Goal: Task Accomplishment & Management: Use online tool/utility

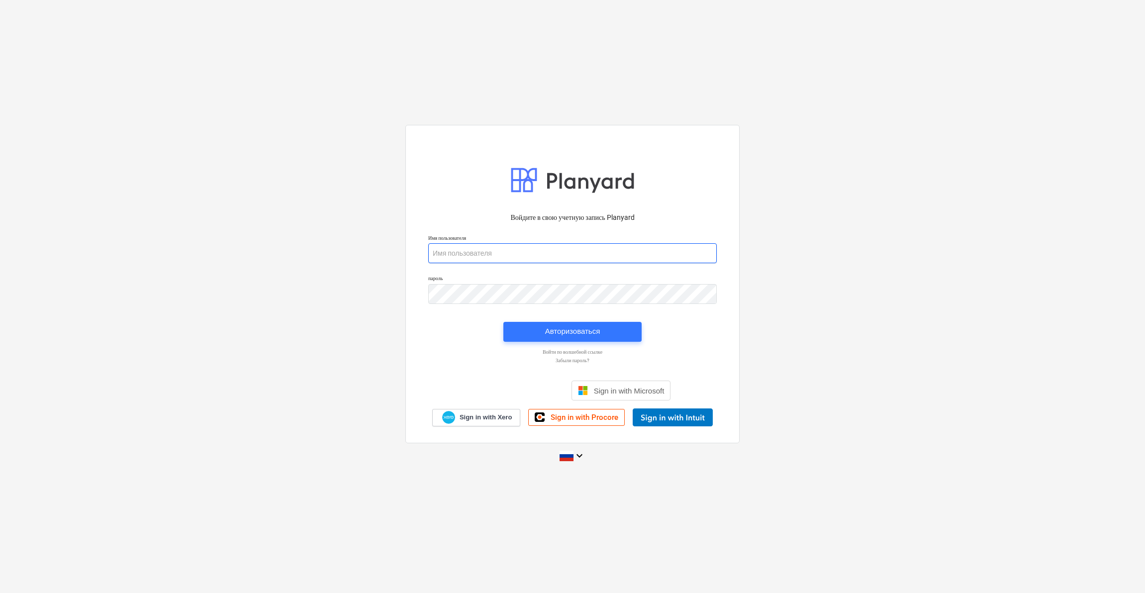
type input "[PERSON_NAME][EMAIL_ADDRESS][DOMAIN_NAME]"
click at [572, 333] on div "Авторизоваться" at bounding box center [572, 331] width 55 height 13
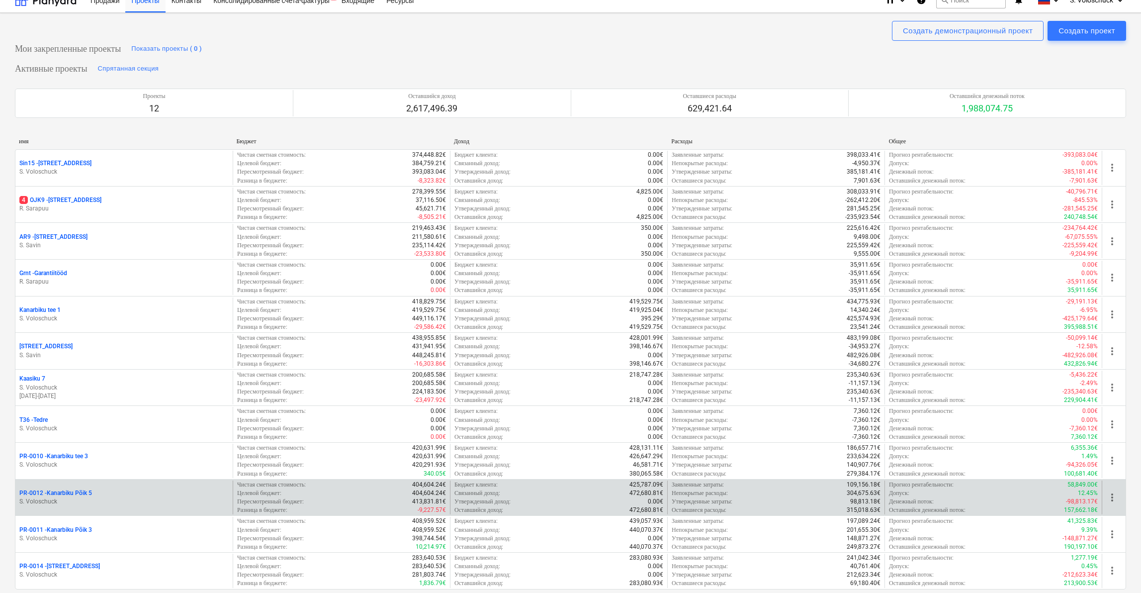
scroll to position [94, 0]
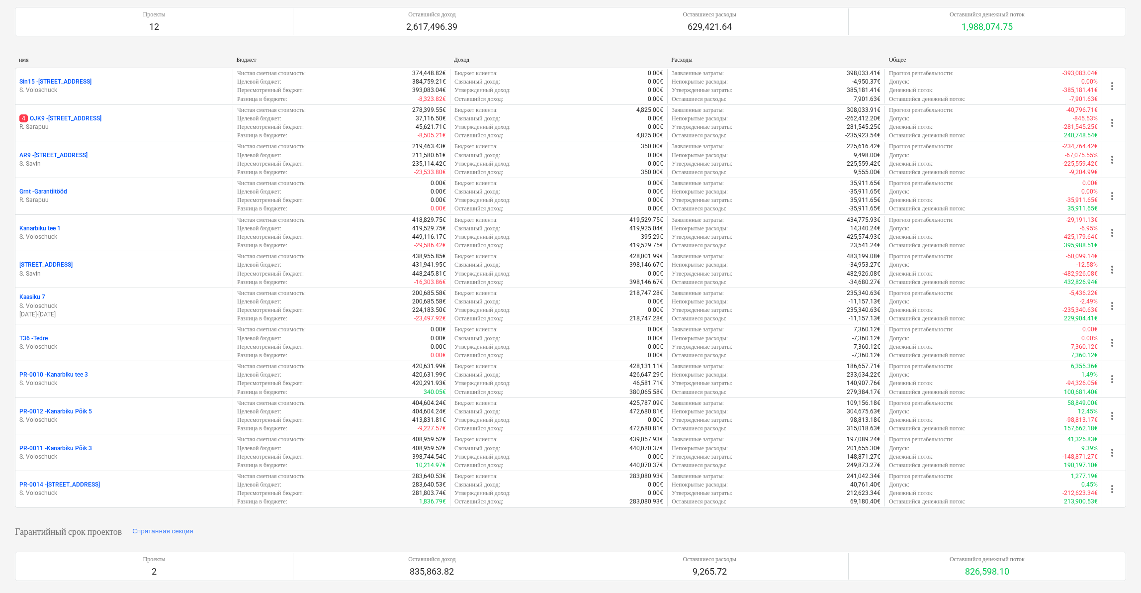
click at [80, 370] on p "PR-0010 - [GEOGRAPHIC_DATA] tee 3" at bounding box center [53, 374] width 69 height 8
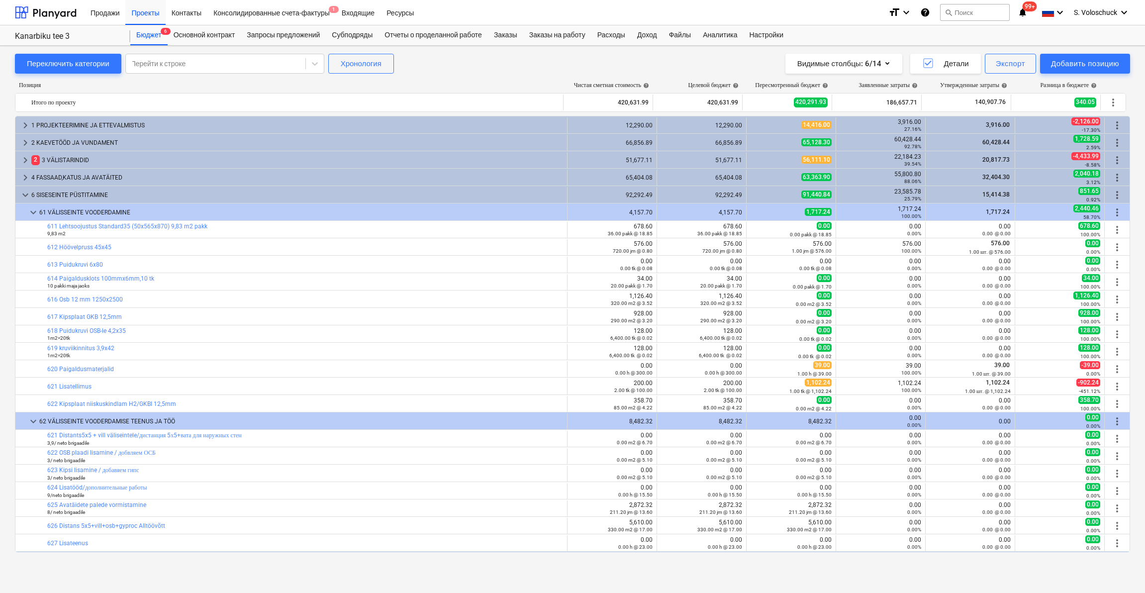
scroll to position [355, 0]
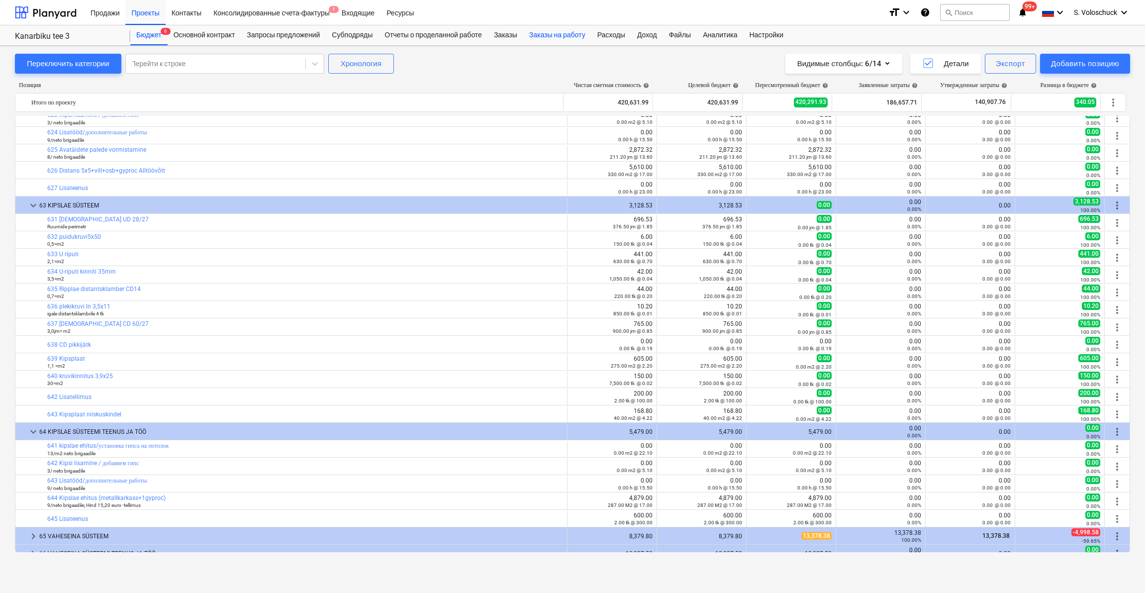
click at [566, 35] on div "Заказы на работу" at bounding box center [557, 35] width 68 height 20
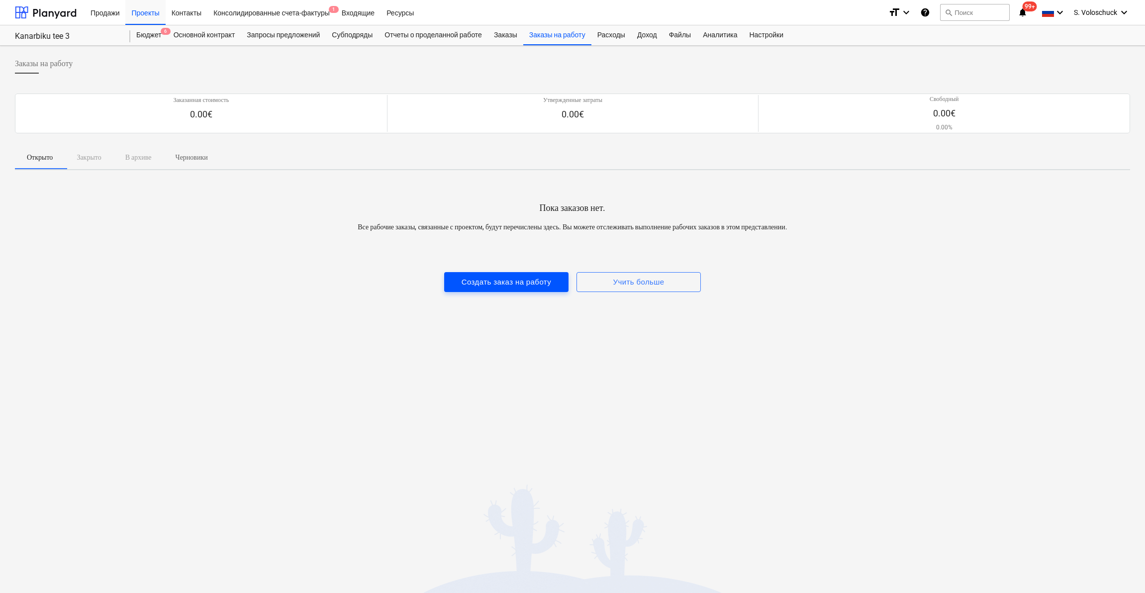
click at [501, 285] on div "Создать заказ на работу" at bounding box center [505, 281] width 89 height 13
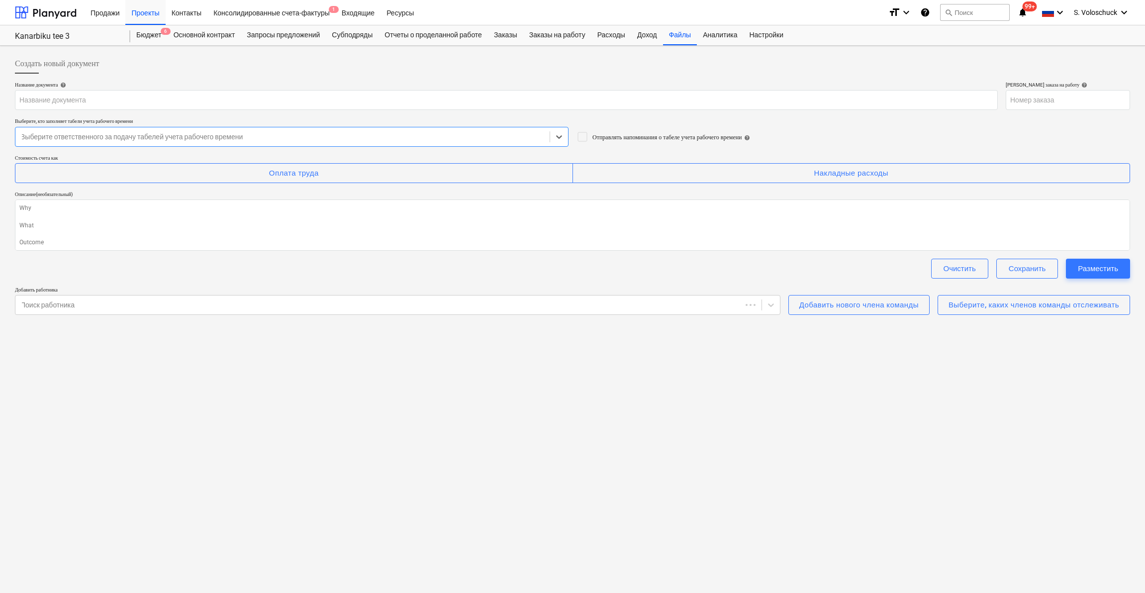
type textarea "x"
type input "PR-0010-WO-001"
click at [766, 305] on icon at bounding box center [771, 305] width 10 height 10
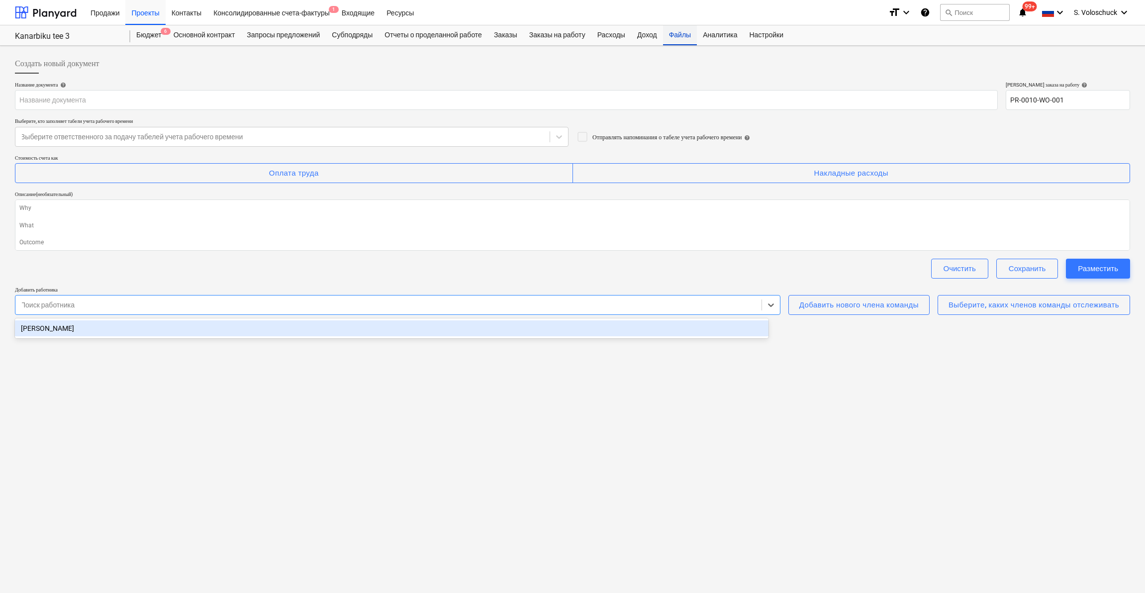
click at [697, 37] on div "Файлы" at bounding box center [680, 35] width 34 height 20
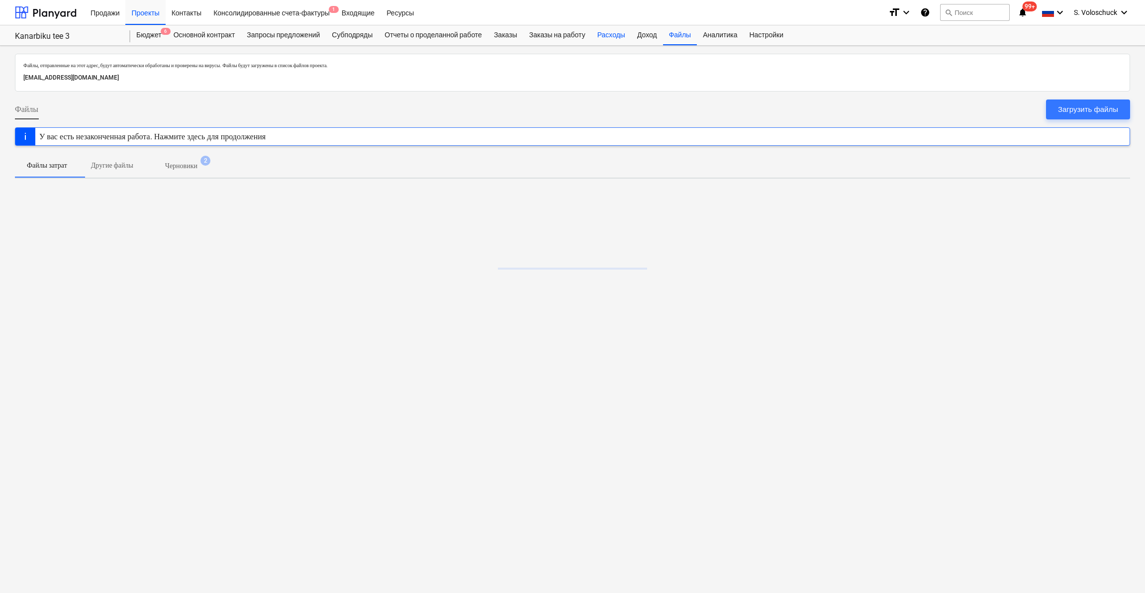
click at [622, 38] on div "Расходы" at bounding box center [611, 35] width 40 height 20
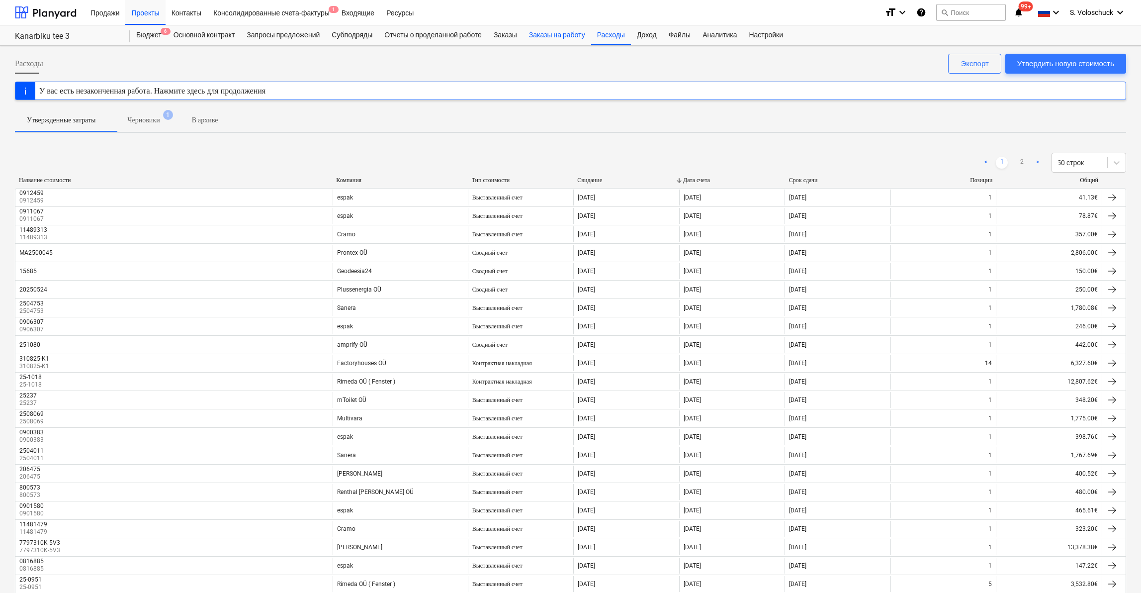
click at [579, 39] on div "Заказы на работу" at bounding box center [557, 35] width 68 height 20
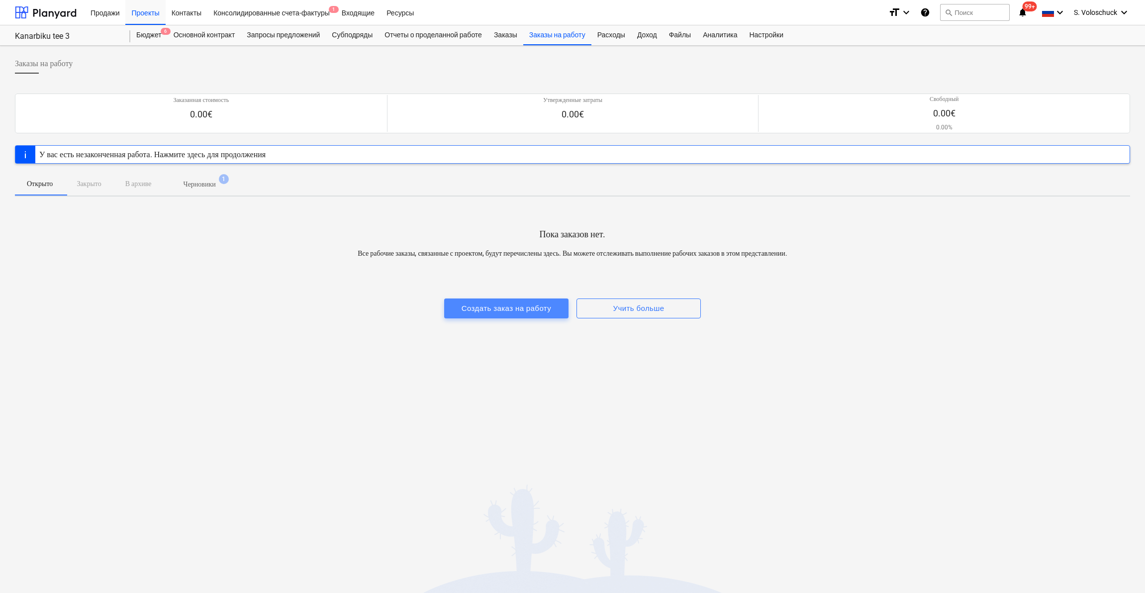
click at [516, 309] on div "Создать заказ на работу" at bounding box center [505, 308] width 89 height 13
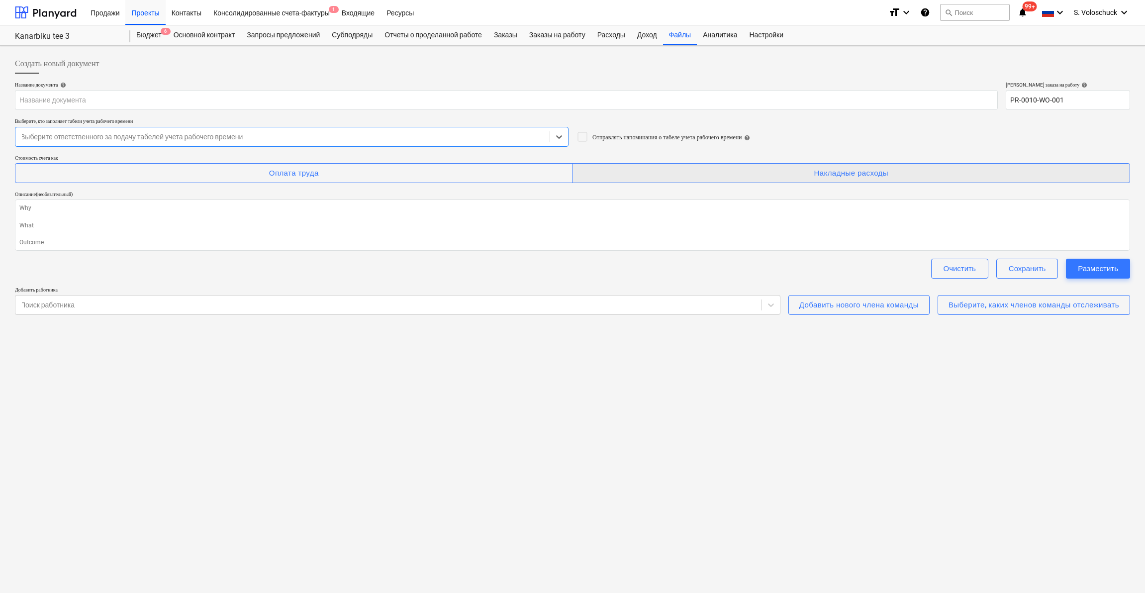
click at [862, 177] on div "Накладные расходы" at bounding box center [850, 173] width 75 height 13
type textarea "x"
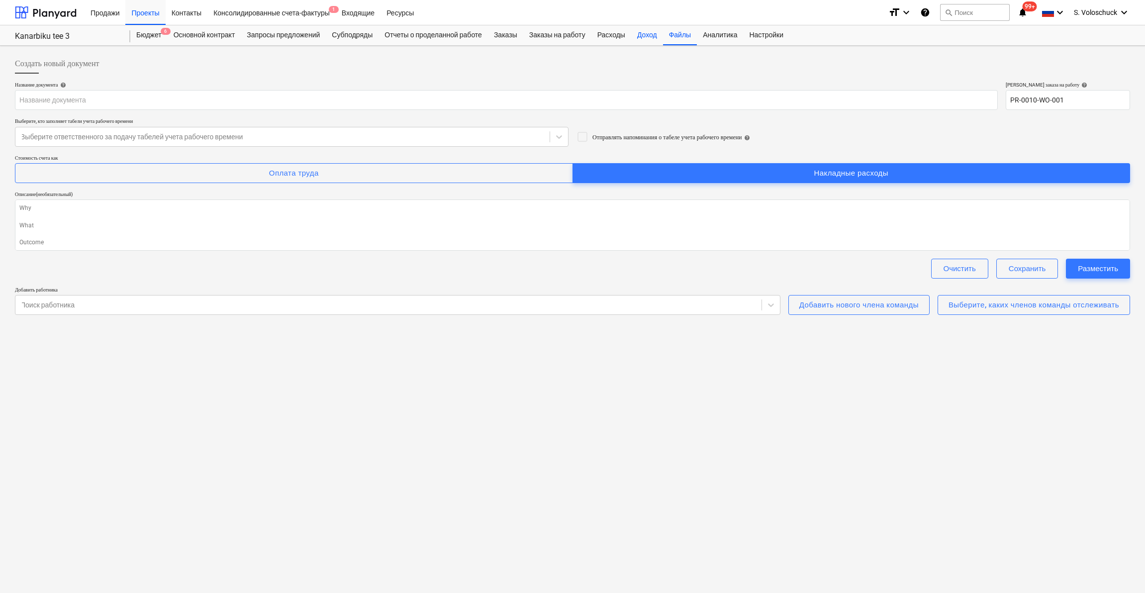
click at [657, 37] on div "Доход" at bounding box center [647, 35] width 32 height 20
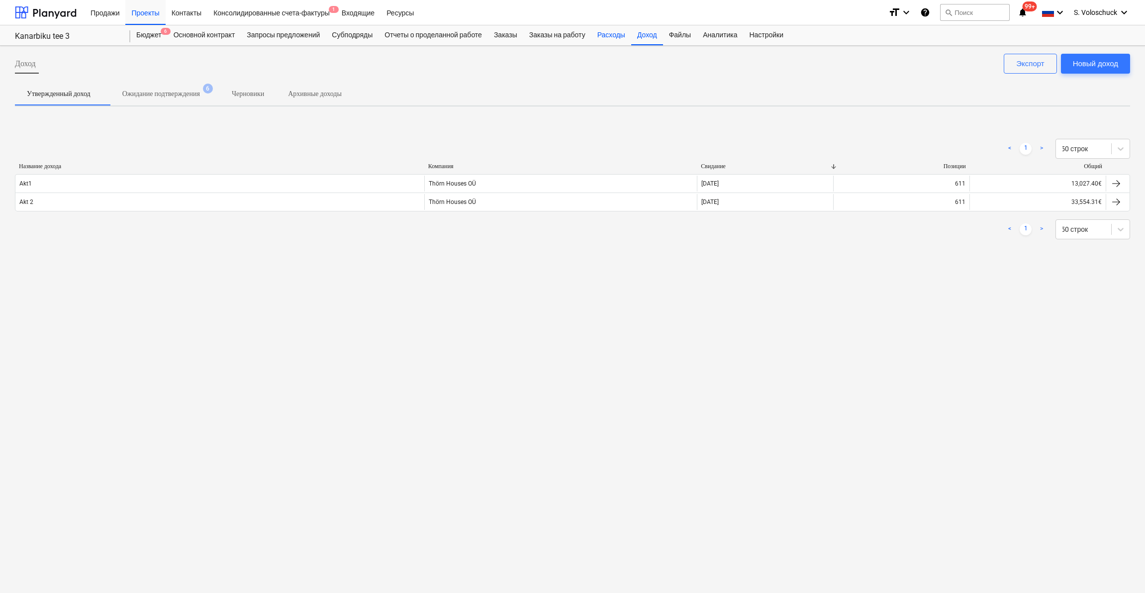
click at [629, 39] on div "Расходы" at bounding box center [611, 35] width 40 height 20
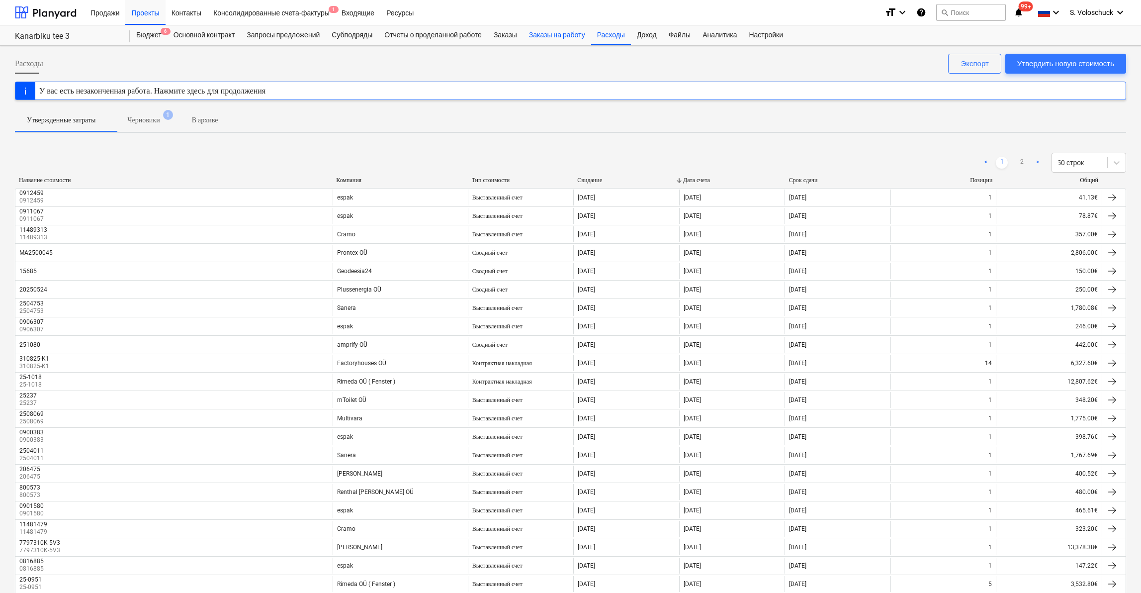
click at [559, 39] on div "Заказы на работу" at bounding box center [557, 35] width 68 height 20
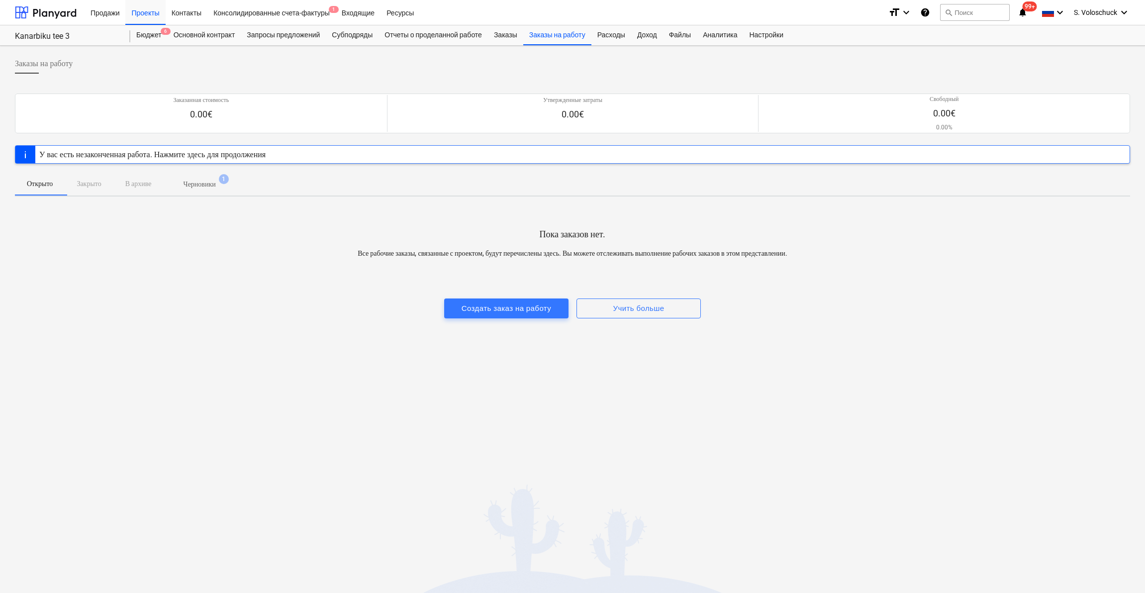
click at [203, 179] on p "Черновики" at bounding box center [199, 184] width 32 height 10
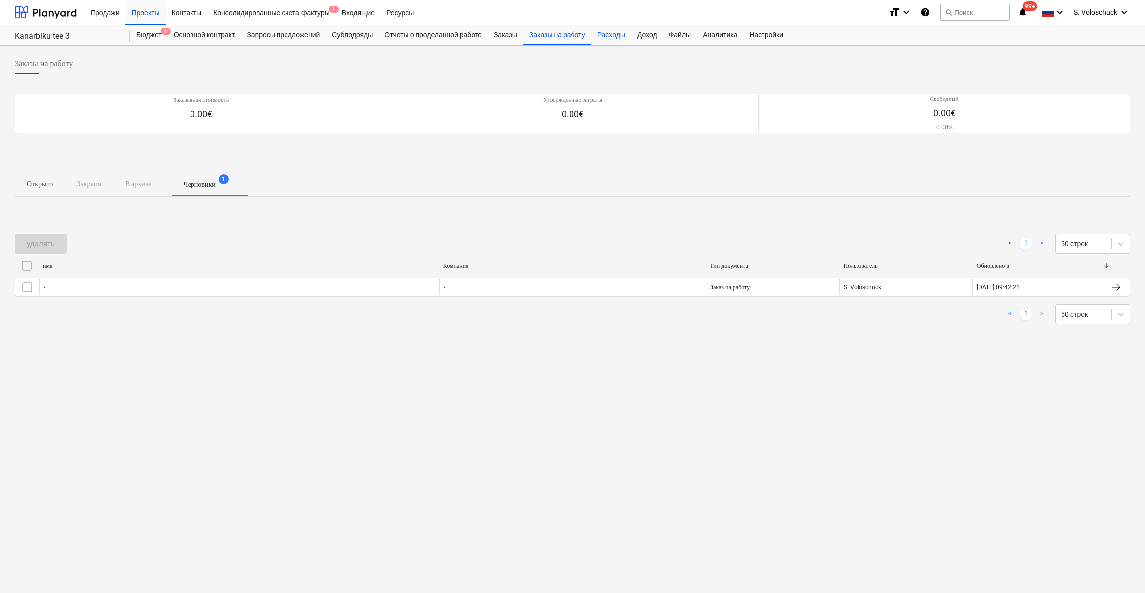
click at [628, 39] on div "Расходы" at bounding box center [611, 35] width 40 height 20
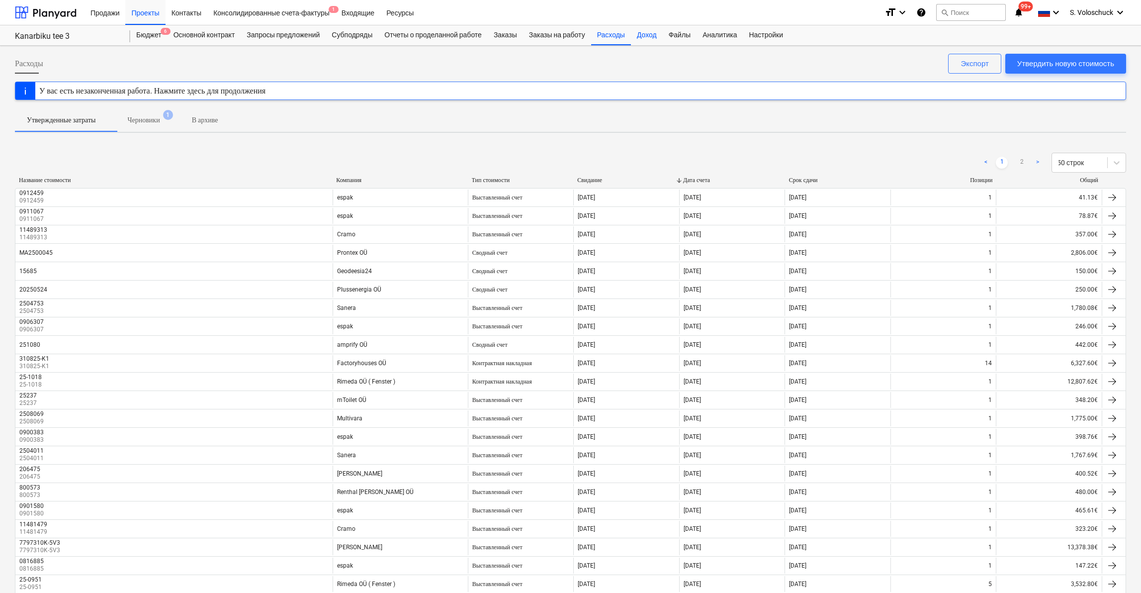
click at [659, 39] on div "Доход" at bounding box center [647, 35] width 32 height 20
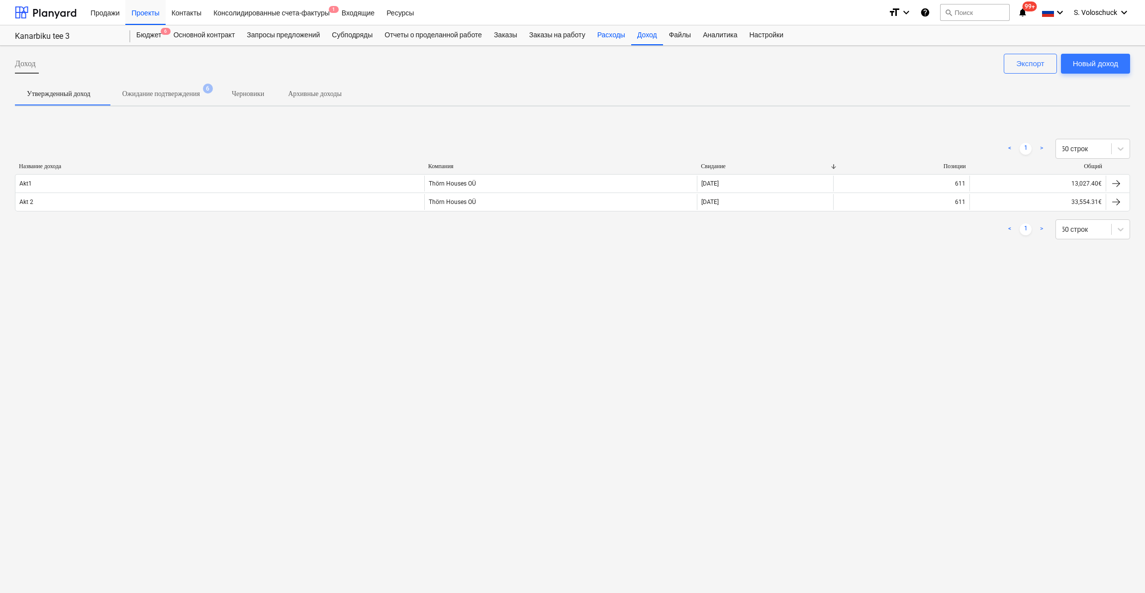
click at [620, 36] on div "Расходы" at bounding box center [611, 35] width 40 height 20
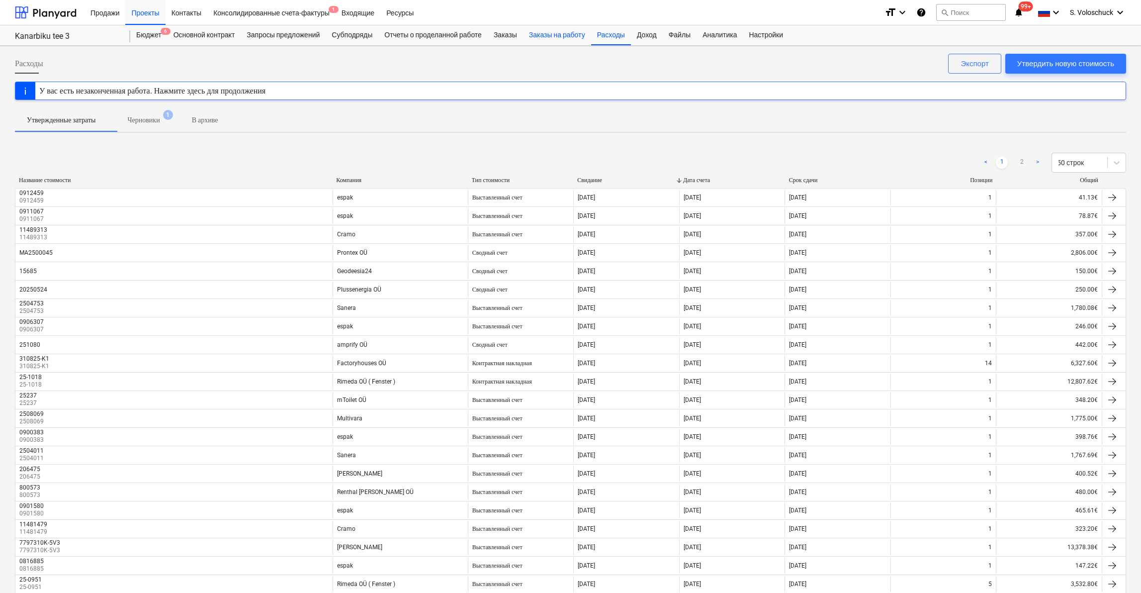
click at [568, 34] on div "Заказы на работу" at bounding box center [557, 35] width 68 height 20
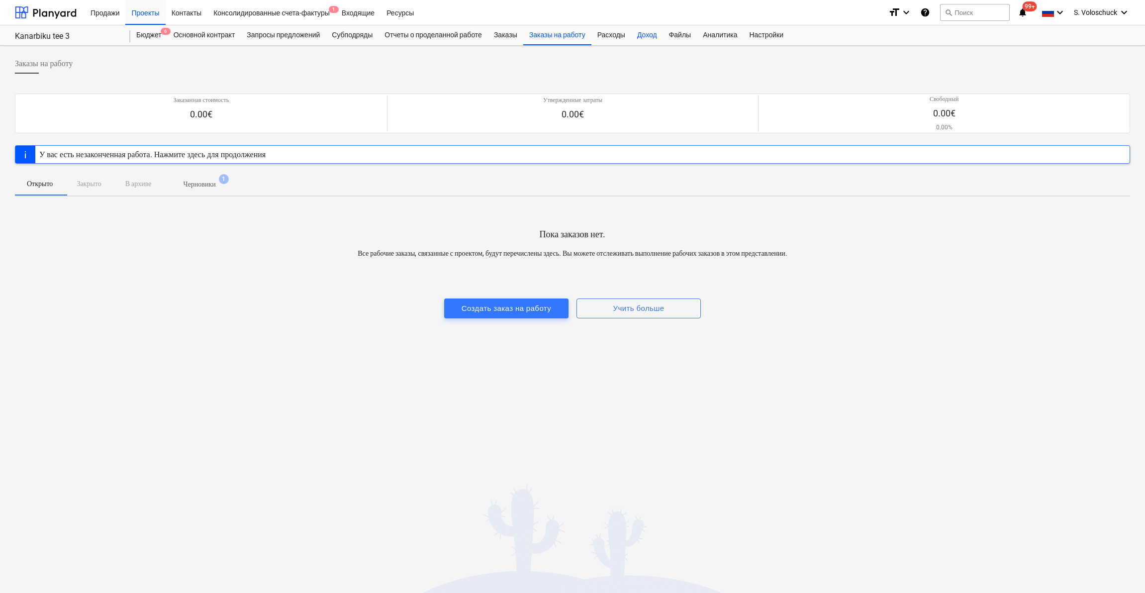
click at [663, 31] on div "Доход" at bounding box center [647, 35] width 32 height 20
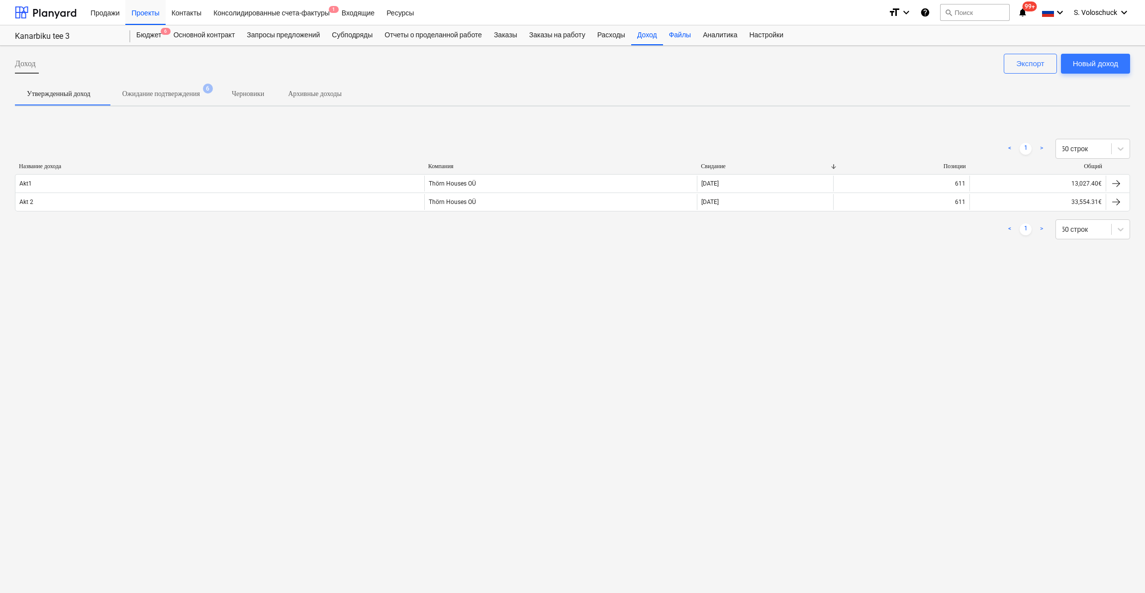
click at [696, 36] on div "Файлы" at bounding box center [680, 35] width 34 height 20
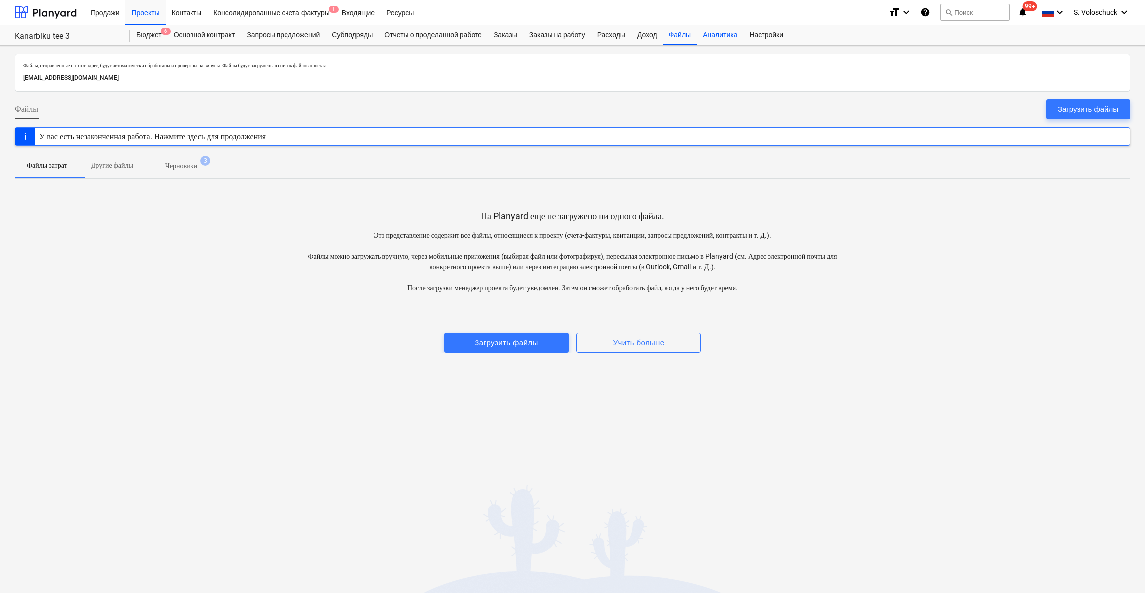
click at [737, 37] on div "Аналитика" at bounding box center [720, 35] width 46 height 20
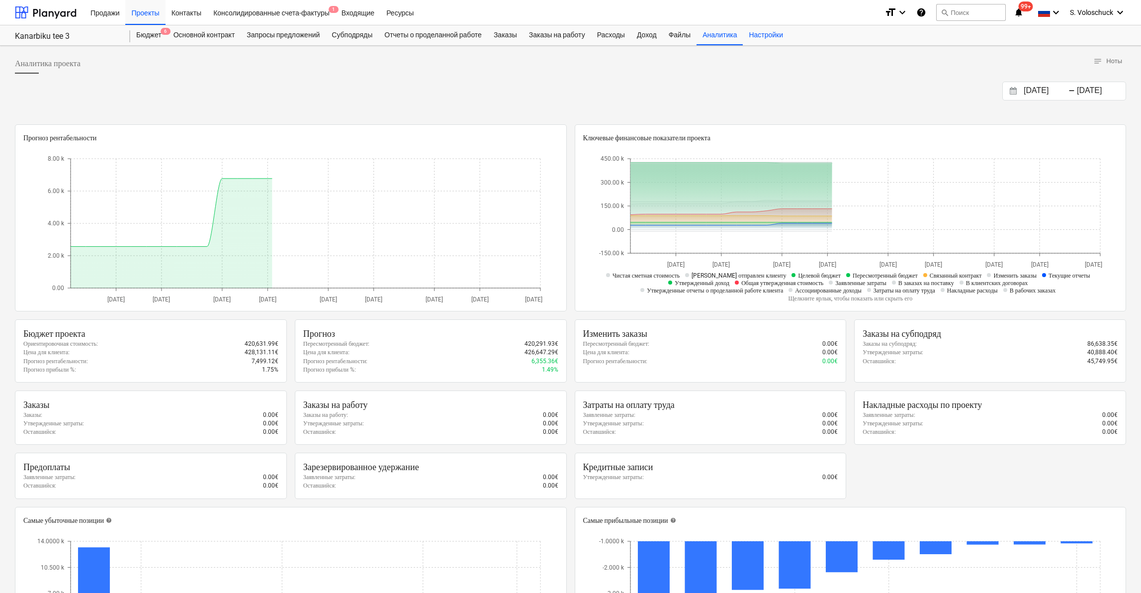
click at [787, 36] on div "Настройки" at bounding box center [766, 35] width 46 height 20
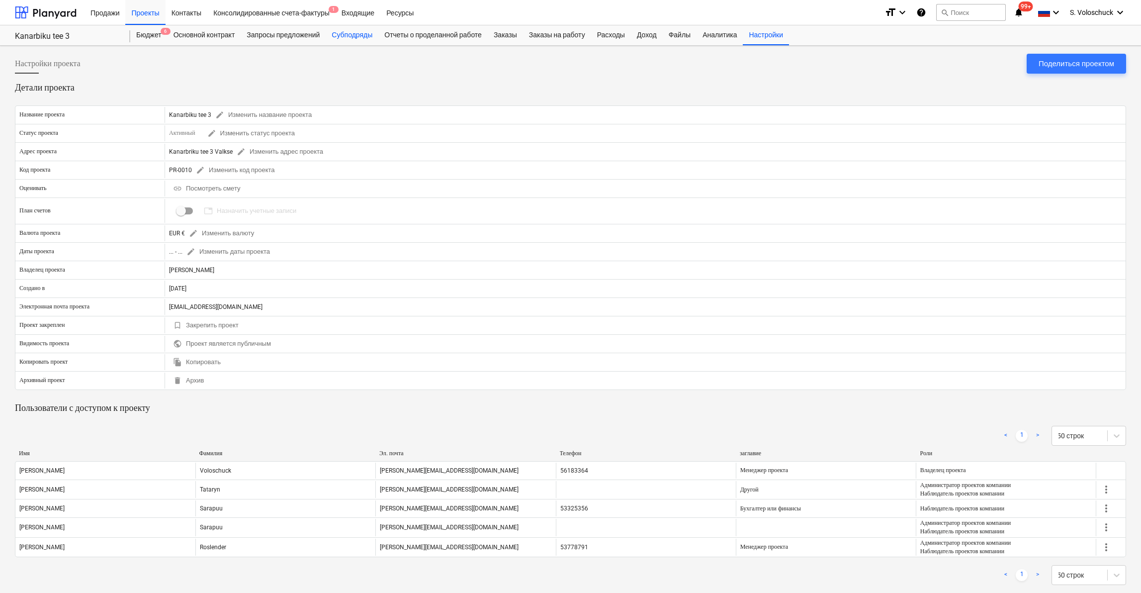
click at [363, 37] on div "Субподряды" at bounding box center [352, 35] width 53 height 20
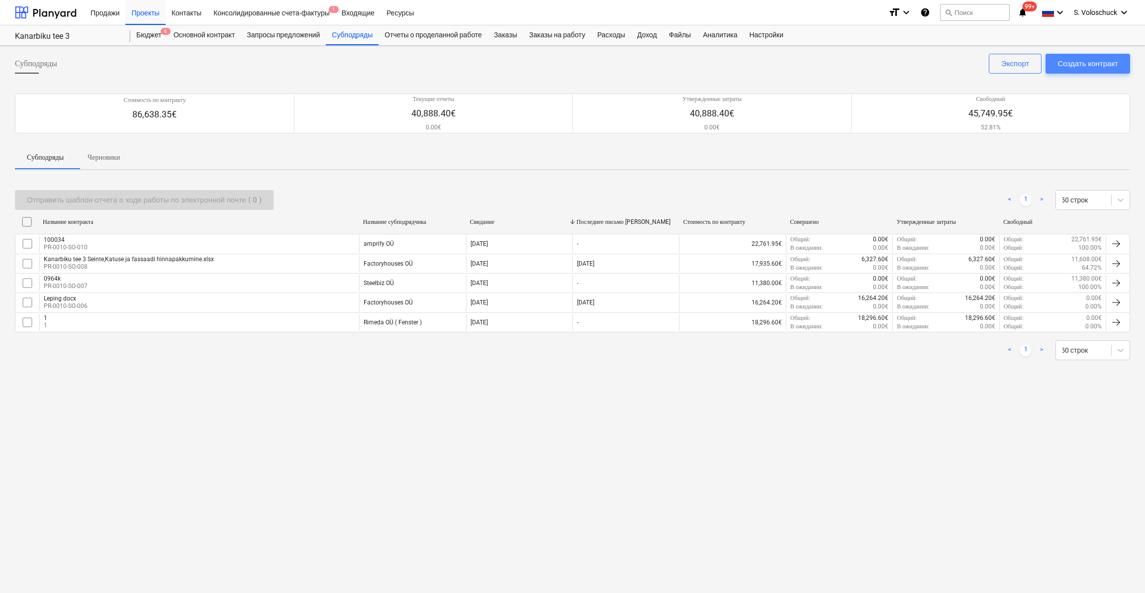
click at [1099, 63] on div "Создать контракт" at bounding box center [1087, 63] width 61 height 13
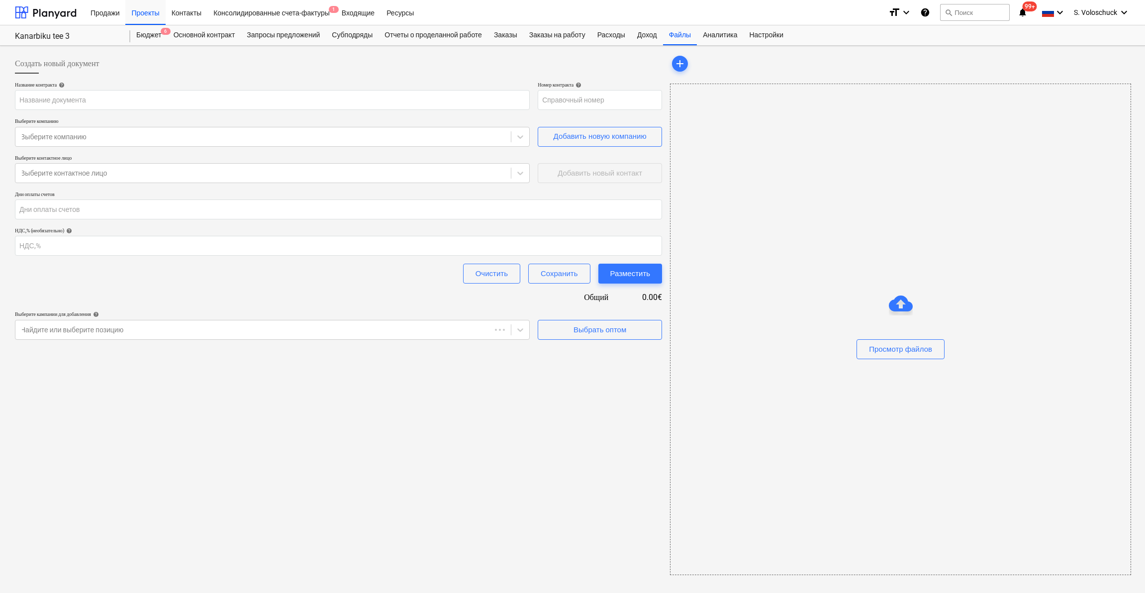
type input "PR-0010-SO-011"
click at [611, 333] on div "Выбрать оптом" at bounding box center [599, 329] width 53 height 13
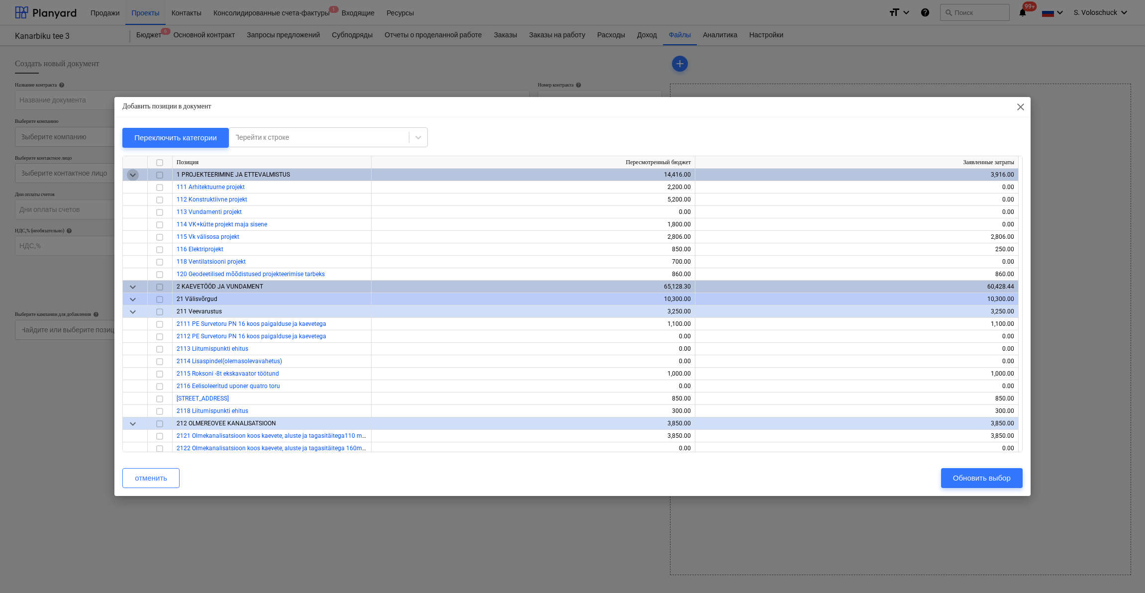
click at [128, 172] on span "keyboard_arrow_down" at bounding box center [133, 175] width 12 height 12
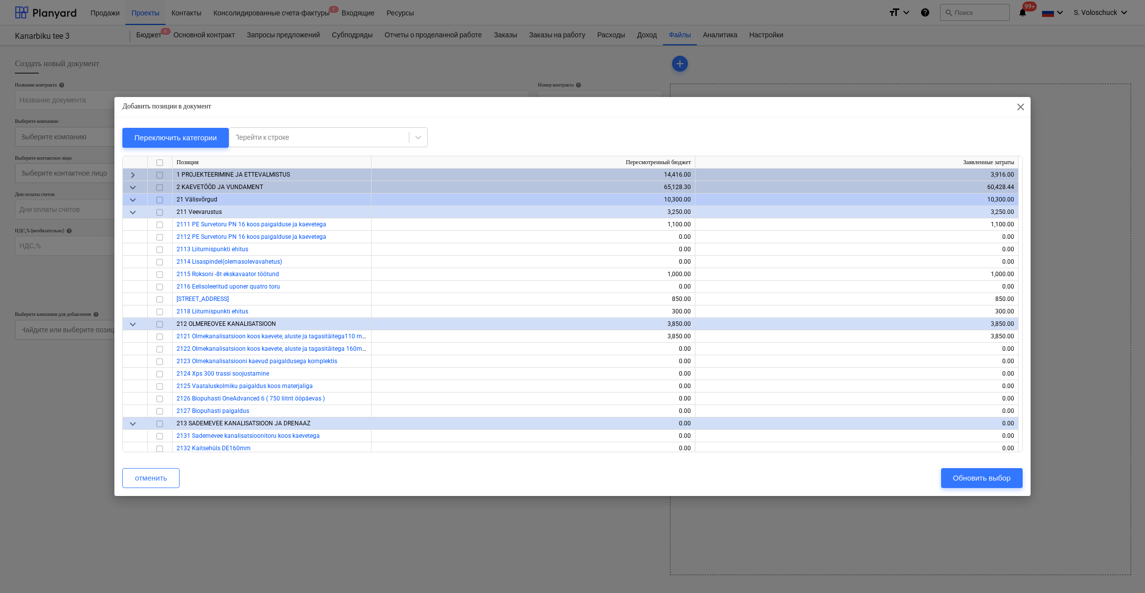
click at [133, 189] on span "keyboard_arrow_down" at bounding box center [133, 187] width 12 height 12
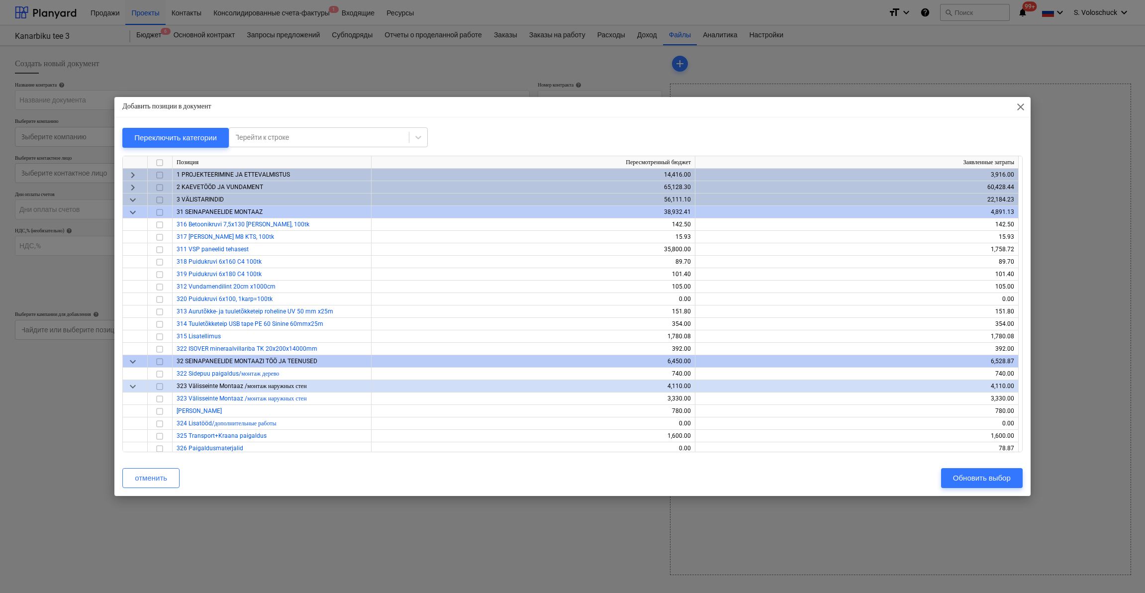
click at [129, 200] on span "keyboard_arrow_down" at bounding box center [133, 200] width 12 height 12
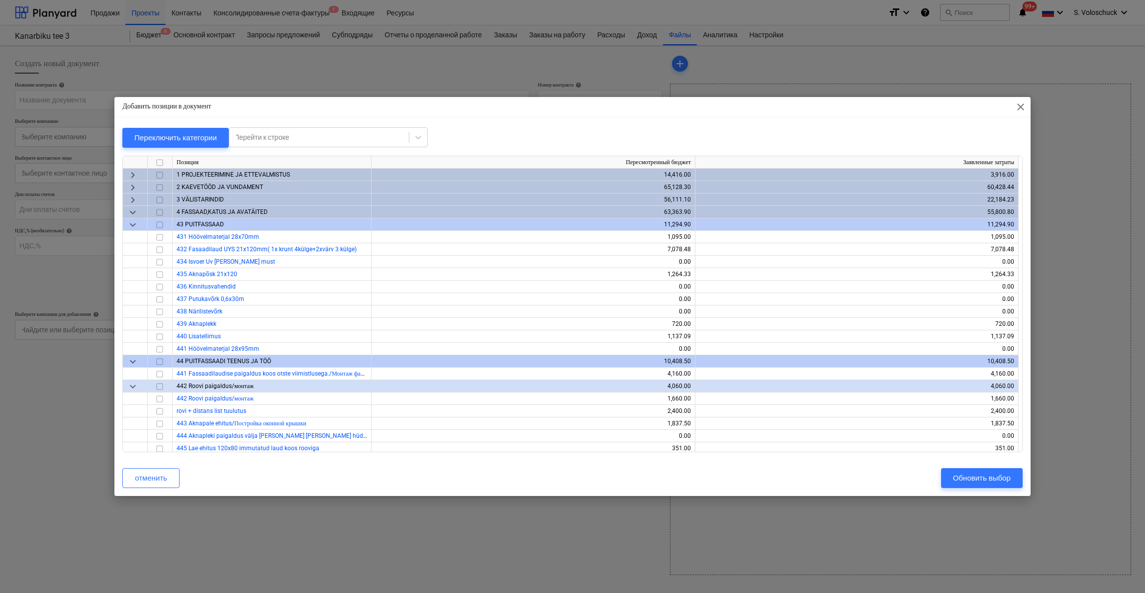
click at [130, 209] on span "keyboard_arrow_down" at bounding box center [133, 212] width 12 height 12
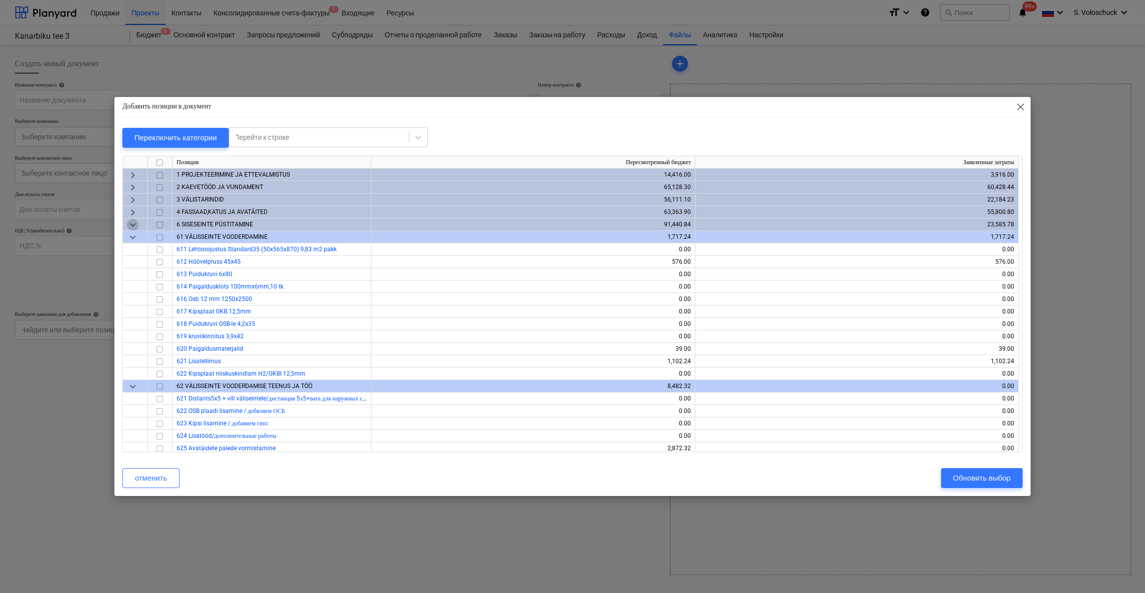
click at [127, 221] on span "keyboard_arrow_down" at bounding box center [133, 225] width 12 height 12
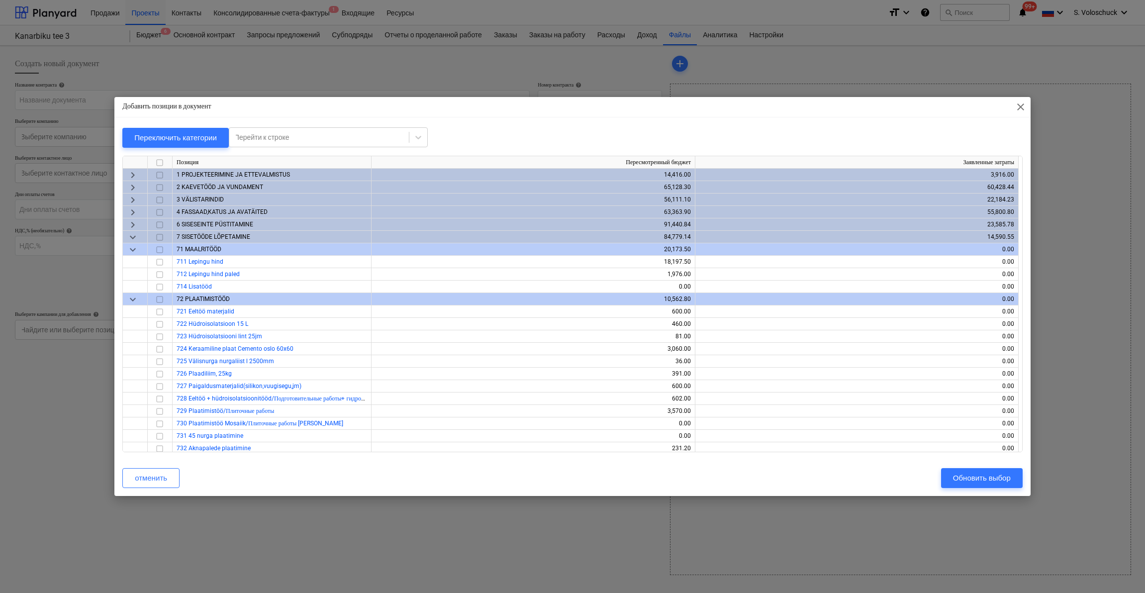
click at [128, 236] on span "keyboard_arrow_down" at bounding box center [133, 237] width 12 height 12
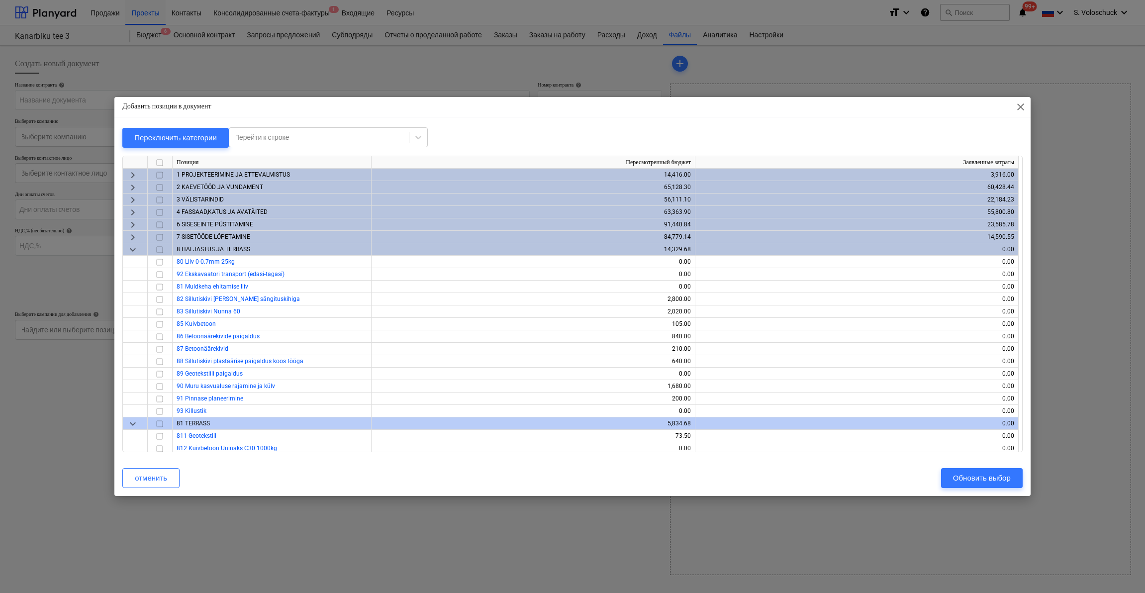
click at [138, 251] on span "keyboard_arrow_down" at bounding box center [133, 250] width 12 height 12
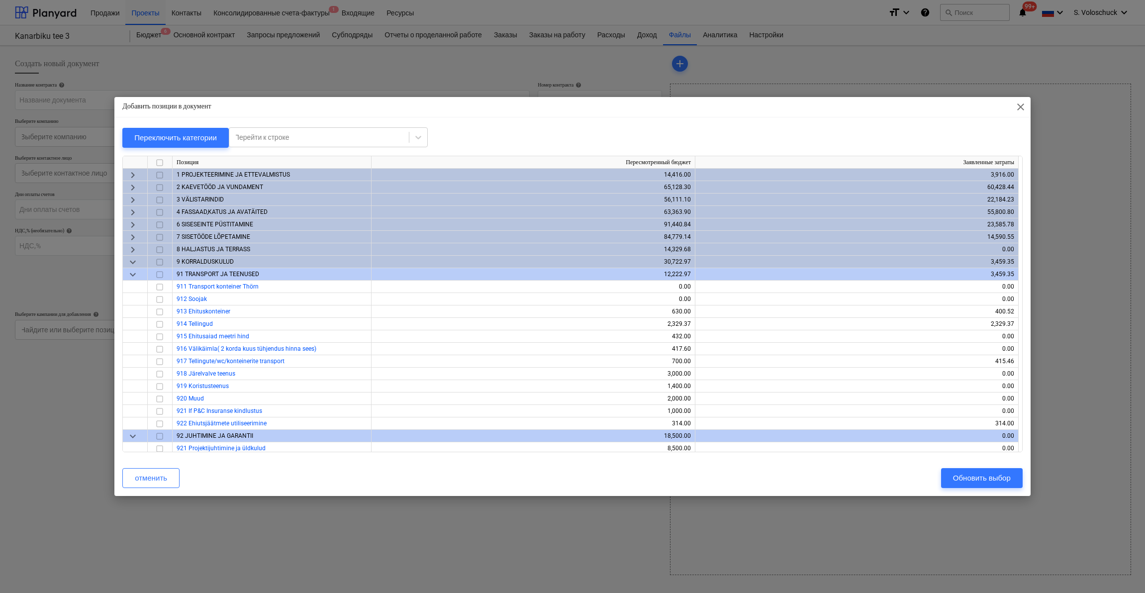
click at [134, 263] on span "keyboard_arrow_down" at bounding box center [133, 262] width 12 height 12
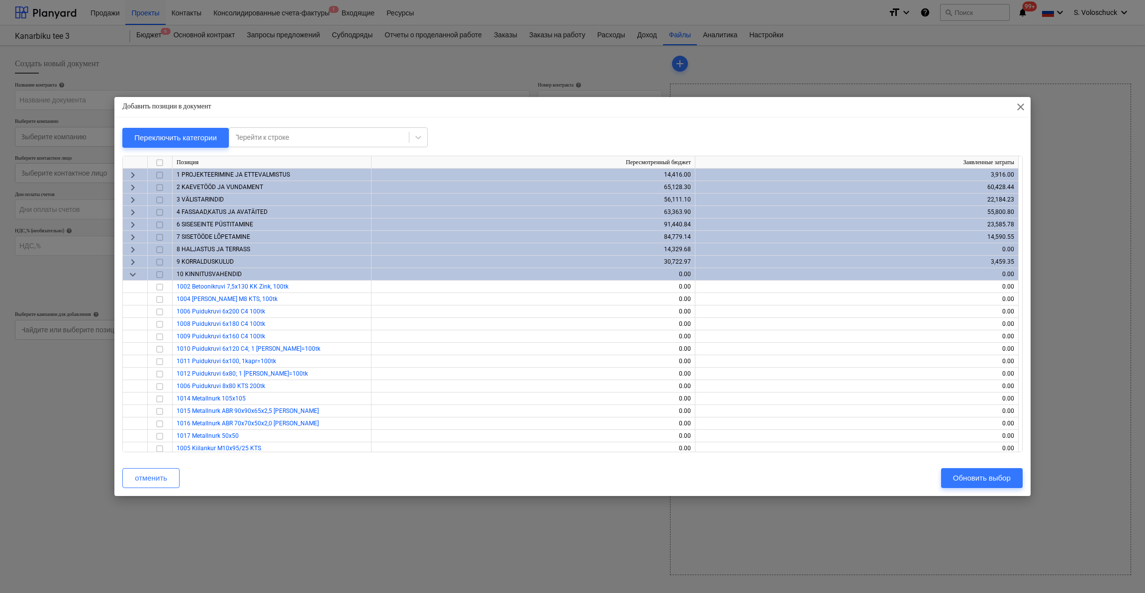
click at [139, 277] on div "keyboard_arrow_down" at bounding box center [135, 274] width 25 height 12
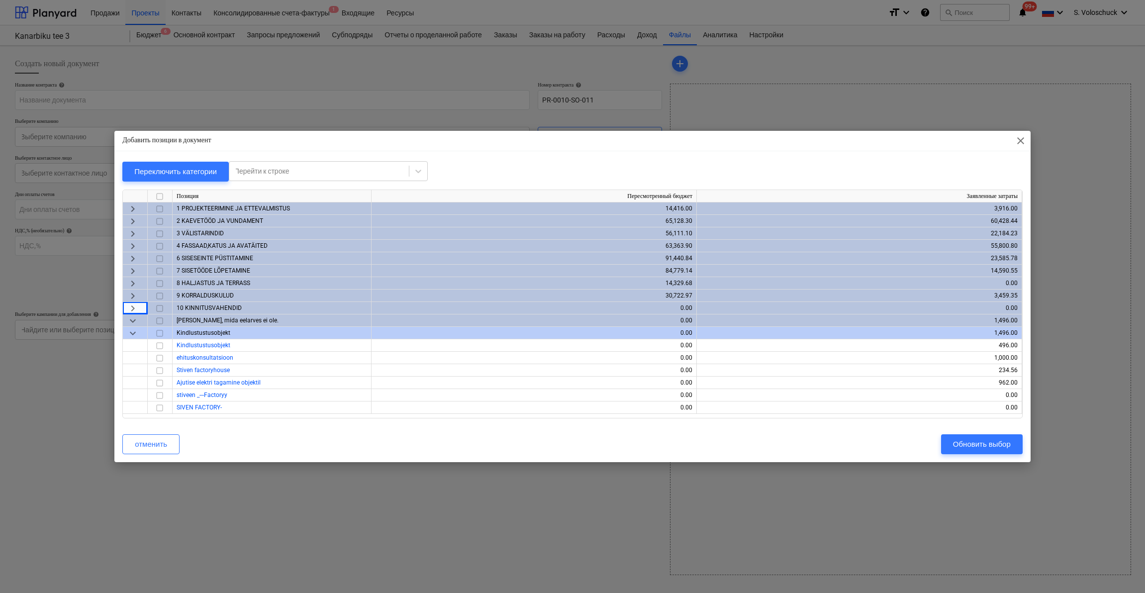
click at [131, 258] on span "keyboard_arrow_right" at bounding box center [133, 259] width 12 height 12
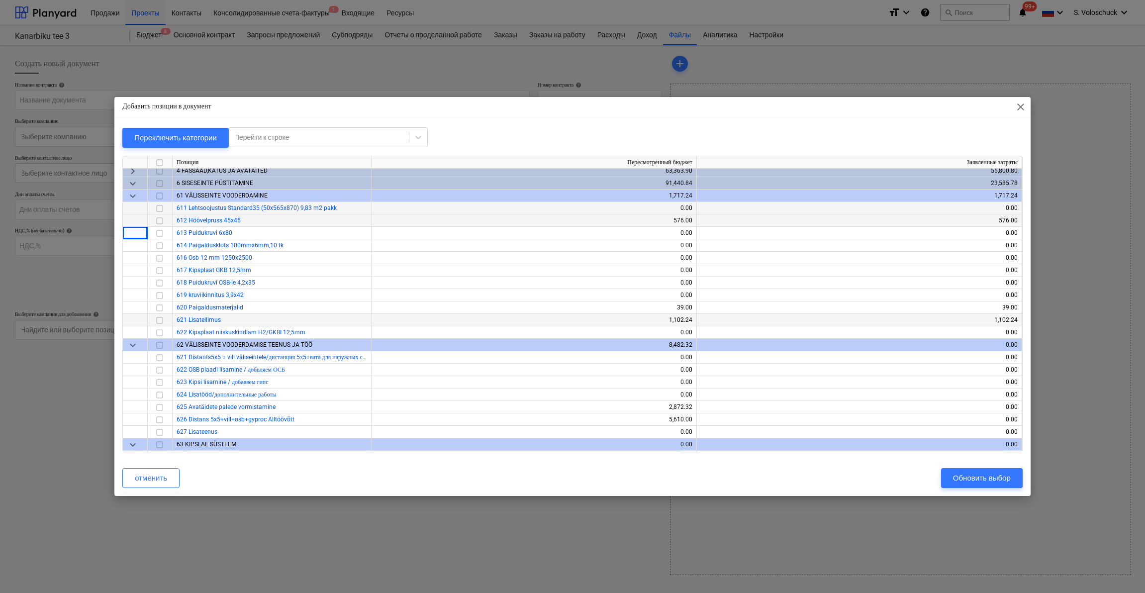
scroll to position [65, 0]
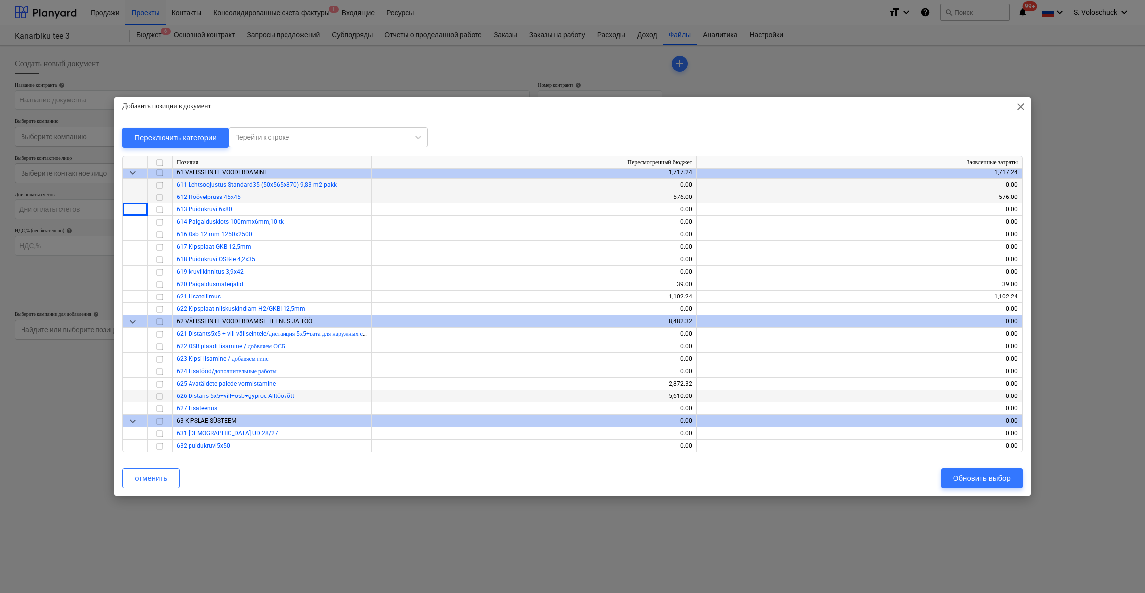
click at [161, 396] on input "checkbox" at bounding box center [160, 396] width 12 height 12
click at [158, 384] on input "checkbox" at bounding box center [160, 384] width 12 height 12
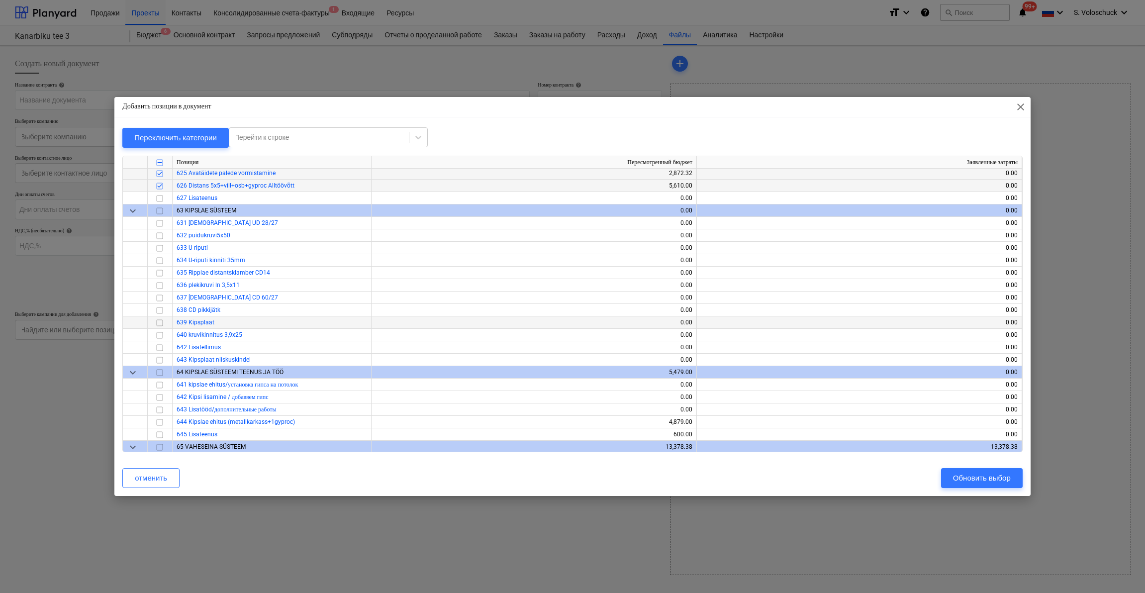
scroll to position [277, 0]
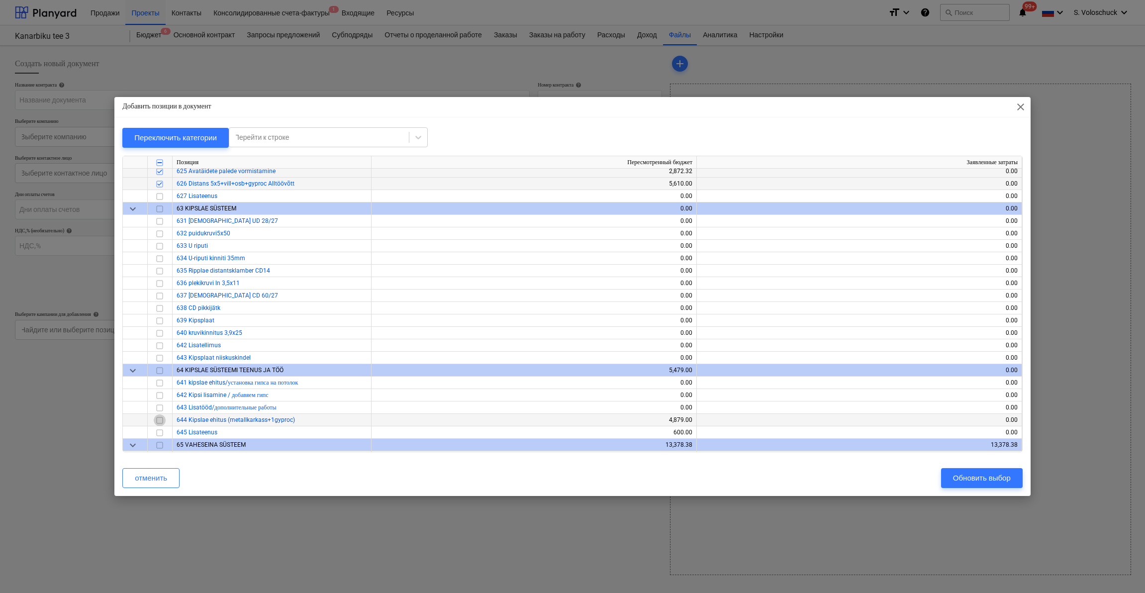
click at [160, 420] on input "checkbox" at bounding box center [160, 420] width 12 height 12
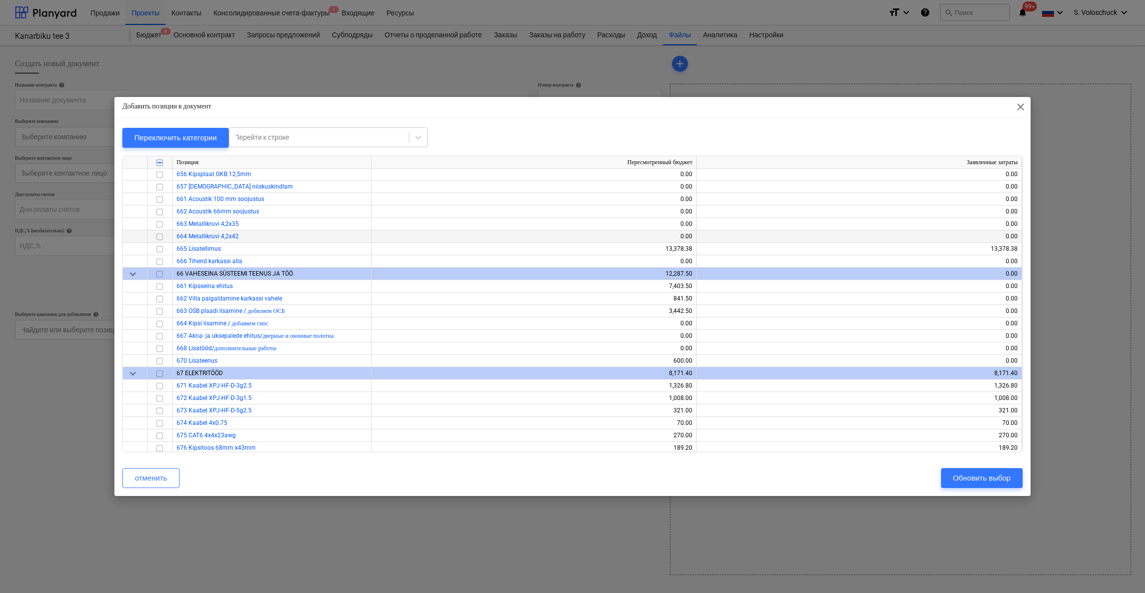
scroll to position [653, 0]
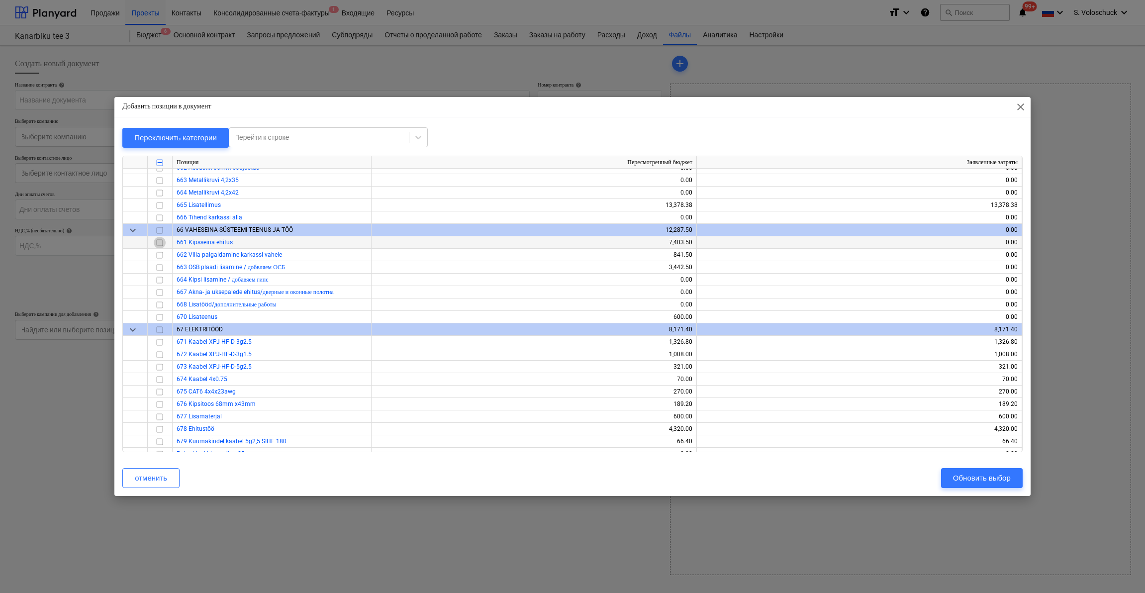
click at [162, 243] on input "checkbox" at bounding box center [160, 243] width 12 height 12
click at [161, 256] on input "checkbox" at bounding box center [160, 255] width 12 height 12
click at [160, 269] on input "checkbox" at bounding box center [160, 268] width 12 height 12
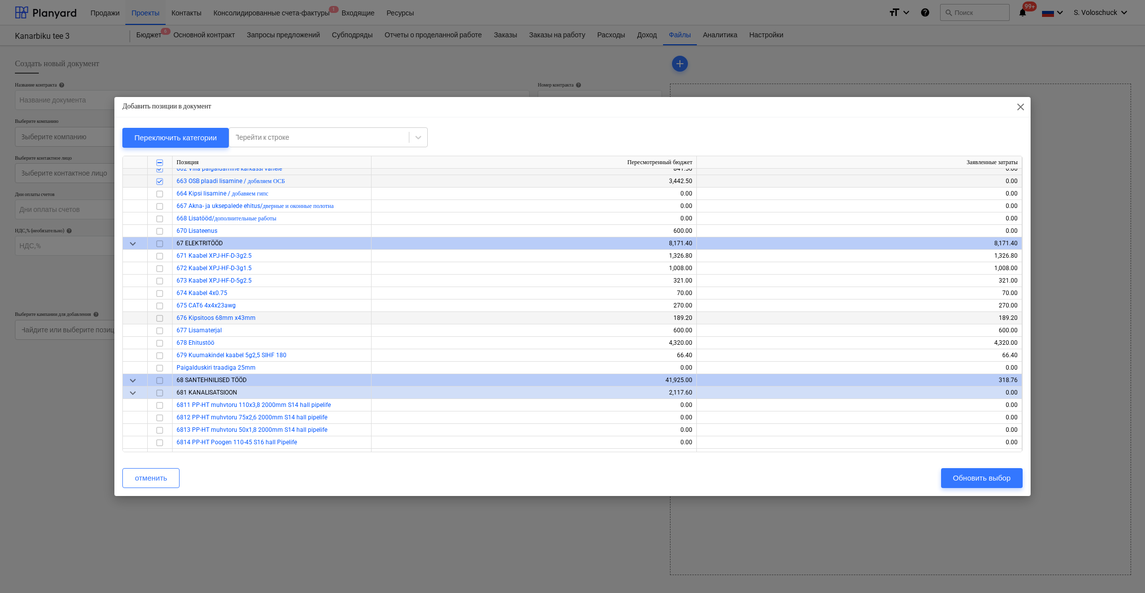
scroll to position [724, 0]
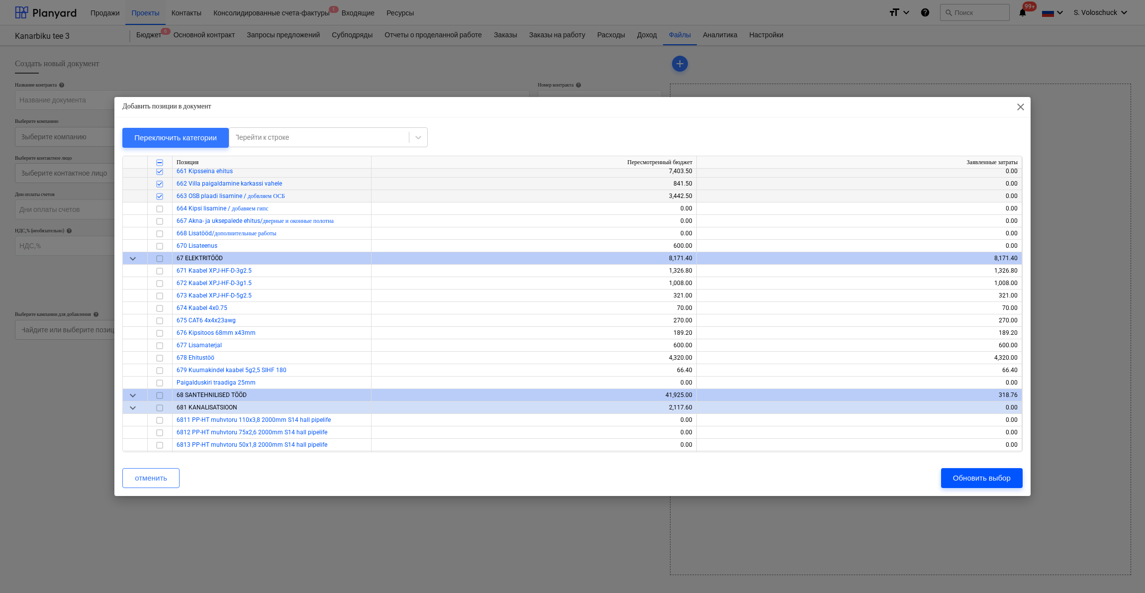
click at [990, 482] on div "Обновить выбор" at bounding box center [982, 477] width 58 height 13
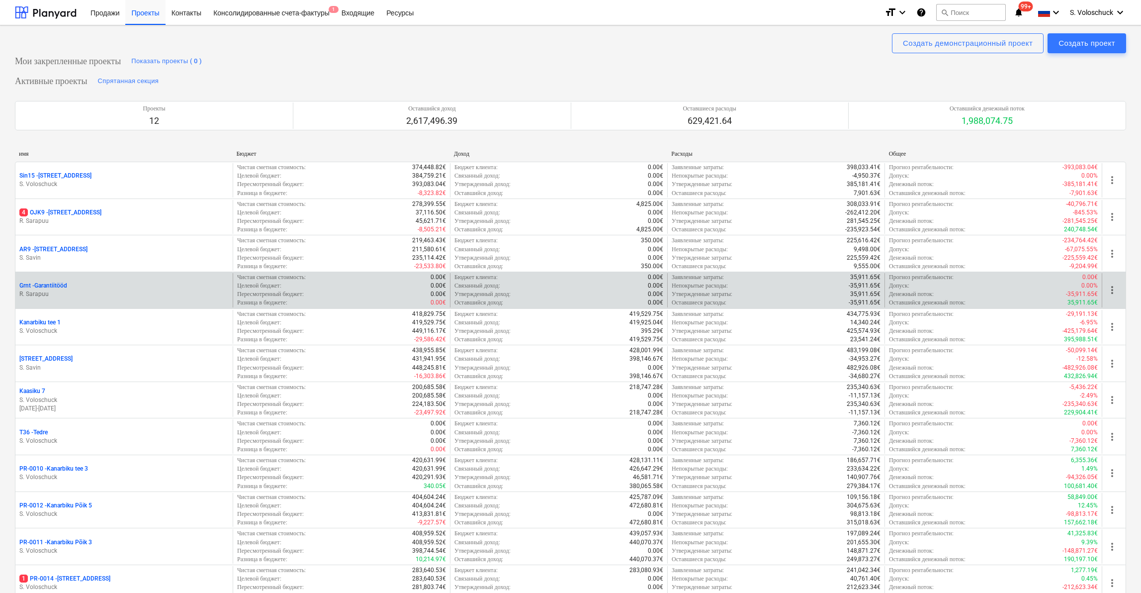
scroll to position [360, 0]
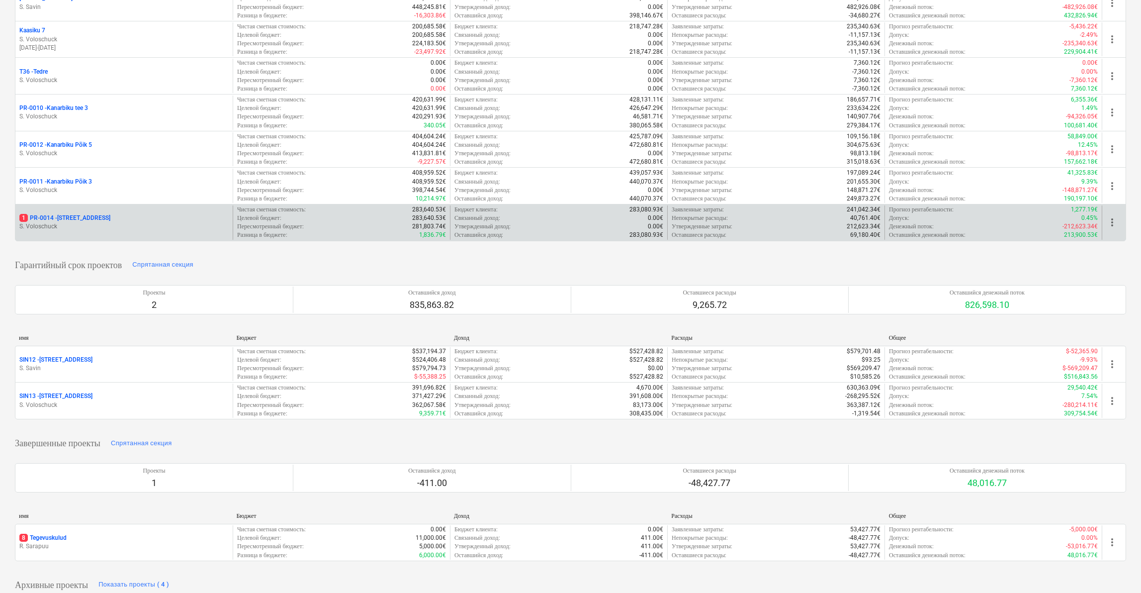
click at [89, 215] on p "1 PR-0014 - Luige tee 29" at bounding box center [64, 218] width 91 height 8
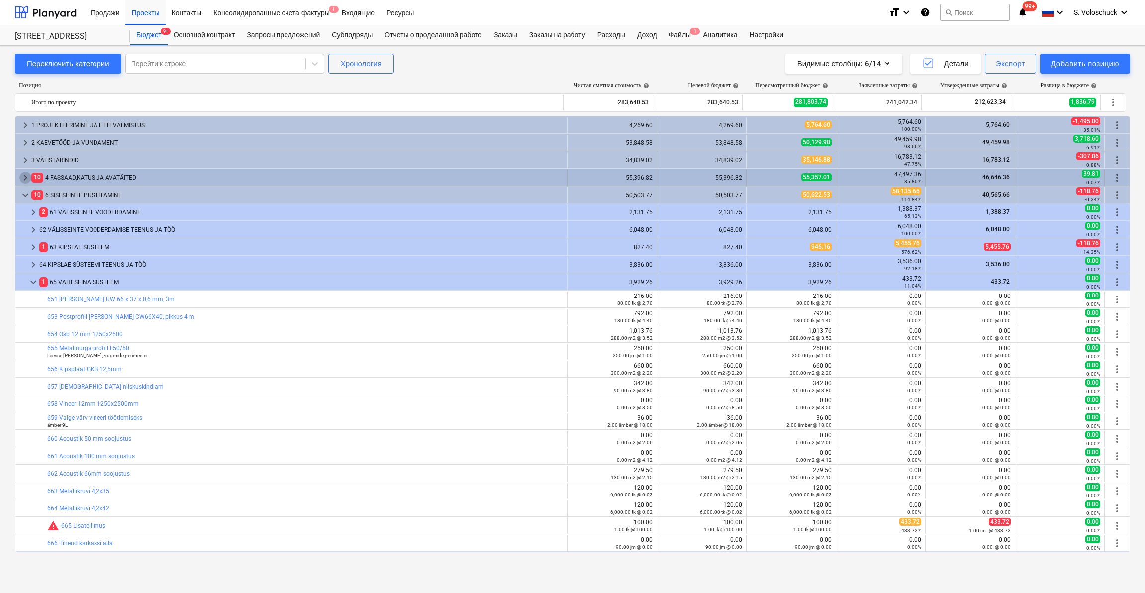
click at [22, 176] on span "keyboard_arrow_right" at bounding box center [25, 178] width 12 height 12
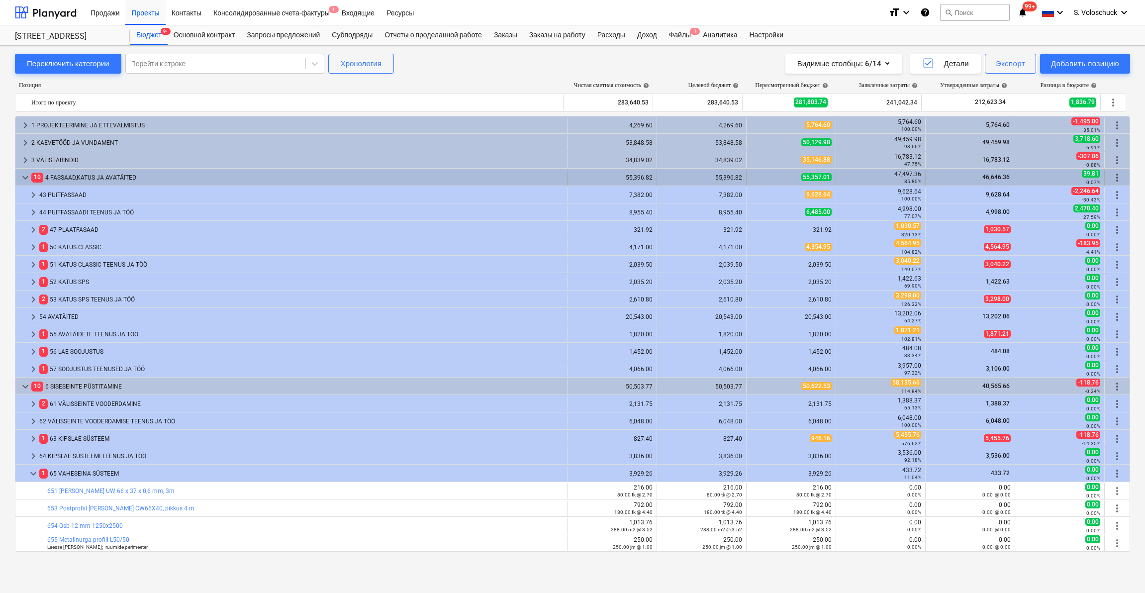
click at [68, 174] on div "10 4 FASSAAD,[PERSON_NAME] AVATÄITED" at bounding box center [296, 178] width 531 height 16
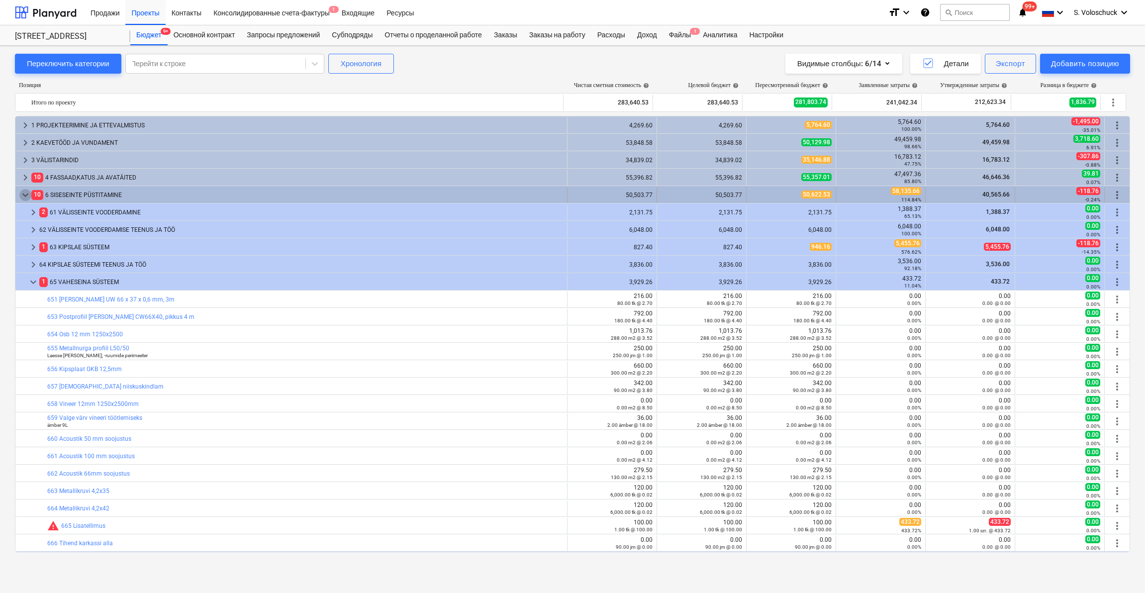
click at [24, 196] on span "keyboard_arrow_down" at bounding box center [25, 195] width 12 height 12
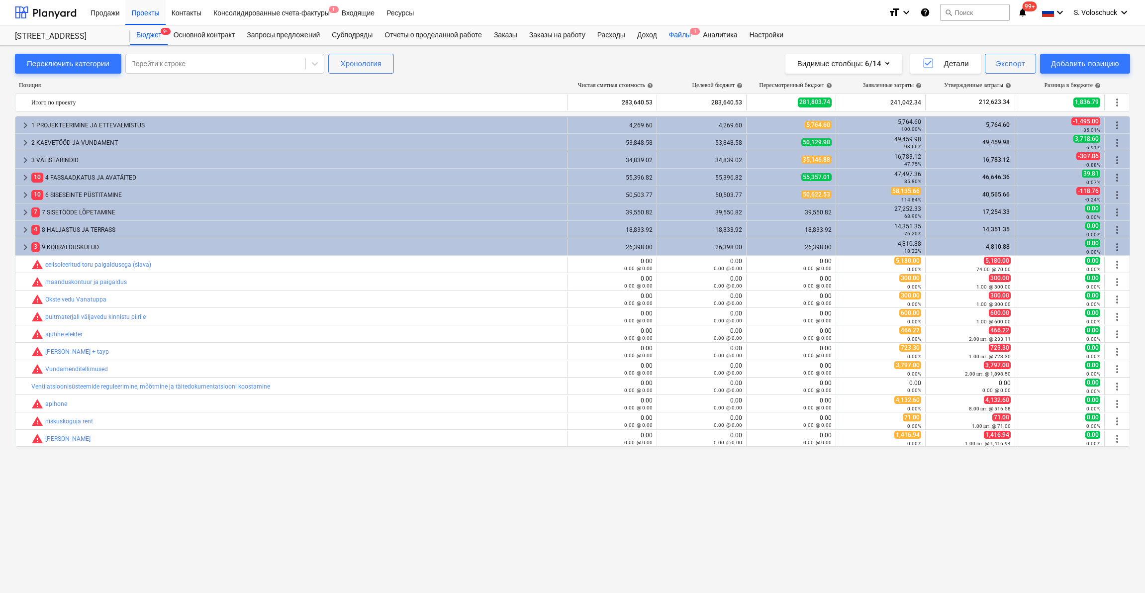
click at [697, 33] on div "Файлы 1" at bounding box center [680, 35] width 34 height 20
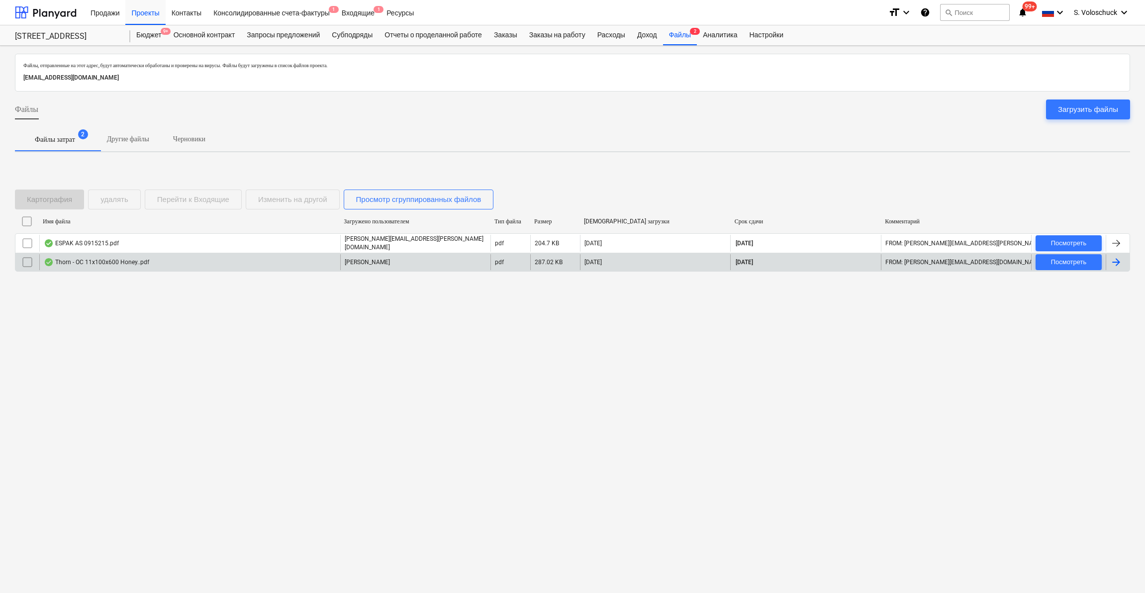
click at [305, 257] on div "Thorn - OC 11x100x600 Honey..pdf" at bounding box center [189, 262] width 301 height 16
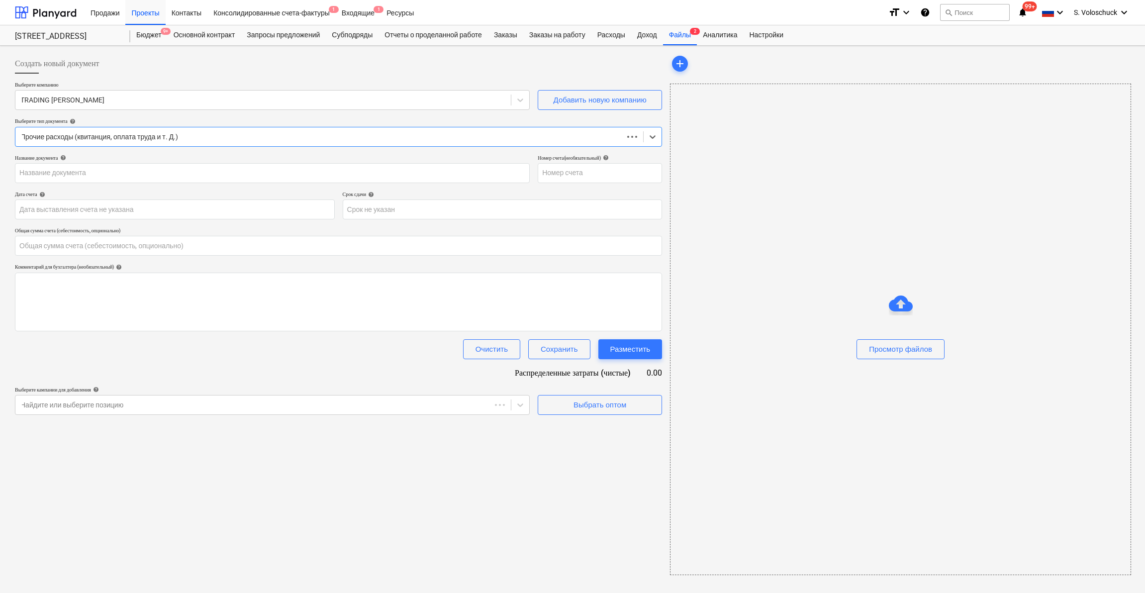
type input "0.00"
type input "438/PWG/09/2025"
type input "[DATE]"
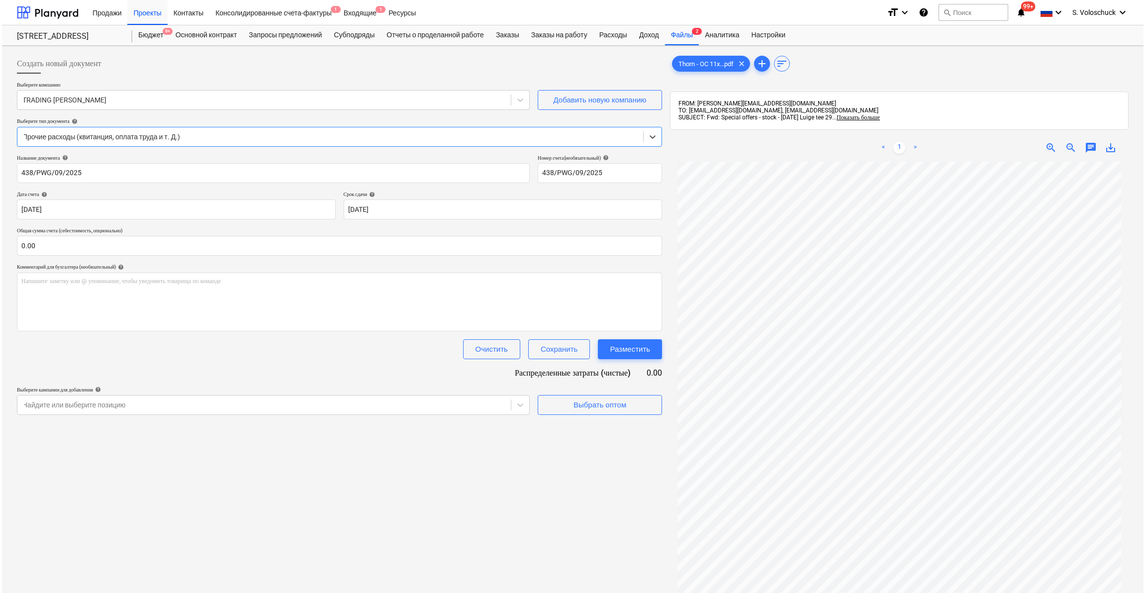
scroll to position [65, 0]
click at [112, 252] on input "text" at bounding box center [337, 246] width 645 height 20
click at [83, 247] on input "text" at bounding box center [337, 246] width 645 height 20
type input "3,964.80"
click at [615, 428] on div "Выбрать оптом" at bounding box center [597, 429] width 53 height 13
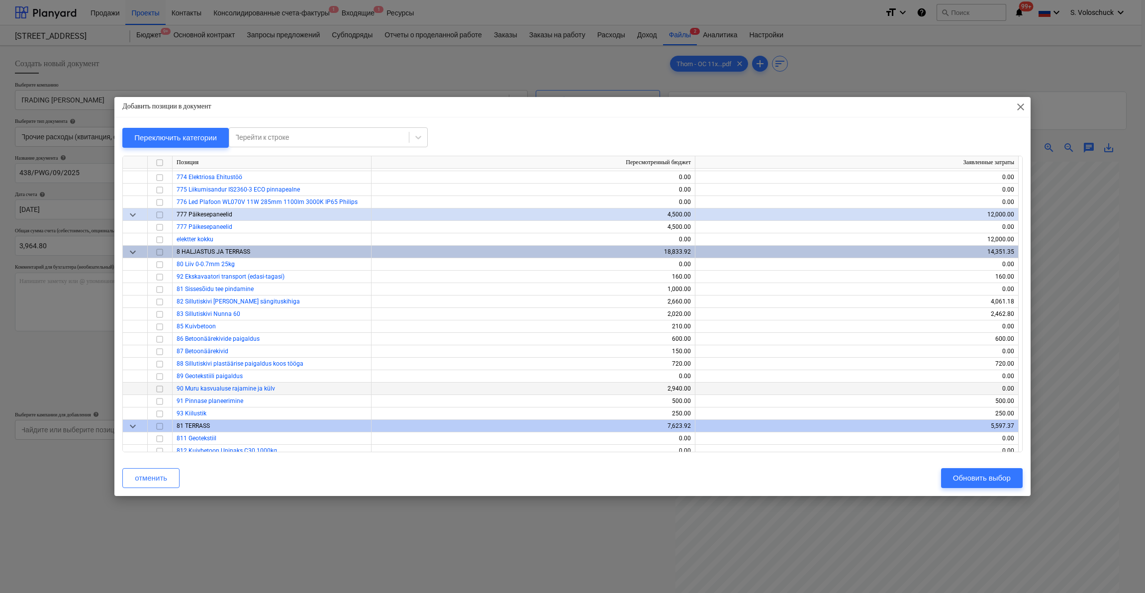
scroll to position [7349, 0]
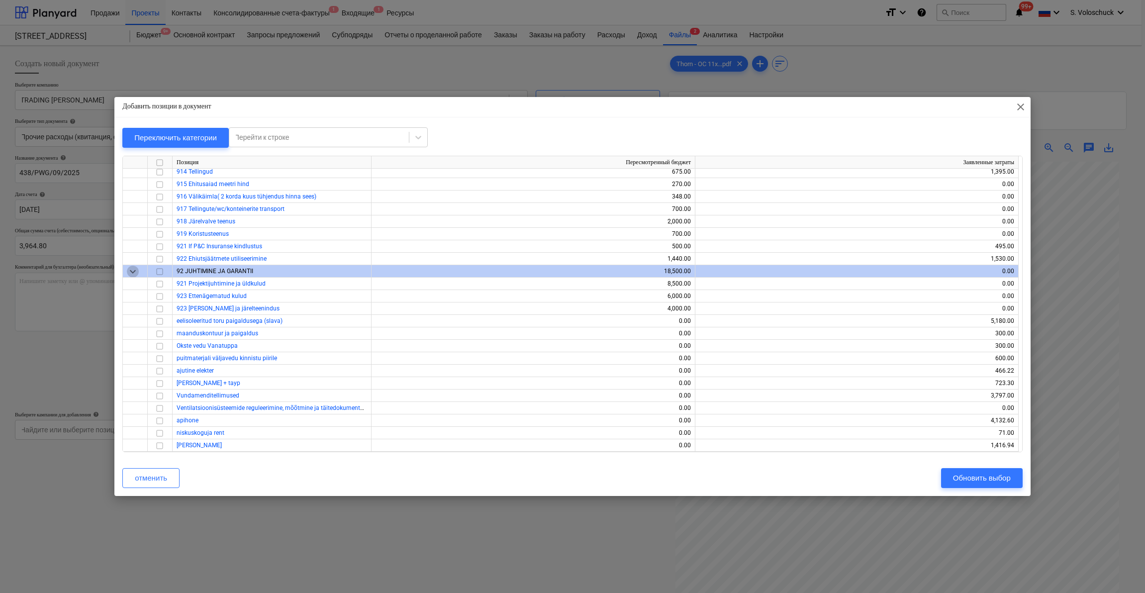
click at [137, 269] on span "keyboard_arrow_down" at bounding box center [133, 272] width 12 height 12
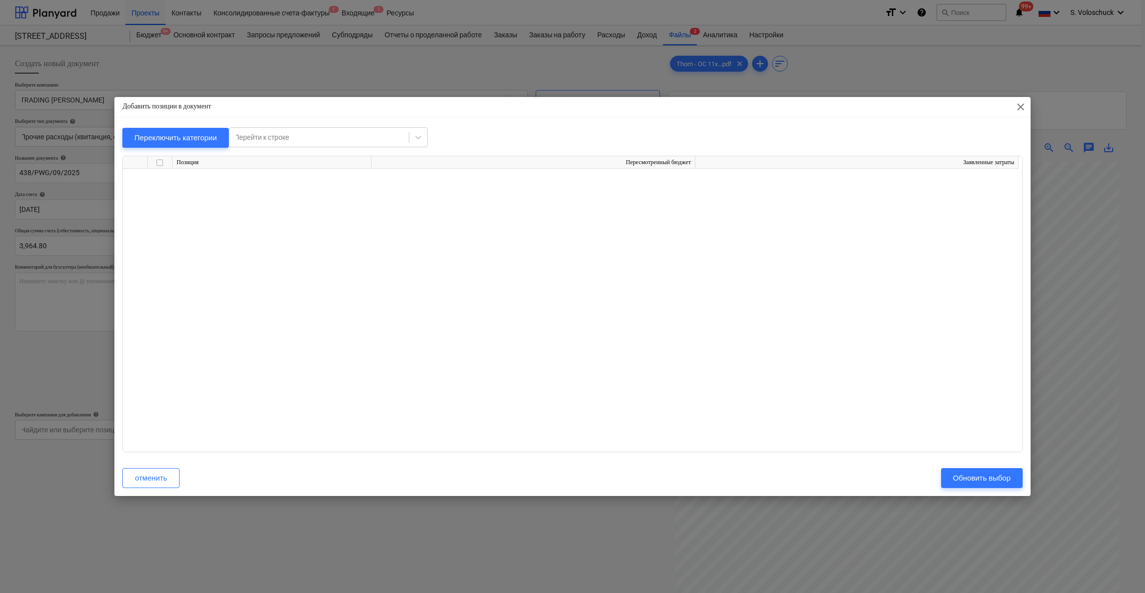
scroll to position [0, 0]
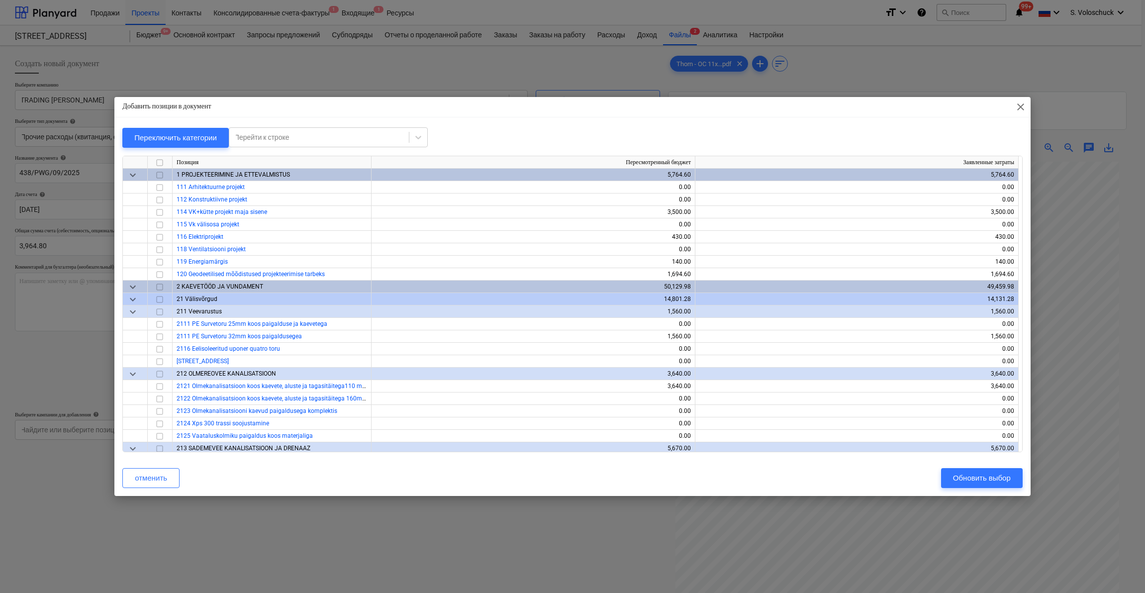
click at [129, 177] on span "keyboard_arrow_down" at bounding box center [133, 175] width 12 height 12
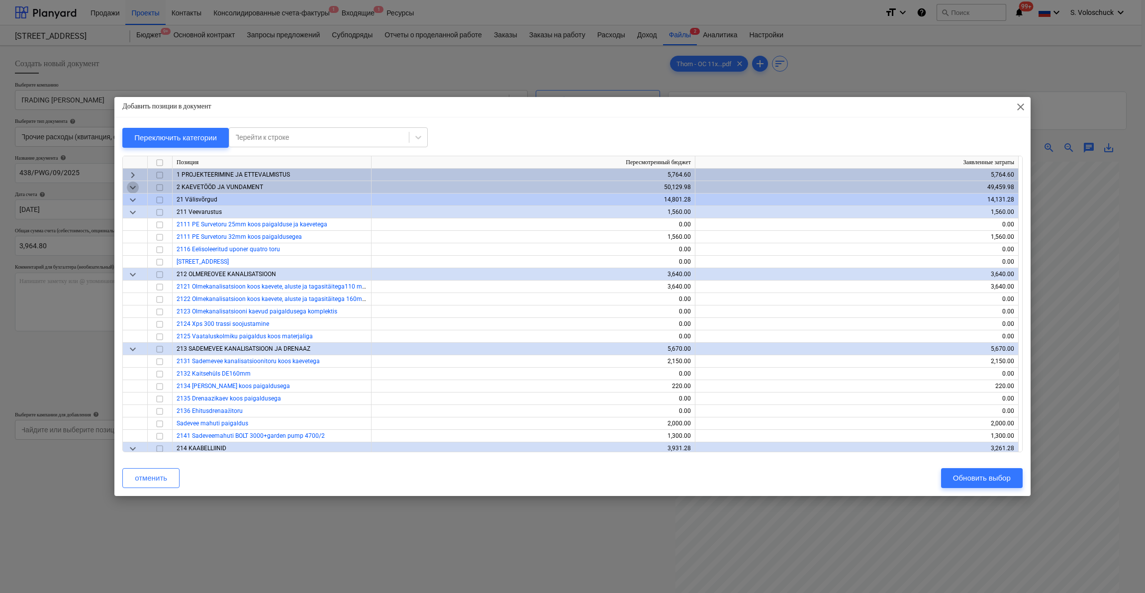
click at [131, 186] on span "keyboard_arrow_down" at bounding box center [133, 187] width 12 height 12
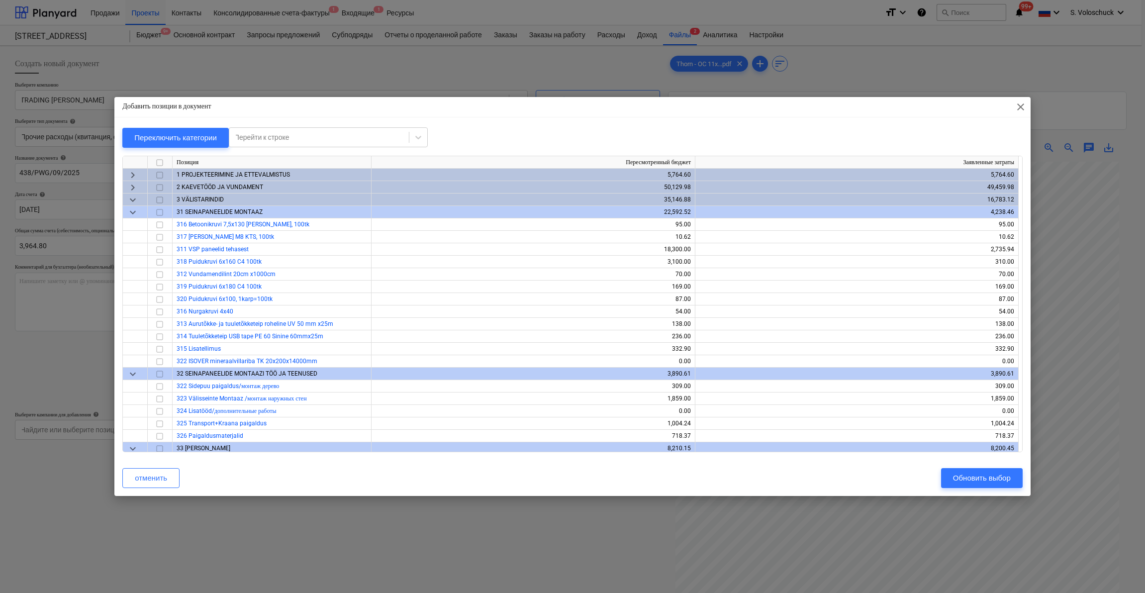
click at [135, 200] on span "keyboard_arrow_down" at bounding box center [133, 200] width 12 height 12
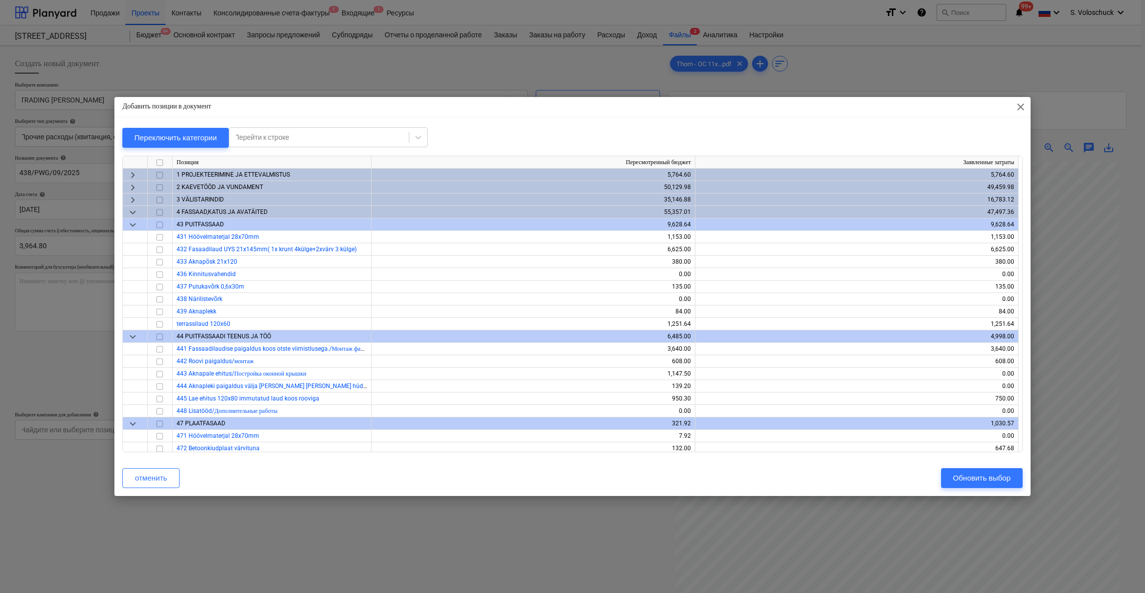
click at [132, 209] on span "keyboard_arrow_down" at bounding box center [133, 212] width 12 height 12
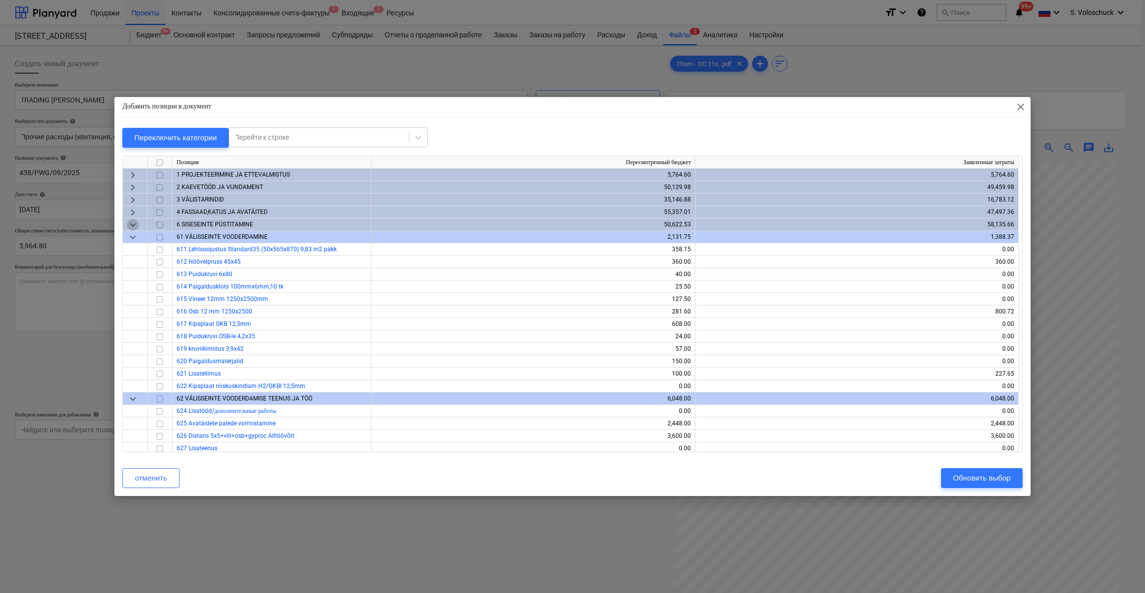
click at [132, 225] on span "keyboard_arrow_down" at bounding box center [133, 225] width 12 height 12
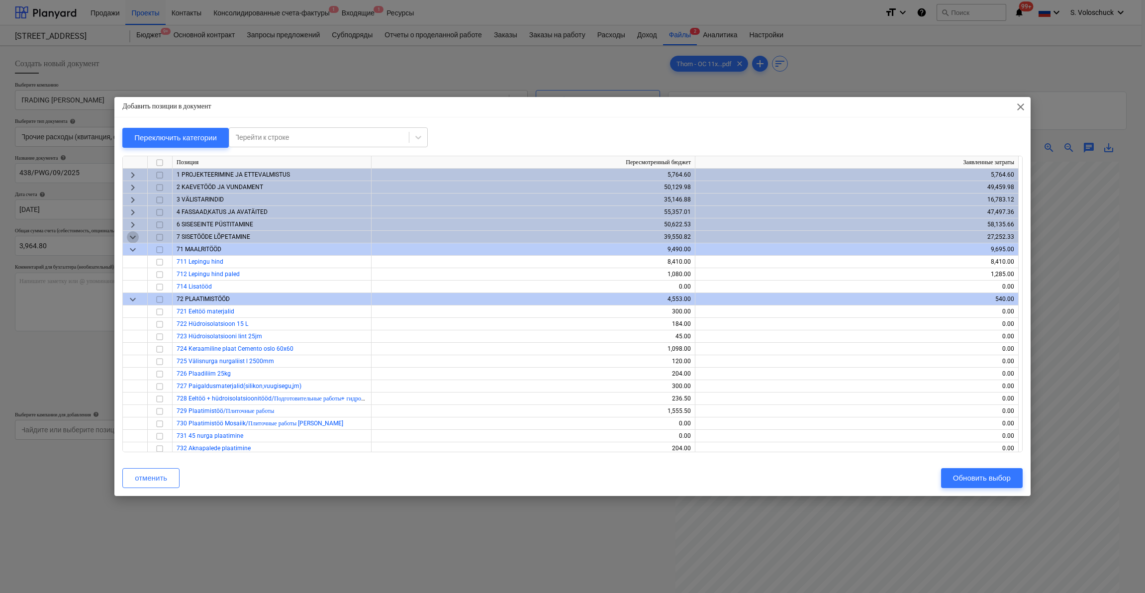
click at [132, 233] on span "keyboard_arrow_down" at bounding box center [133, 237] width 12 height 12
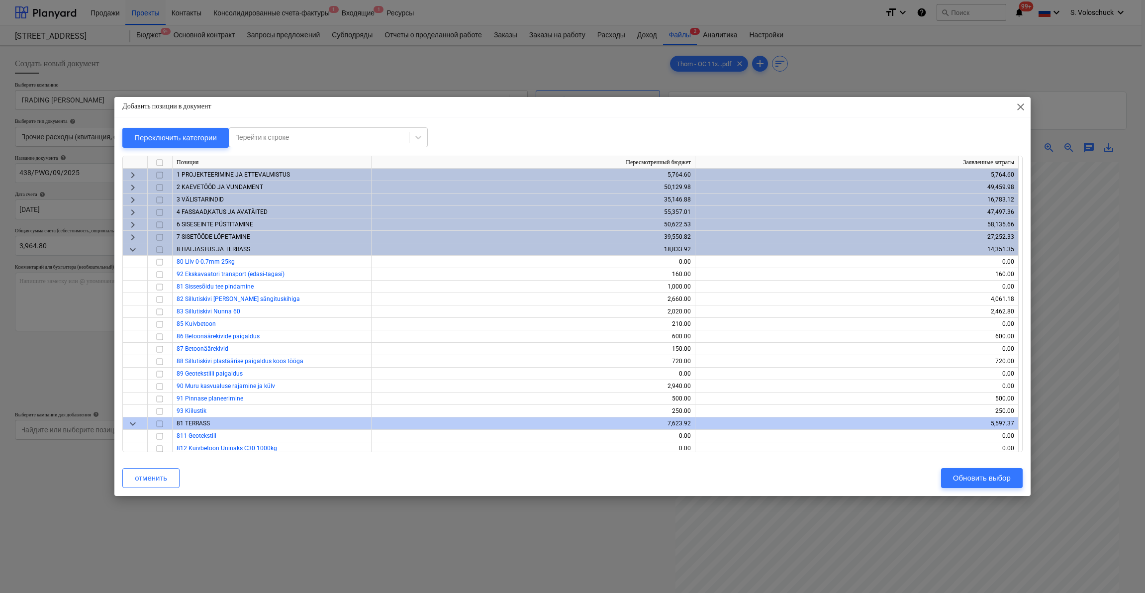
click at [131, 248] on span "keyboard_arrow_down" at bounding box center [133, 250] width 12 height 12
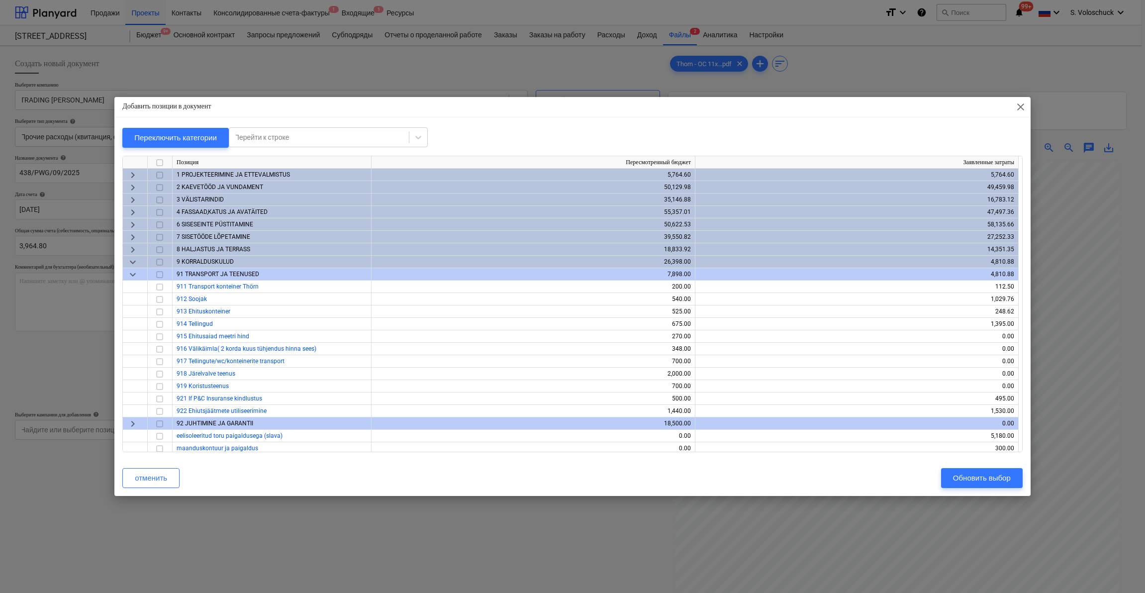
click at [139, 261] on span "keyboard_arrow_down" at bounding box center [133, 262] width 12 height 12
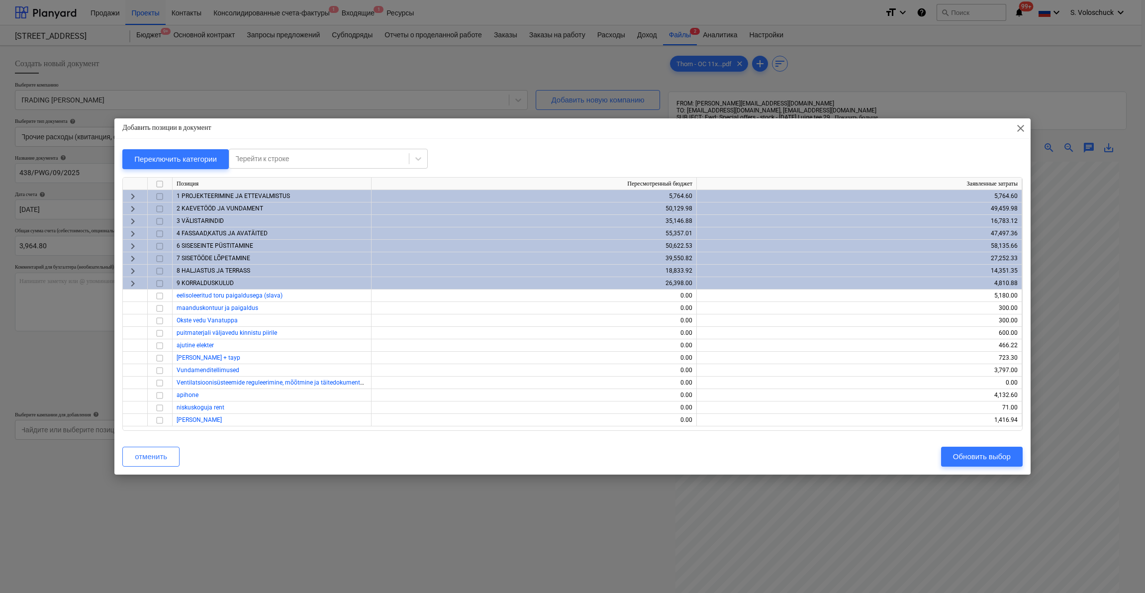
click at [139, 282] on div "keyboard_arrow_right" at bounding box center [135, 283] width 25 height 12
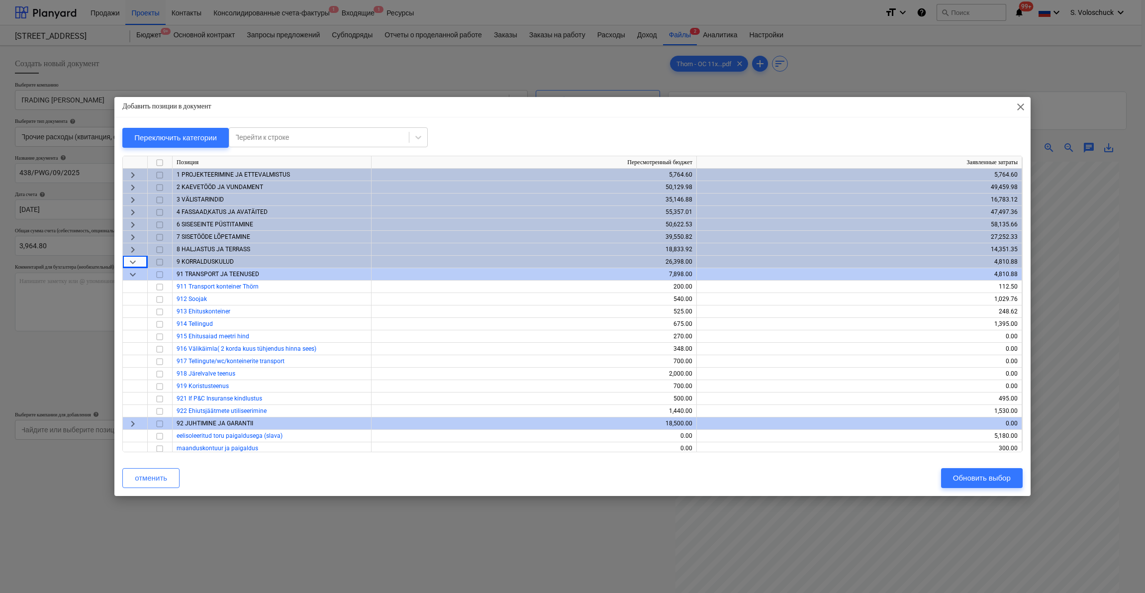
click at [141, 278] on div "keyboard_arrow_down" at bounding box center [135, 274] width 25 height 12
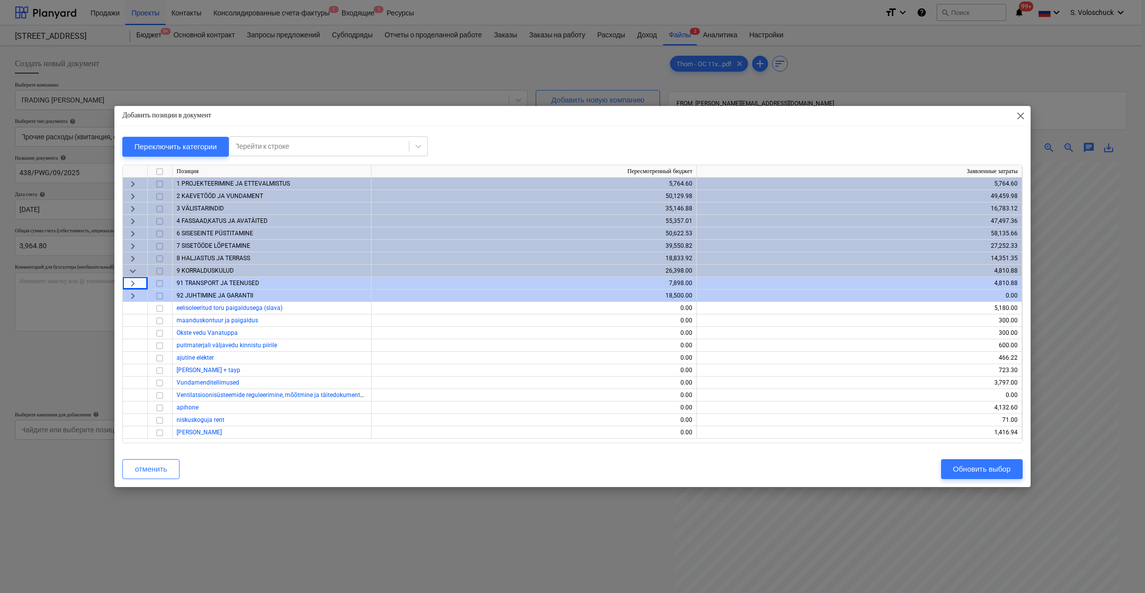
click at [130, 279] on span "keyboard_arrow_right" at bounding box center [133, 283] width 12 height 12
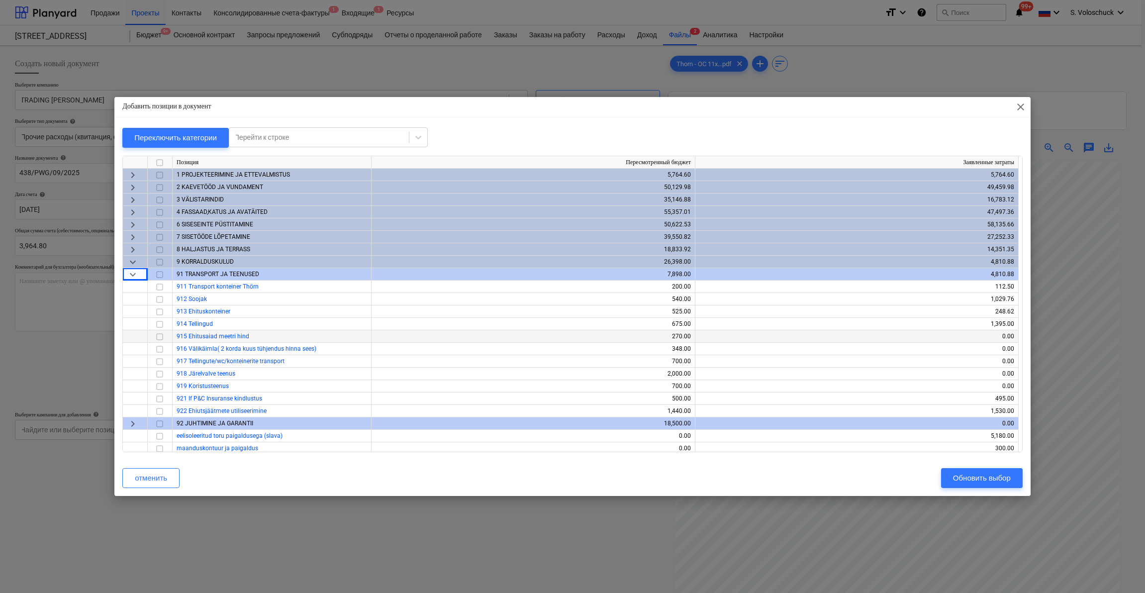
click at [127, 334] on div at bounding box center [135, 336] width 25 height 12
click at [133, 259] on span "keyboard_arrow_down" at bounding box center [133, 262] width 12 height 12
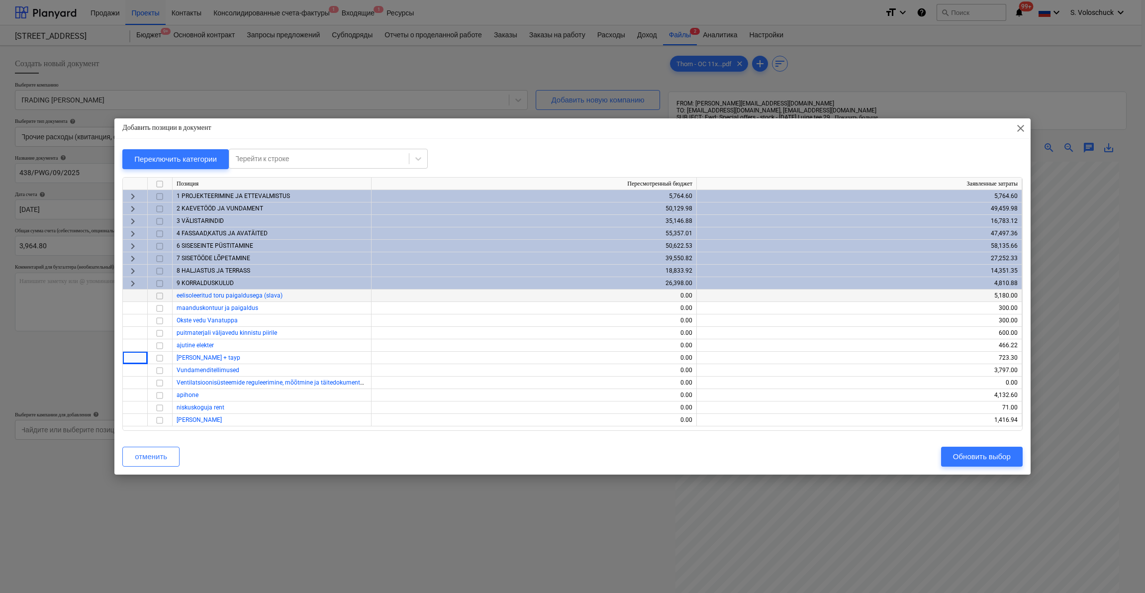
click at [129, 257] on span "keyboard_arrow_right" at bounding box center [133, 259] width 12 height 12
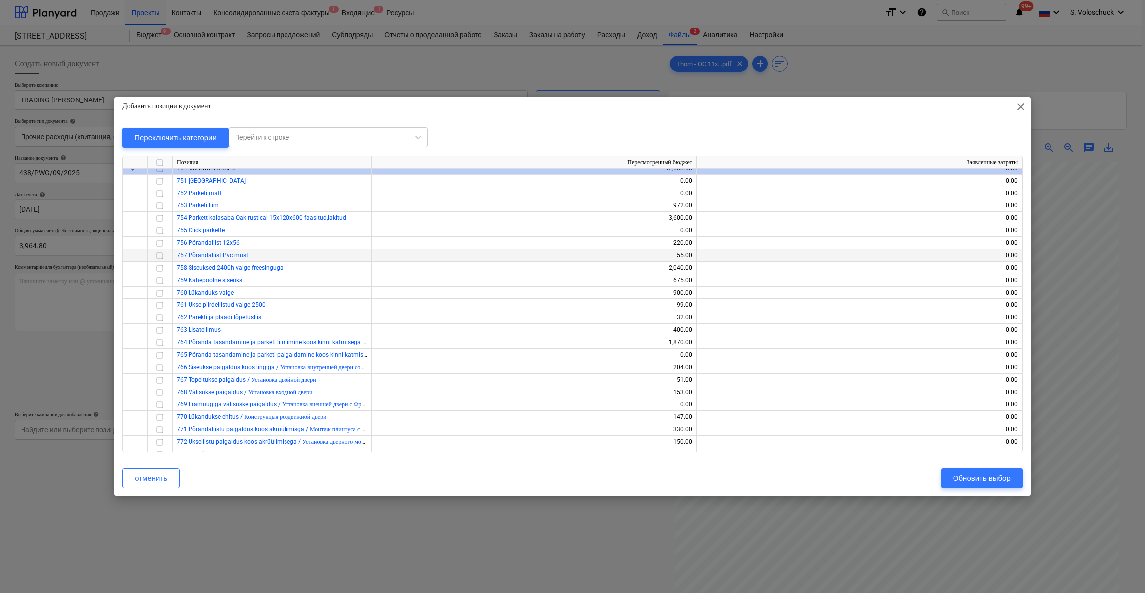
scroll to position [897, 0]
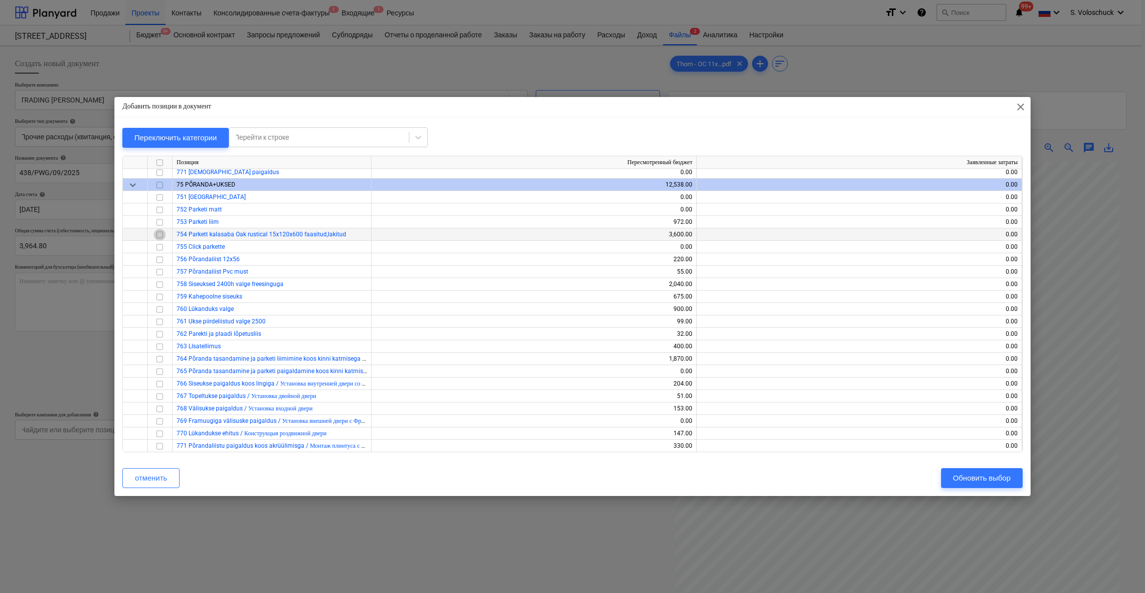
click at [163, 236] on input "checkbox" at bounding box center [160, 235] width 12 height 12
click at [974, 470] on button "Обновить выбор" at bounding box center [982, 478] width 82 height 20
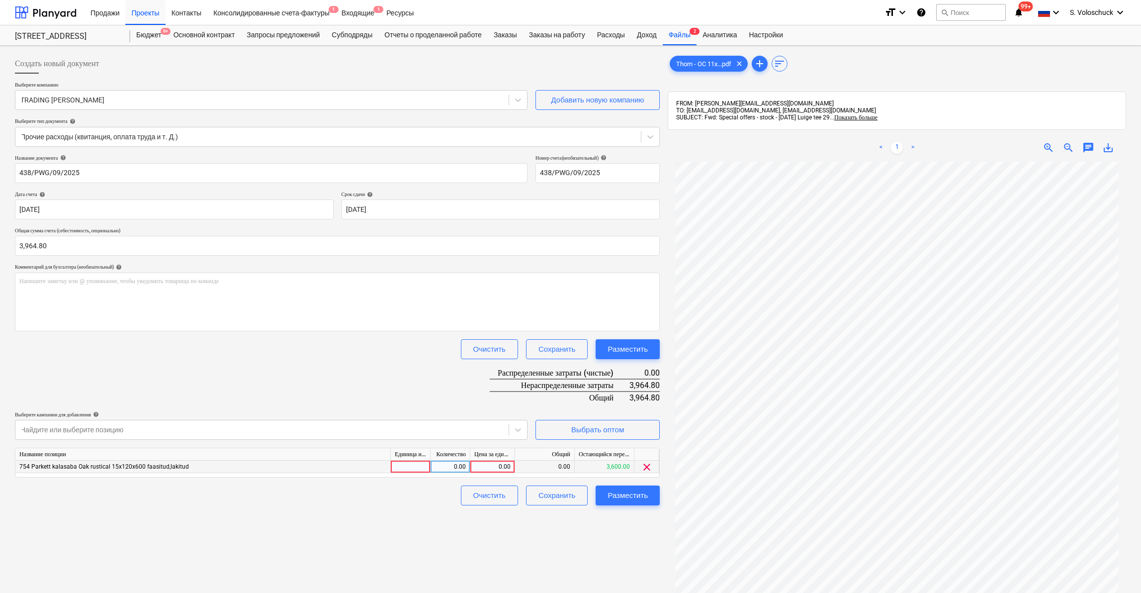
click at [494, 467] on div "0.00" at bounding box center [492, 466] width 36 height 12
type input "3964.8"
click at [600, 552] on div "Создать новый документ Выберите компанию TRADING [PERSON_NAME] Добавить новую к…" at bounding box center [337, 390] width 653 height 681
click at [635, 494] on div "Разместить" at bounding box center [628, 495] width 40 height 13
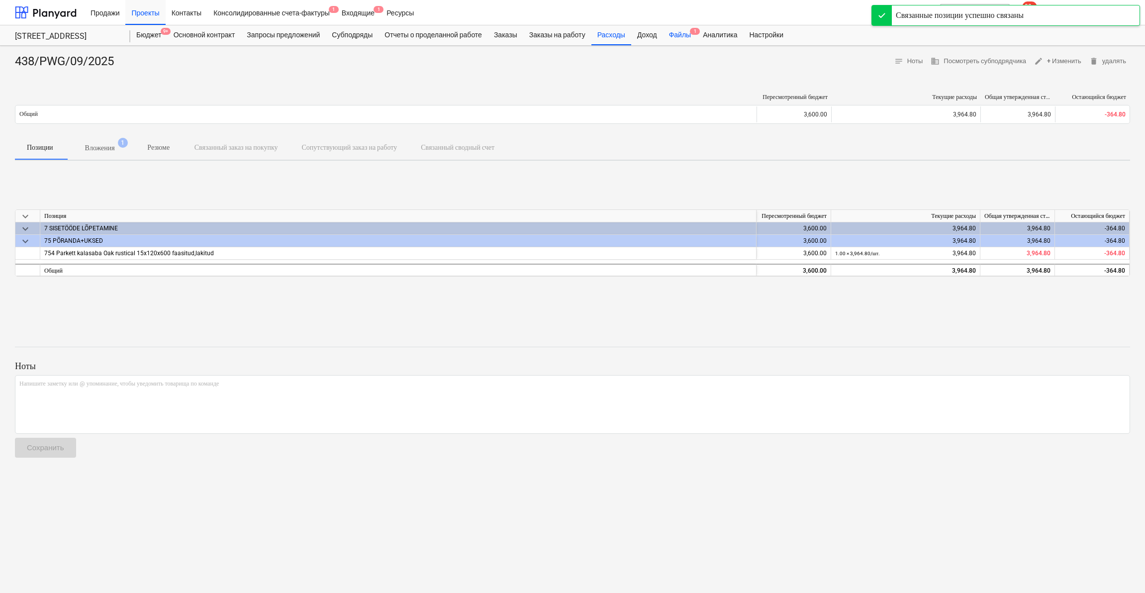
click at [691, 35] on div "Файлы 1" at bounding box center [680, 35] width 34 height 20
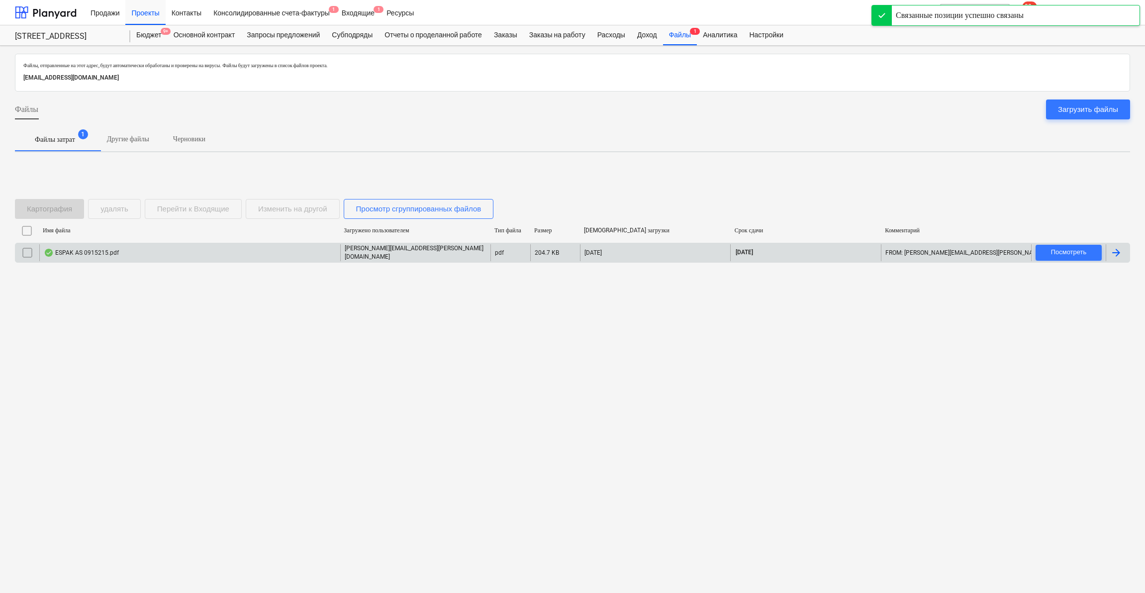
click at [305, 252] on div "ESPAK AS 0915215.pdf" at bounding box center [189, 252] width 301 height 17
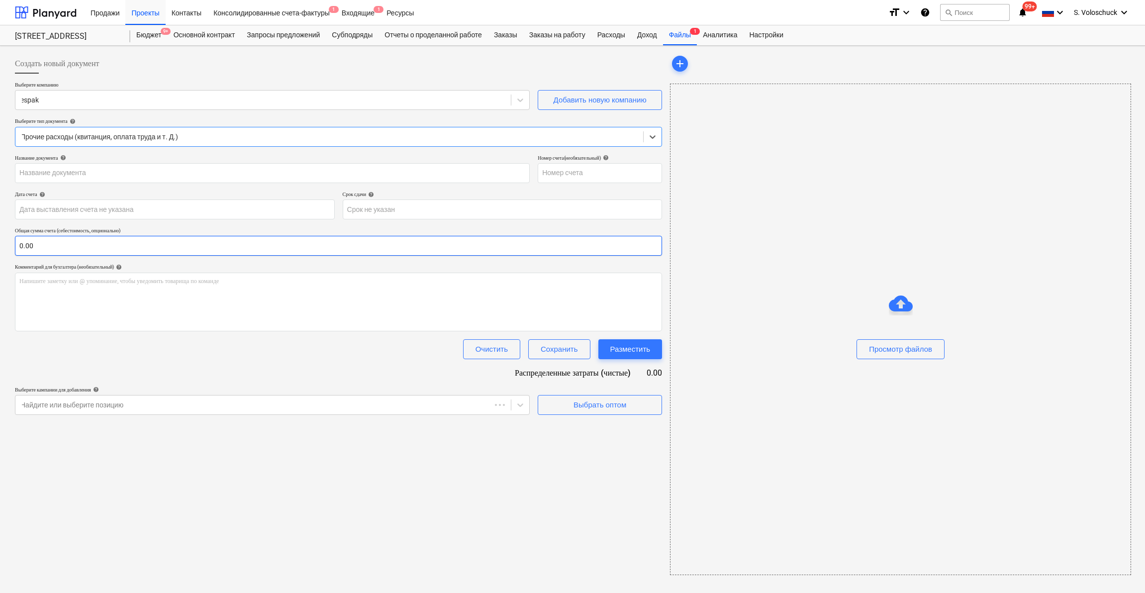
type input "0915215"
type input "[DATE]"
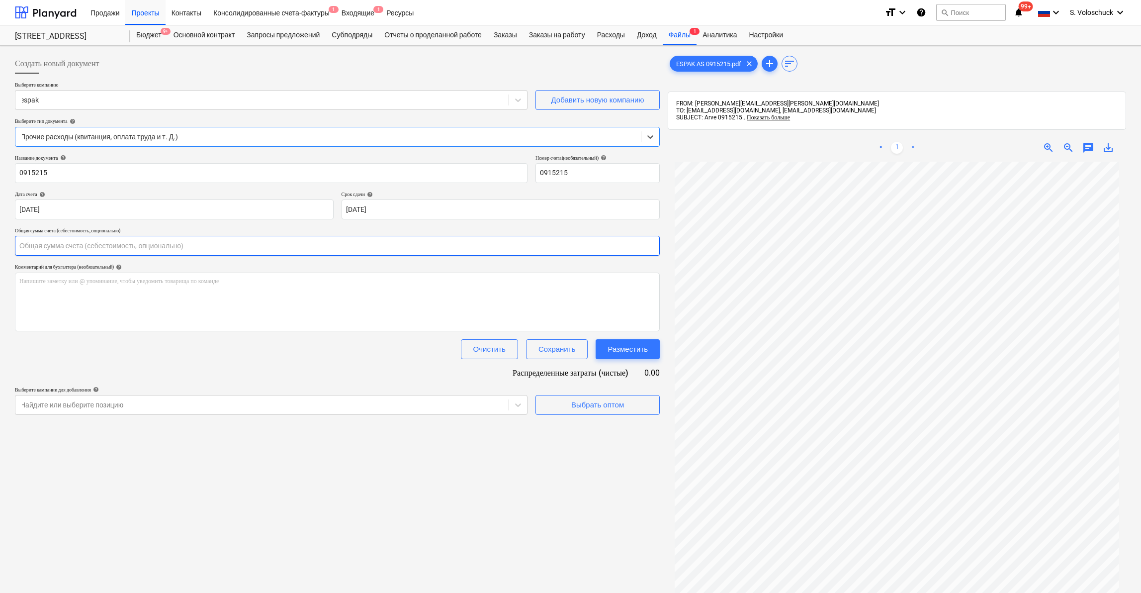
click at [356, 244] on input "text" at bounding box center [337, 246] width 645 height 20
type input "87.73"
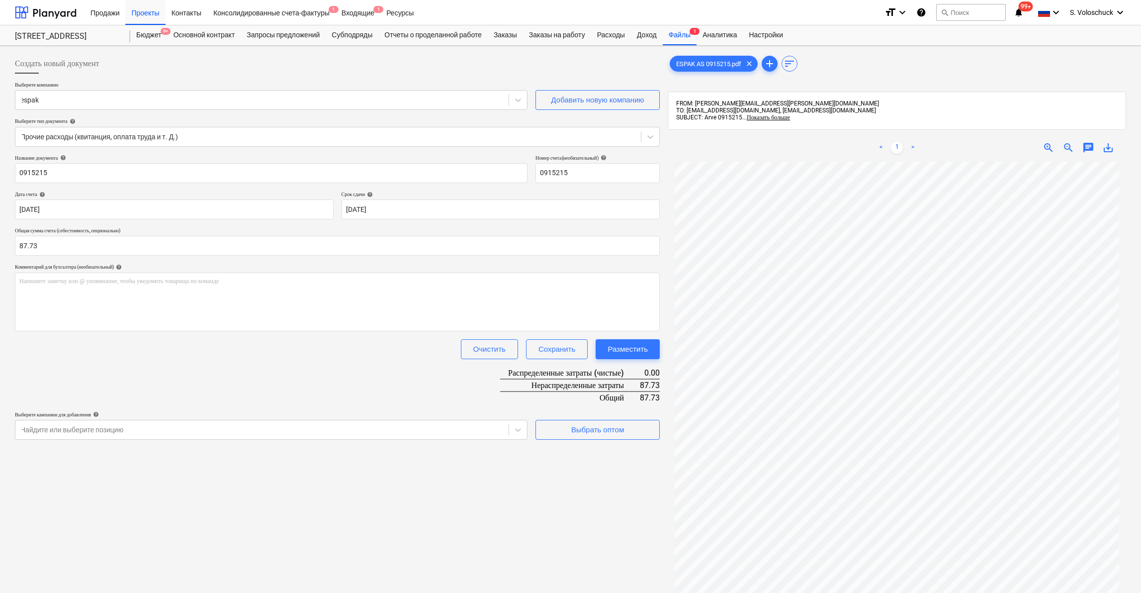
click at [503, 468] on div "Создать новый документ Выберите компанию espak Добавить новую компанию Выберите…" at bounding box center [337, 390] width 653 height 681
click at [580, 426] on div "Выбрать оптом" at bounding box center [597, 429] width 53 height 13
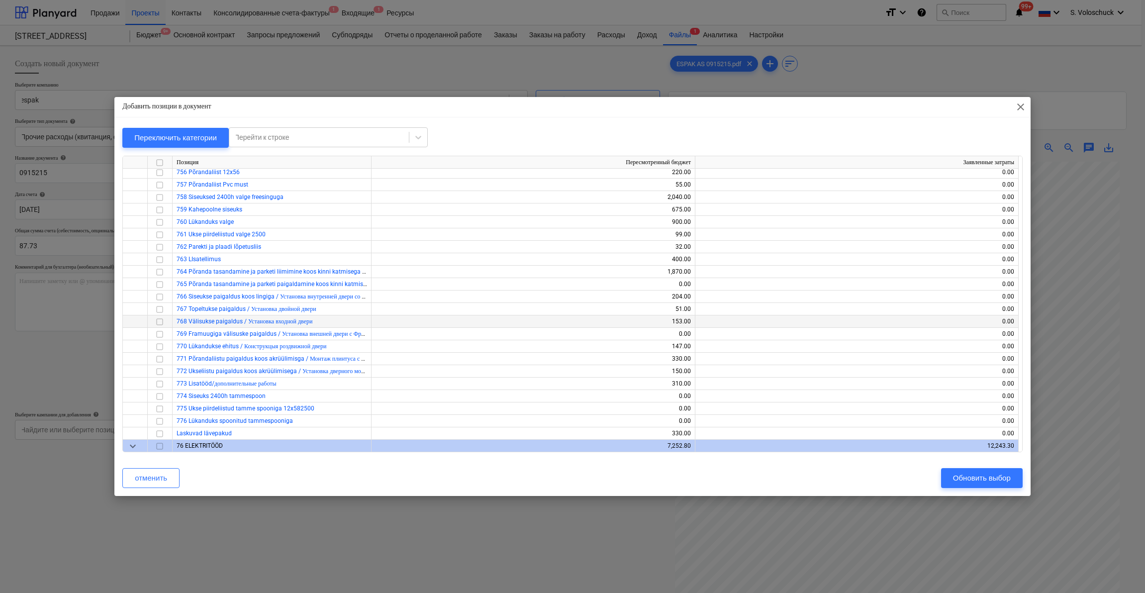
scroll to position [1383, 0]
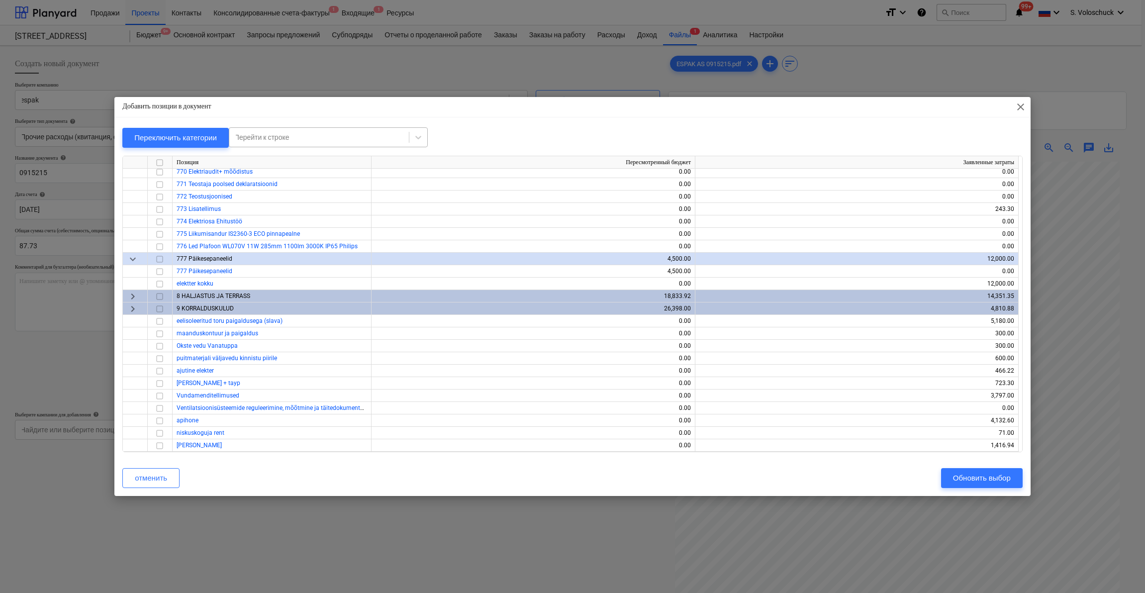
click at [317, 135] on div at bounding box center [319, 137] width 170 height 10
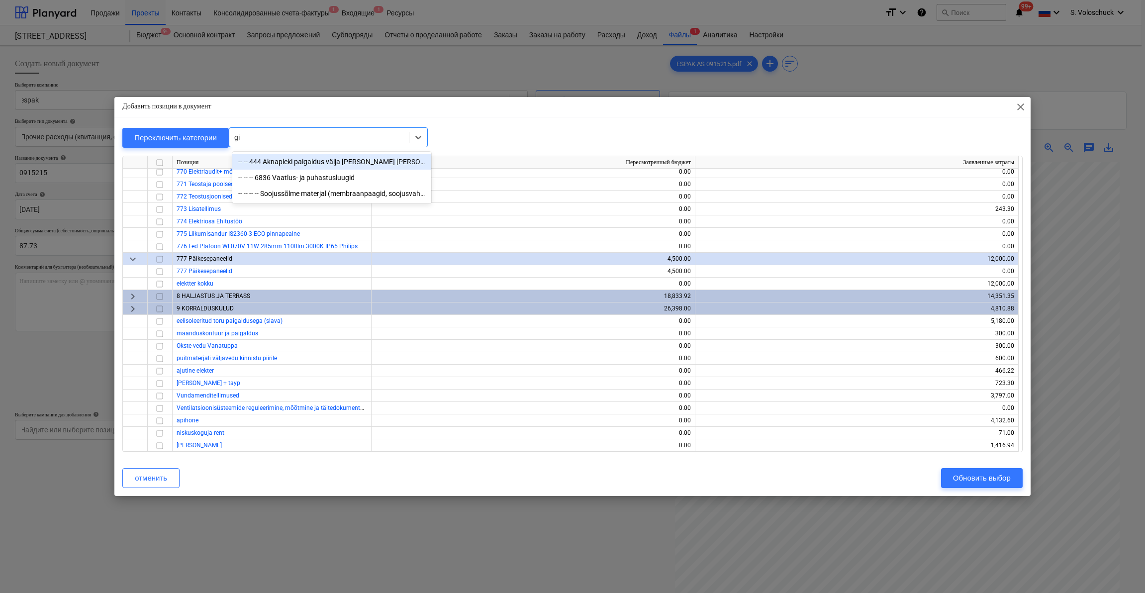
type input "g"
type input "hudro"
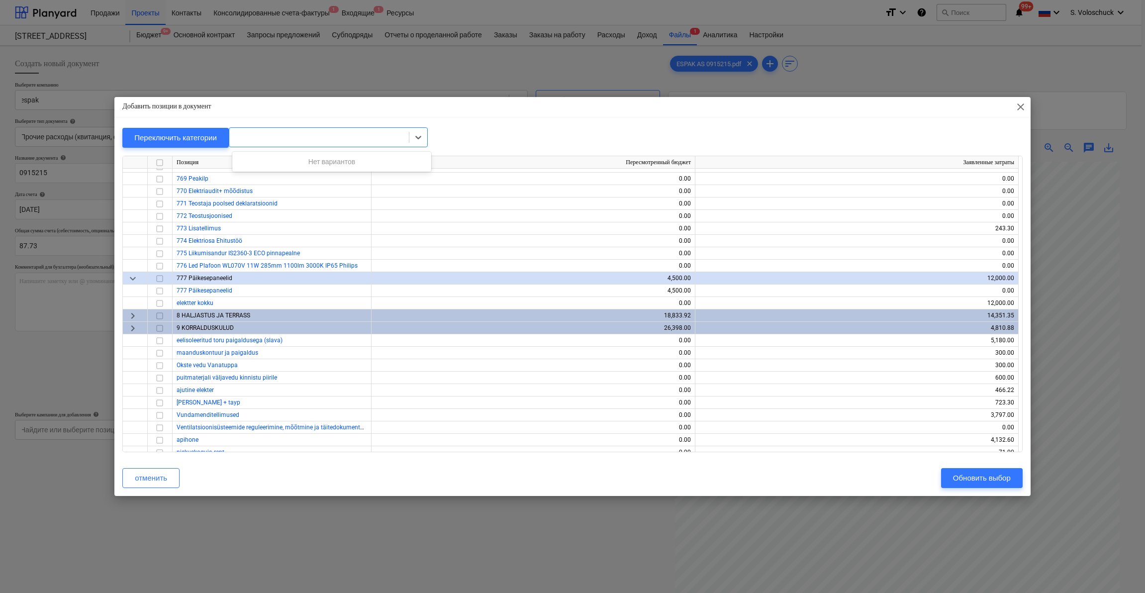
click at [278, 136] on div at bounding box center [318, 137] width 179 height 14
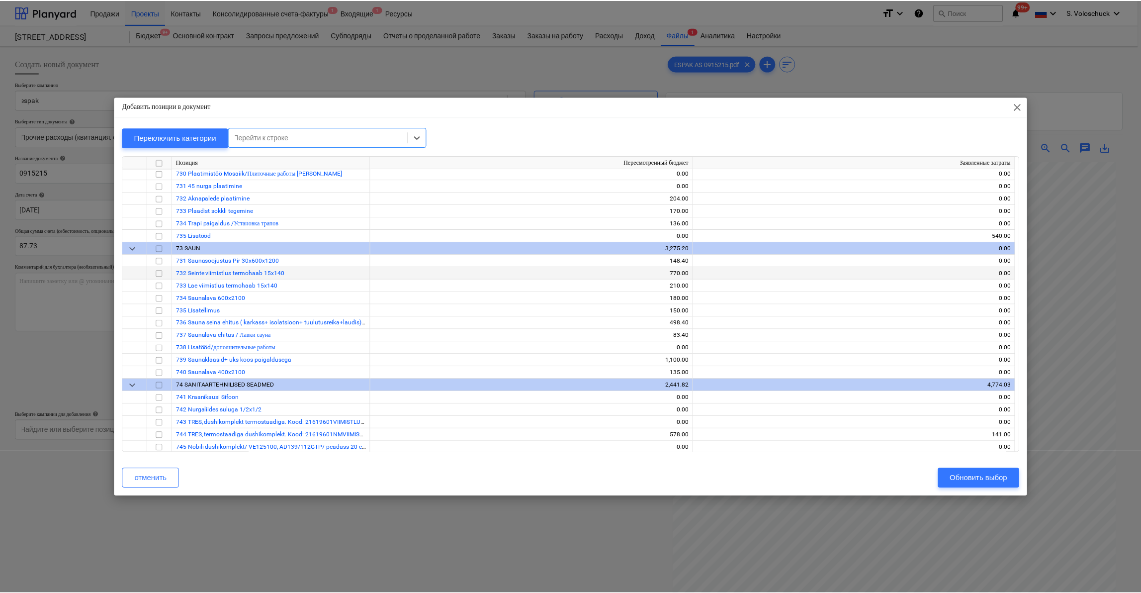
scroll to position [68, 0]
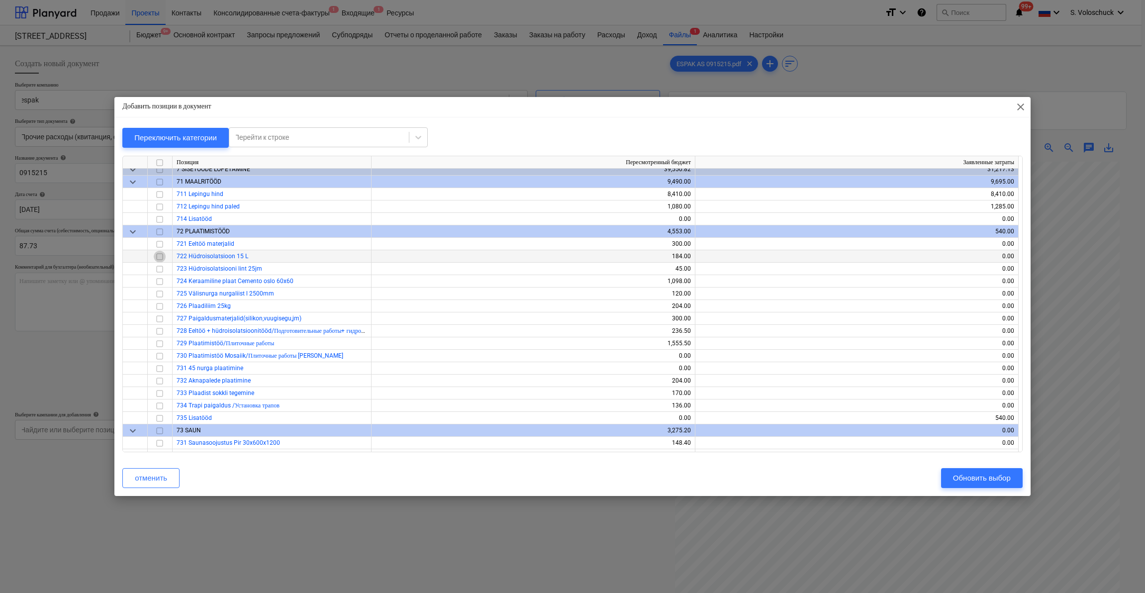
click at [157, 256] on input "checkbox" at bounding box center [160, 257] width 12 height 12
click at [1010, 477] on div "Обновить выбор" at bounding box center [982, 477] width 58 height 13
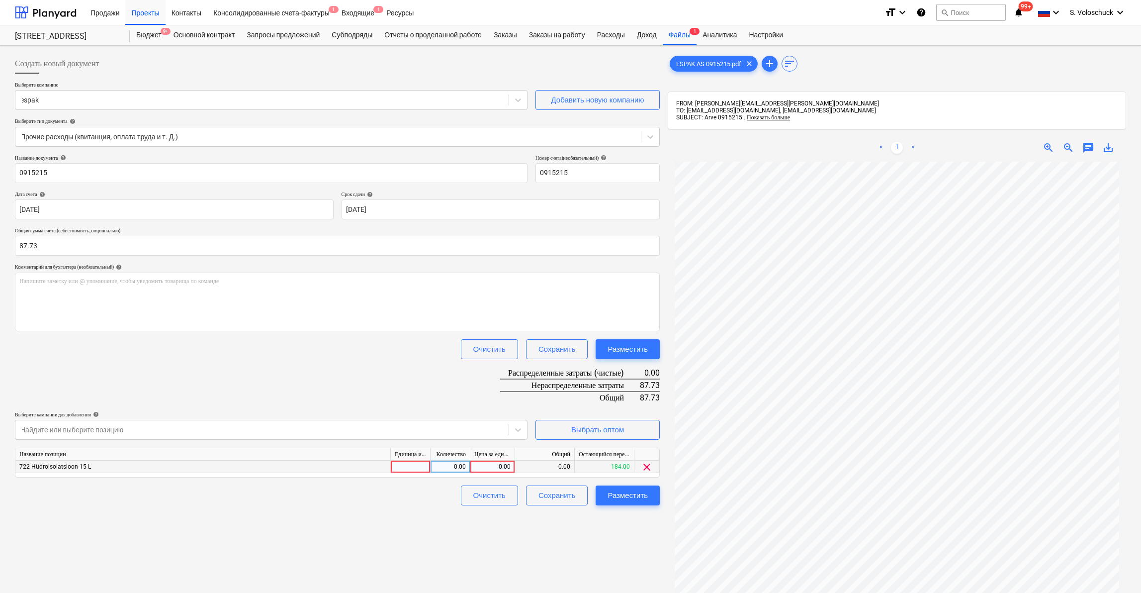
click at [490, 465] on div "0.00" at bounding box center [492, 466] width 36 height 12
type input "87.73"
click at [610, 550] on div "Создать новый документ Выберите компанию espak Добавить новую компанию Выберите…" at bounding box center [337, 390] width 653 height 681
click at [641, 499] on div "Разместить" at bounding box center [628, 495] width 40 height 13
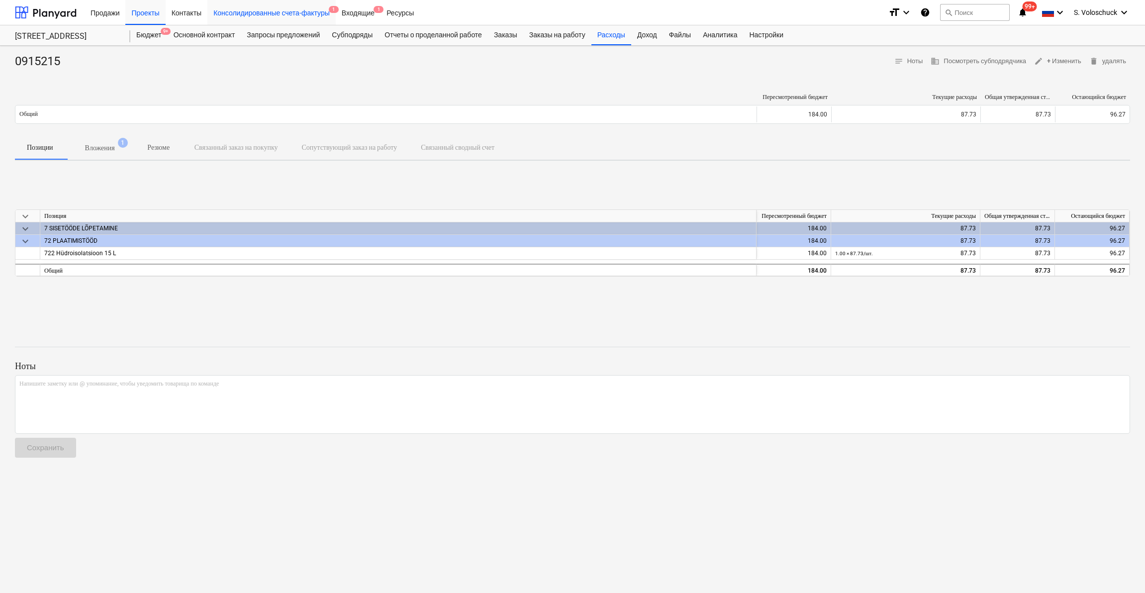
click at [293, 17] on div "Консолидированные счета-фактуры 1" at bounding box center [271, 12] width 128 height 25
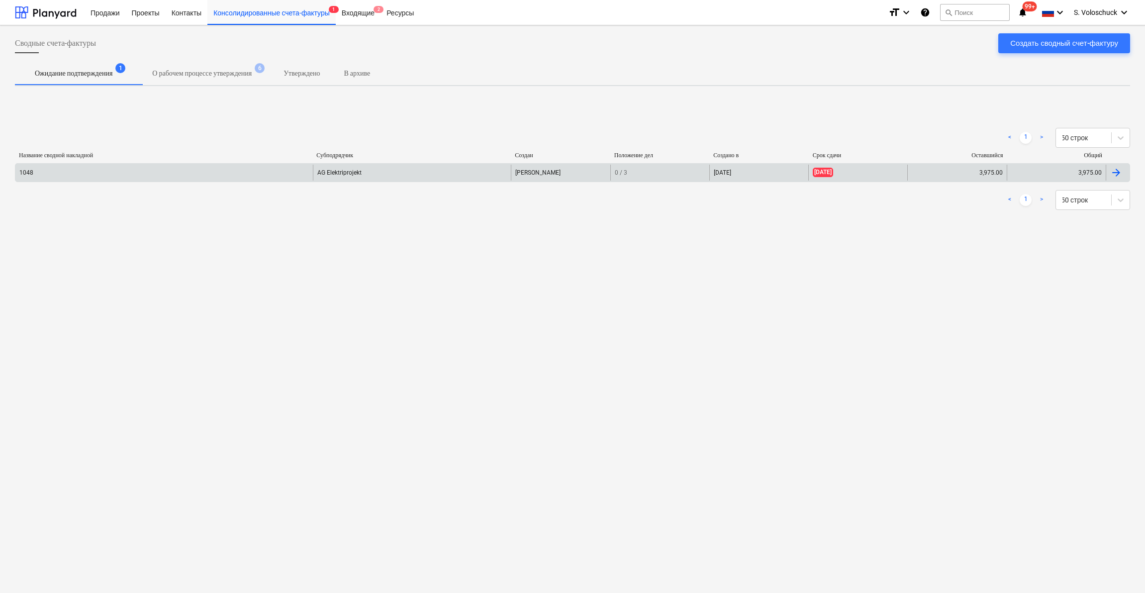
click at [366, 177] on div "AG Elektriprojekt" at bounding box center [412, 173] width 198 height 16
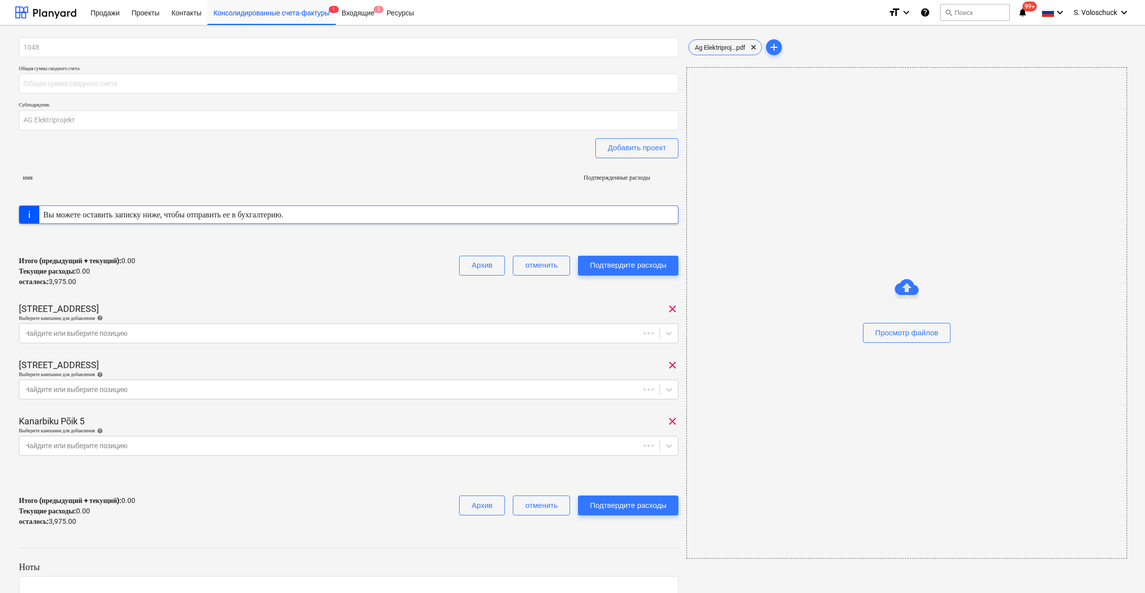
type input "3,975.00"
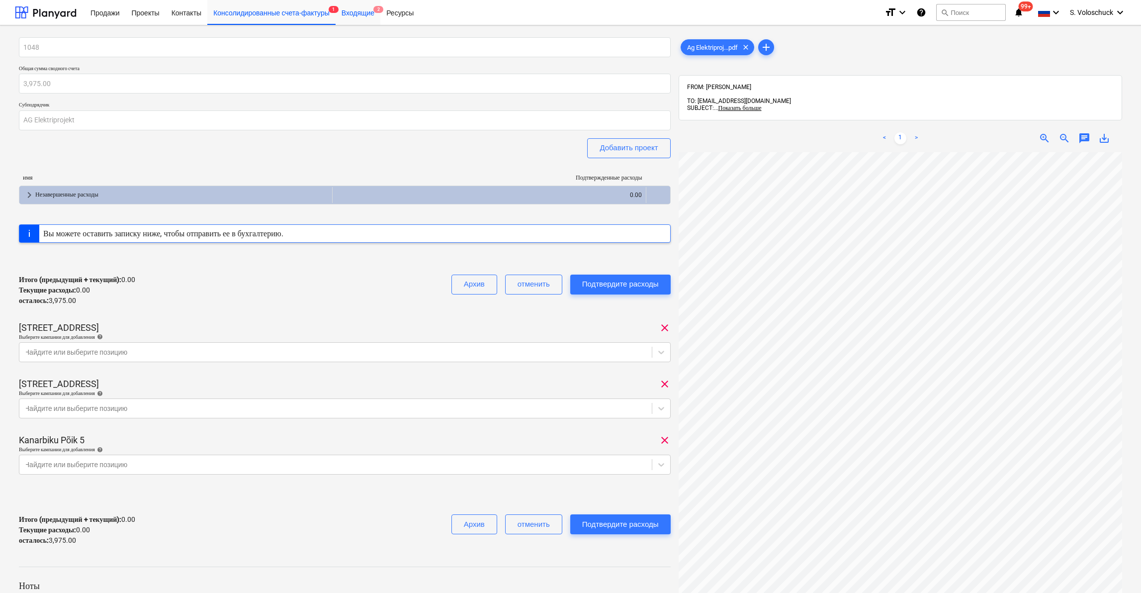
click at [369, 12] on div "Входящие 2" at bounding box center [358, 12] width 45 height 25
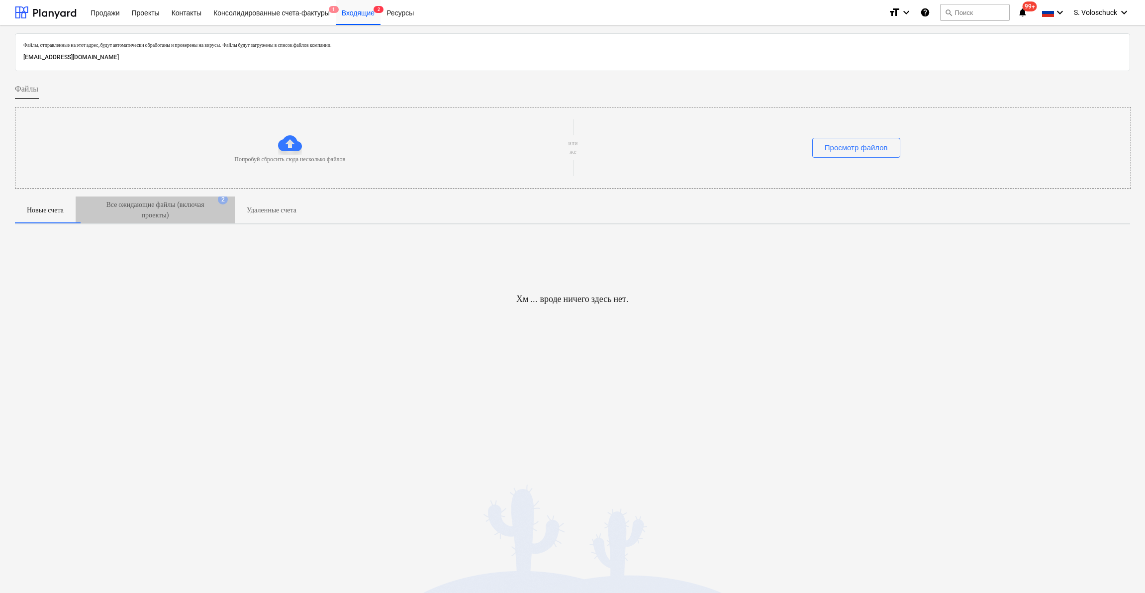
click at [160, 209] on p "Все ожидающие файлы (включая проекты)" at bounding box center [154, 209] width 119 height 21
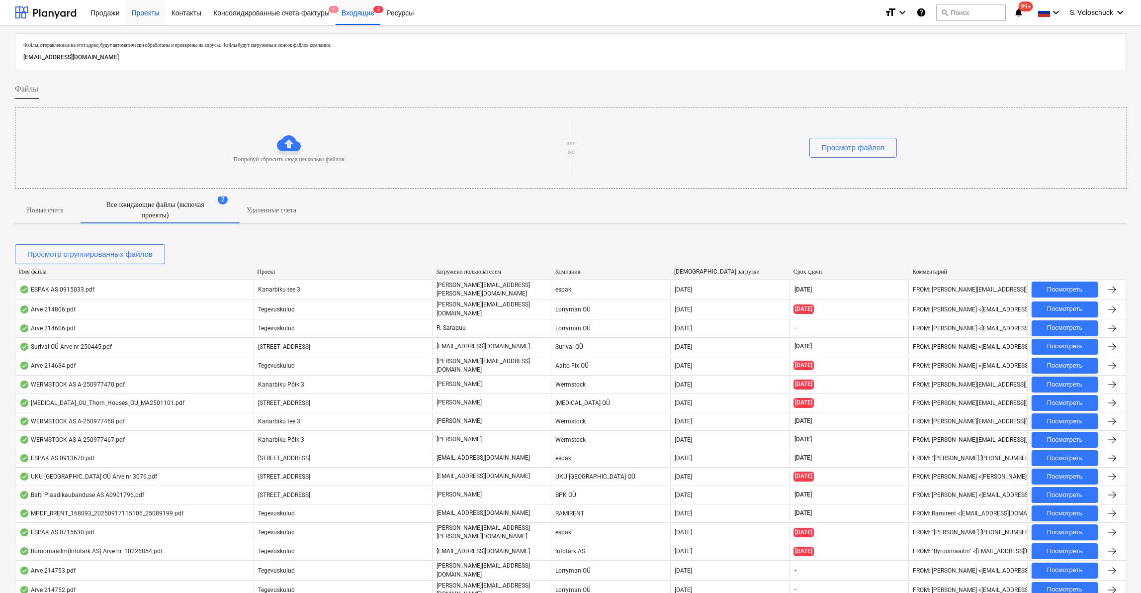
click at [152, 12] on div "Проекты" at bounding box center [145, 12] width 40 height 25
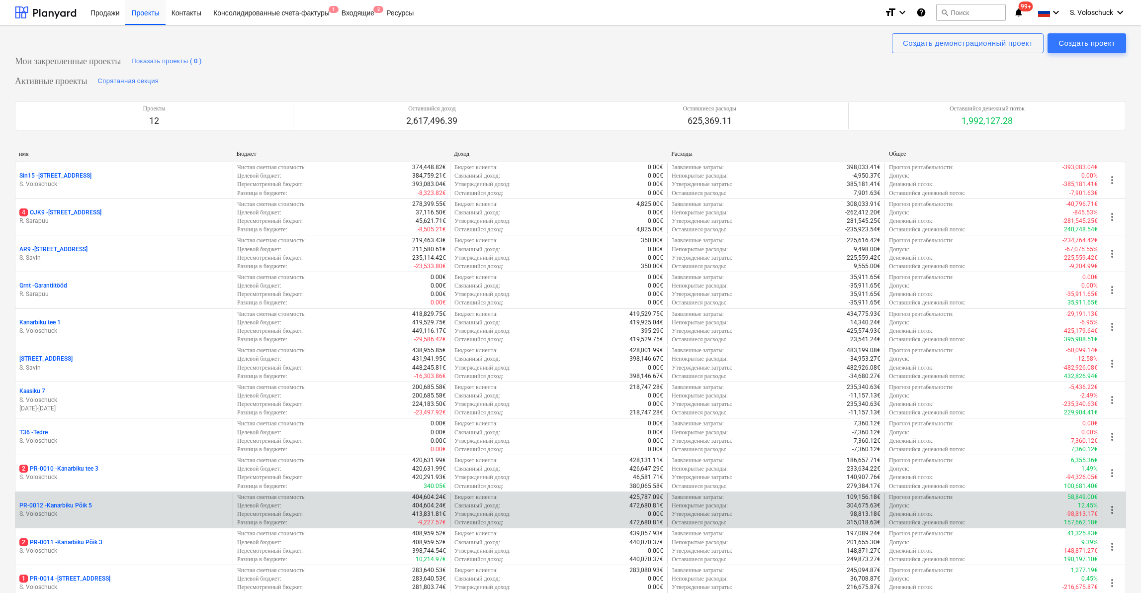
scroll to position [360, 0]
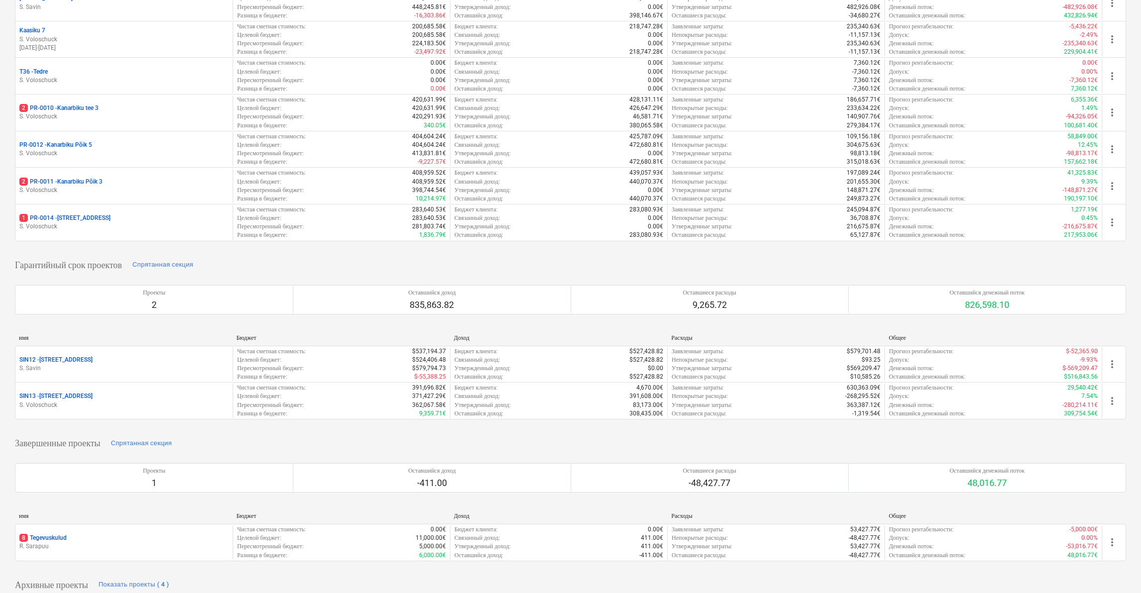
click at [91, 104] on p "2 PR-0010 - [GEOGRAPHIC_DATA] tee 3" at bounding box center [58, 108] width 79 height 8
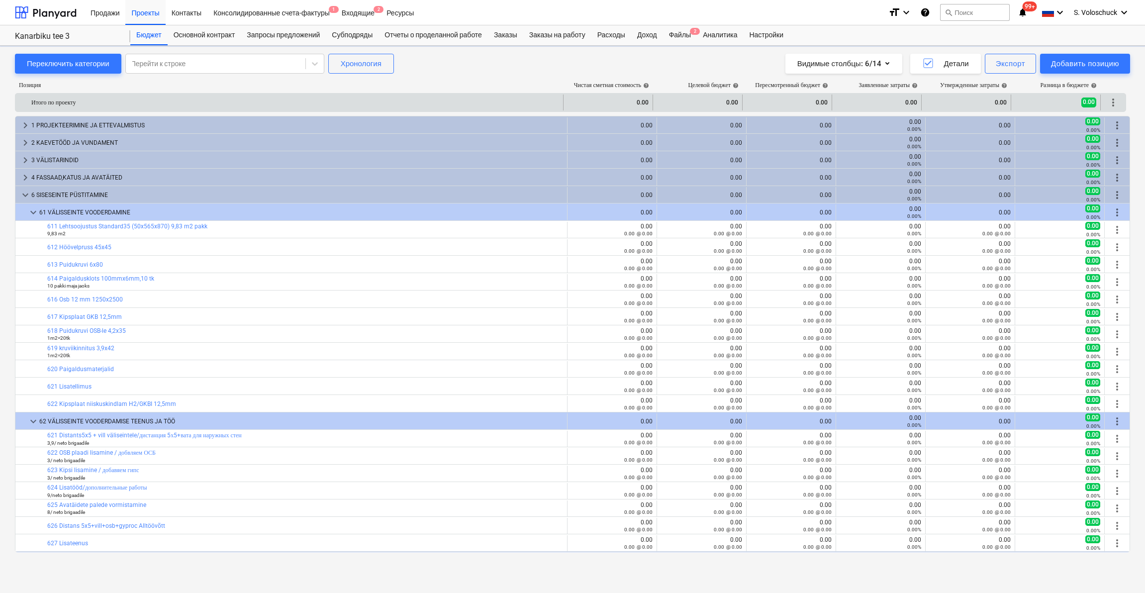
scroll to position [355, 0]
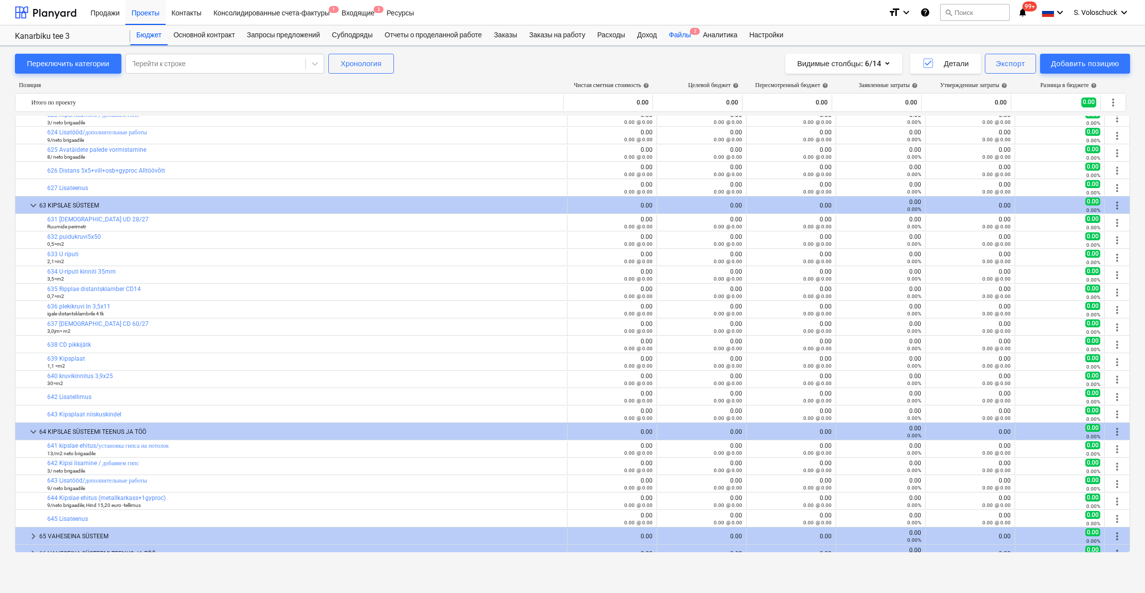
click at [697, 34] on div "Файлы 2" at bounding box center [680, 35] width 34 height 20
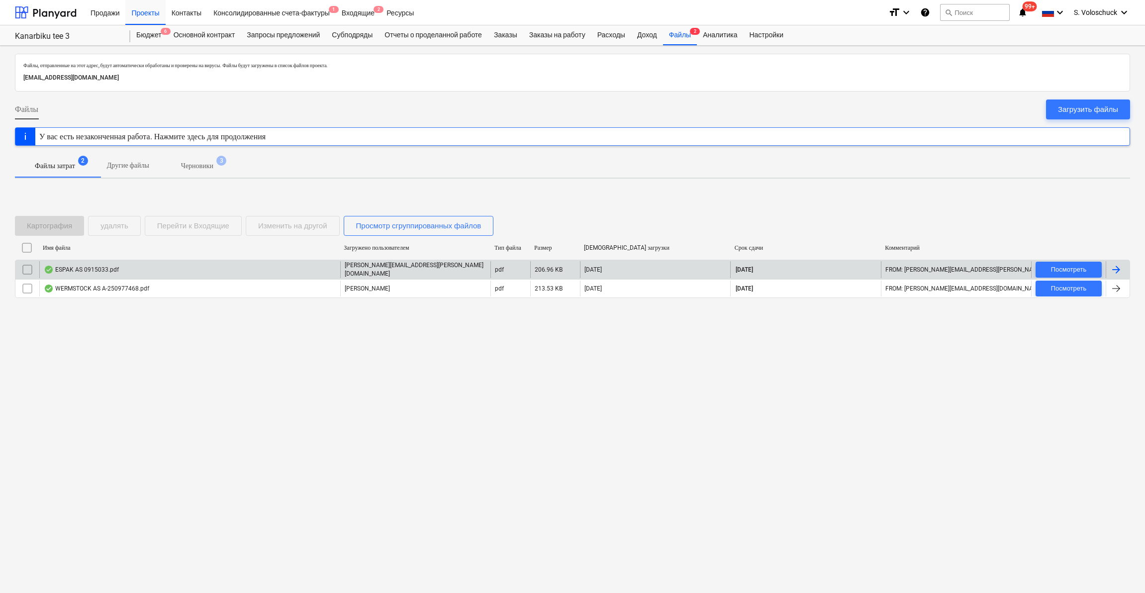
click at [137, 265] on div "ESPAK AS 0915033.pdf" at bounding box center [189, 269] width 301 height 17
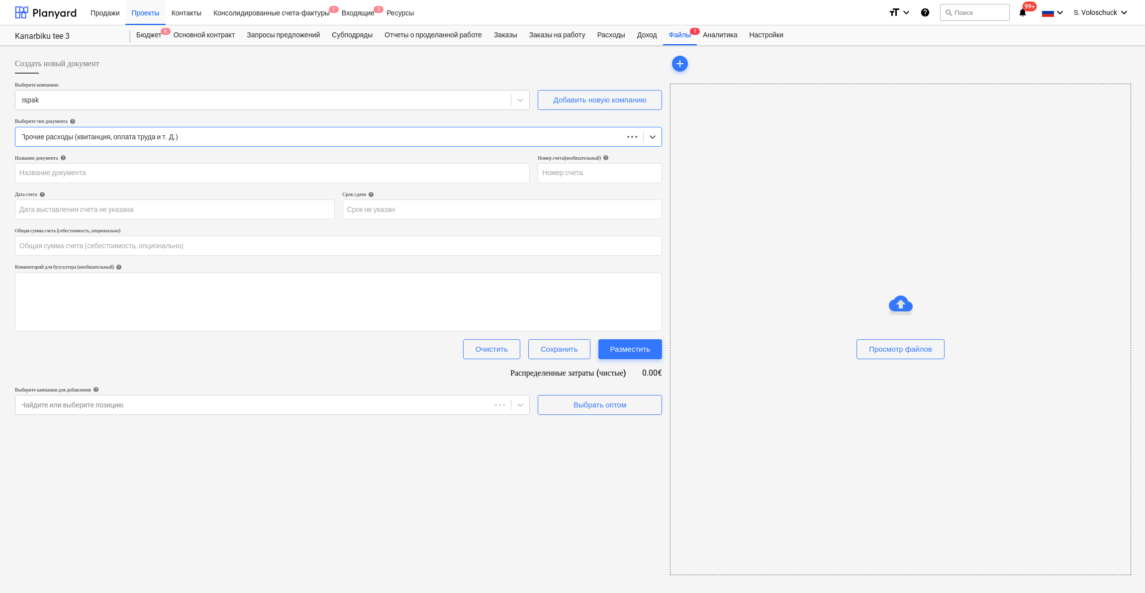
type input "0.00"
type input "0915033"
type input "[DATE]"
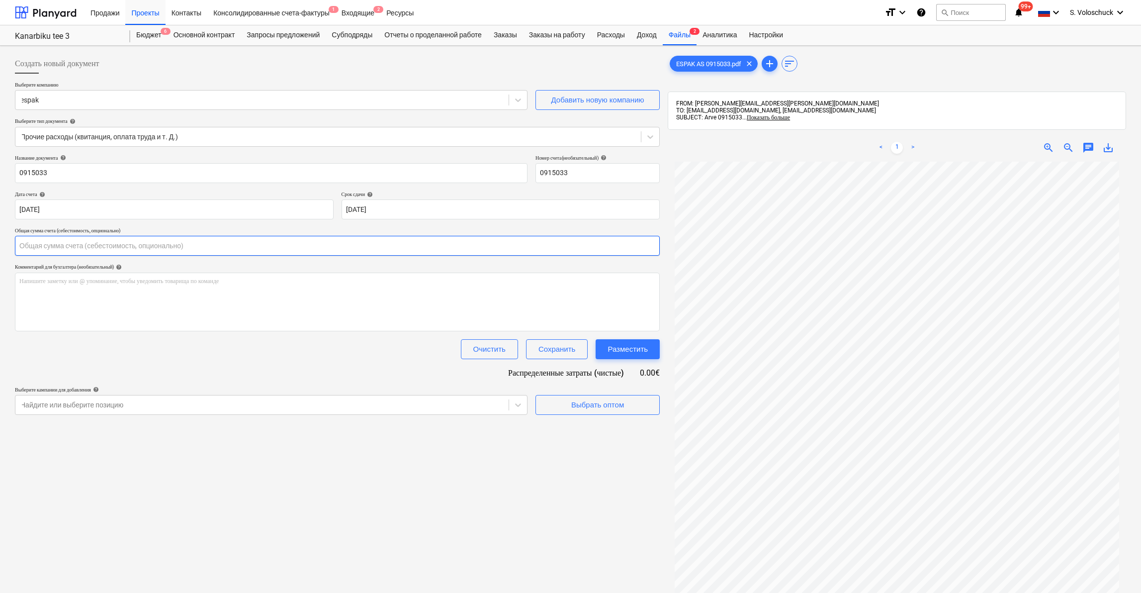
click at [53, 241] on input "text" at bounding box center [337, 246] width 645 height 20
type input "146.24"
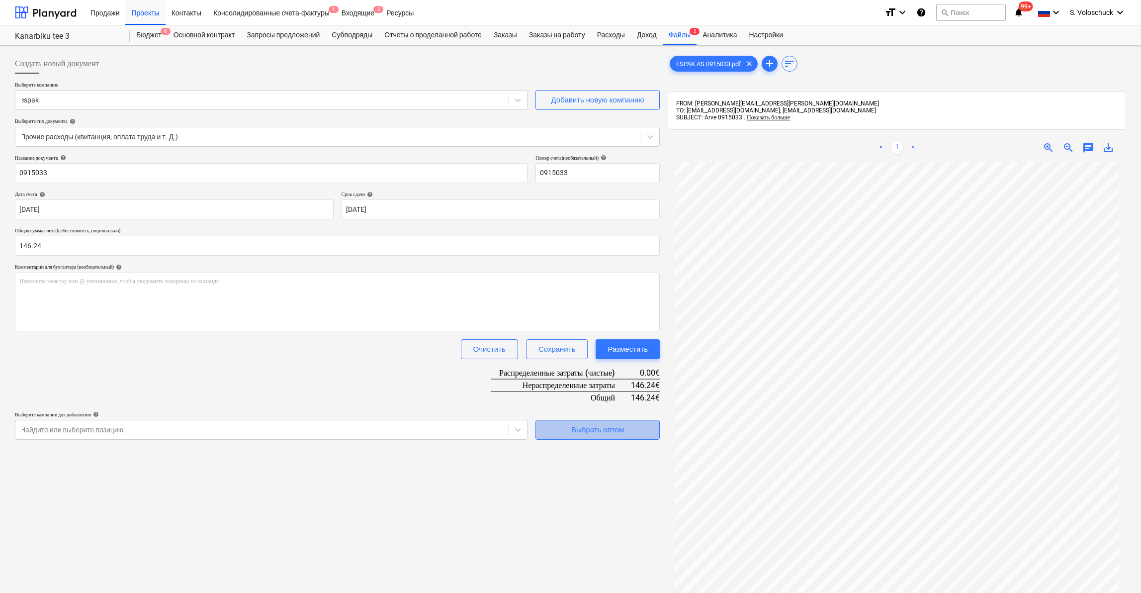
click at [578, 433] on div "Выбрать оптом" at bounding box center [597, 429] width 53 height 13
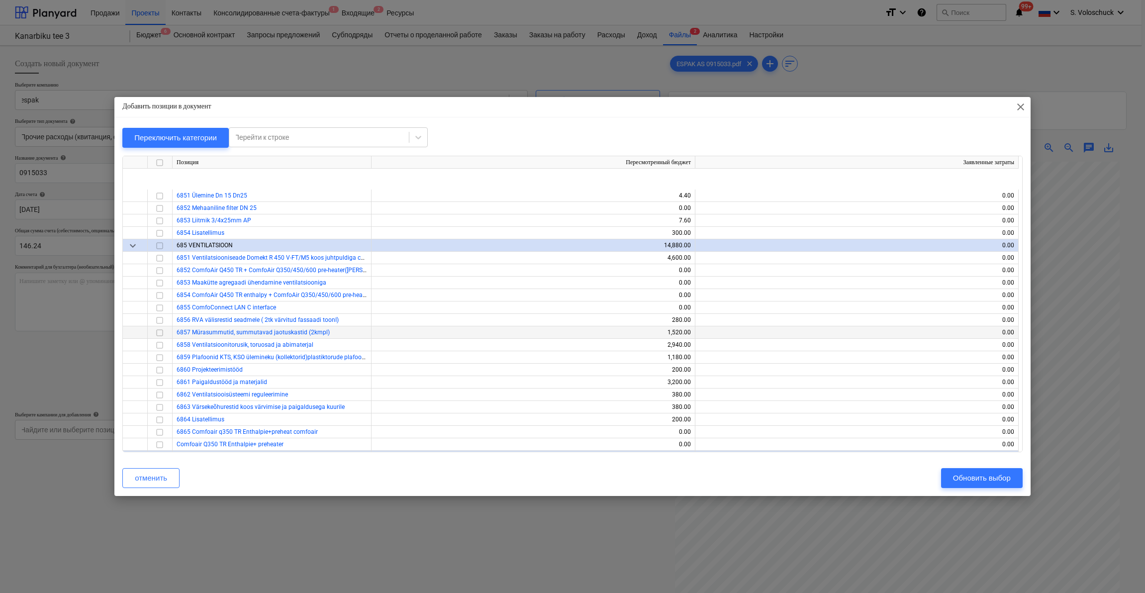
scroll to position [1594, 0]
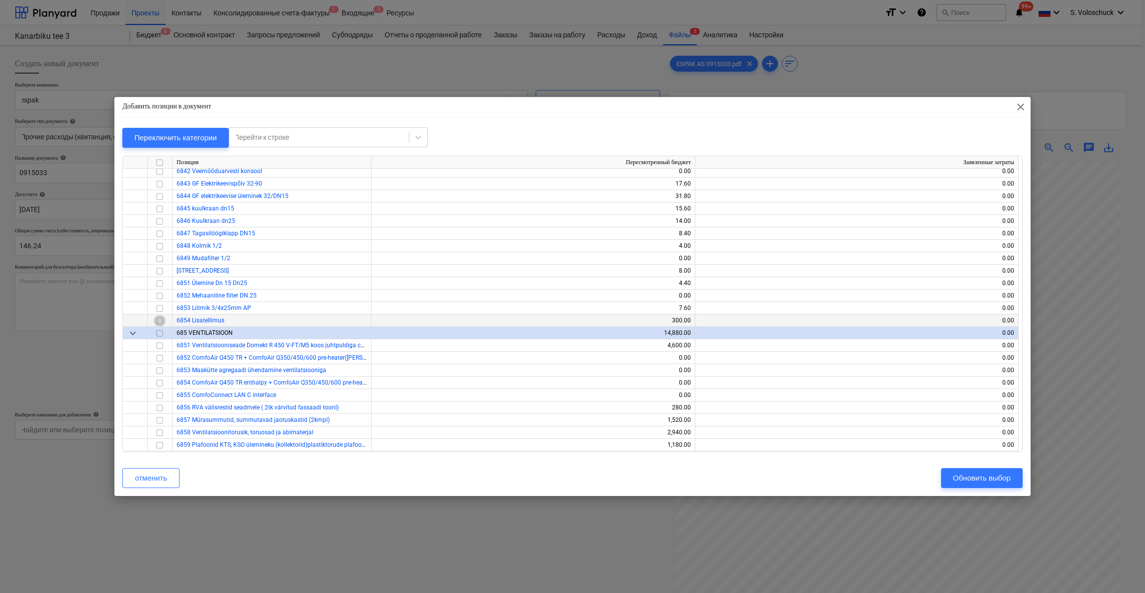
click at [160, 321] on input "checkbox" at bounding box center [160, 321] width 12 height 12
click at [976, 477] on div "Обновить выбор" at bounding box center [982, 477] width 58 height 13
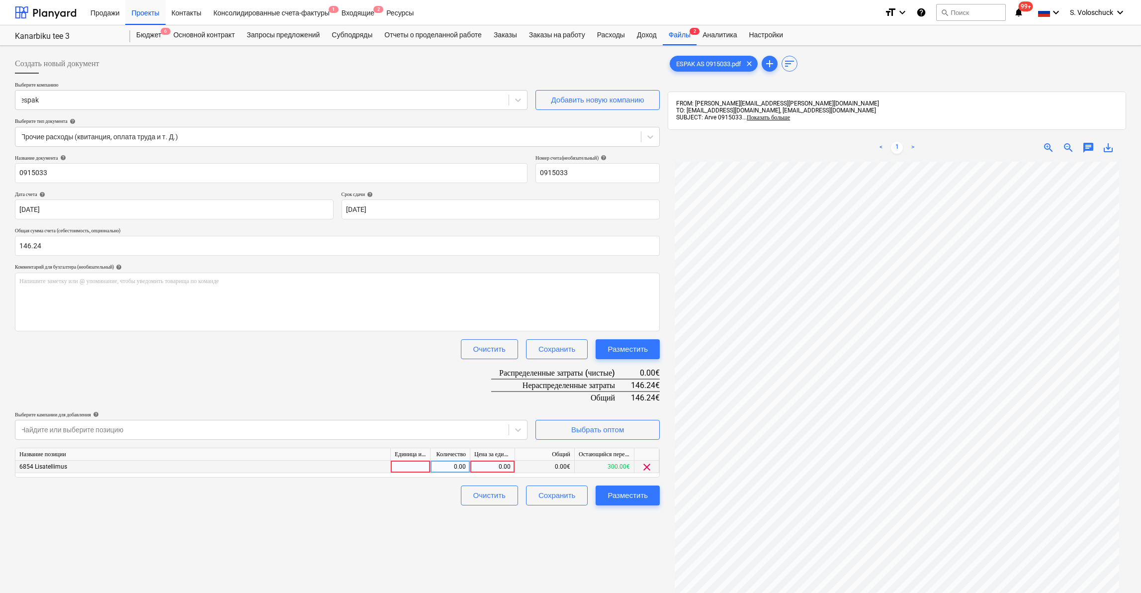
click at [489, 465] on div "0.00" at bounding box center [492, 466] width 36 height 12
type input "146.24"
click at [561, 553] on div "Создать новый документ Выберите компанию espak Добавить новую компанию Выберите…" at bounding box center [337, 390] width 653 height 681
click at [634, 498] on div "Разместить" at bounding box center [628, 495] width 40 height 13
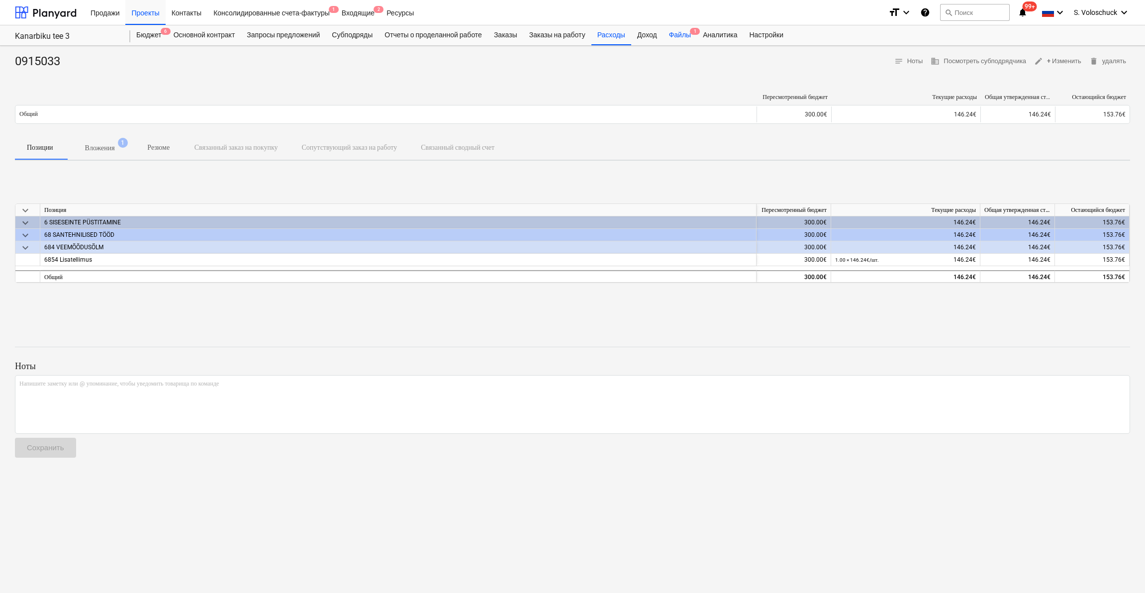
click at [697, 33] on div "Файлы 1" at bounding box center [680, 35] width 34 height 20
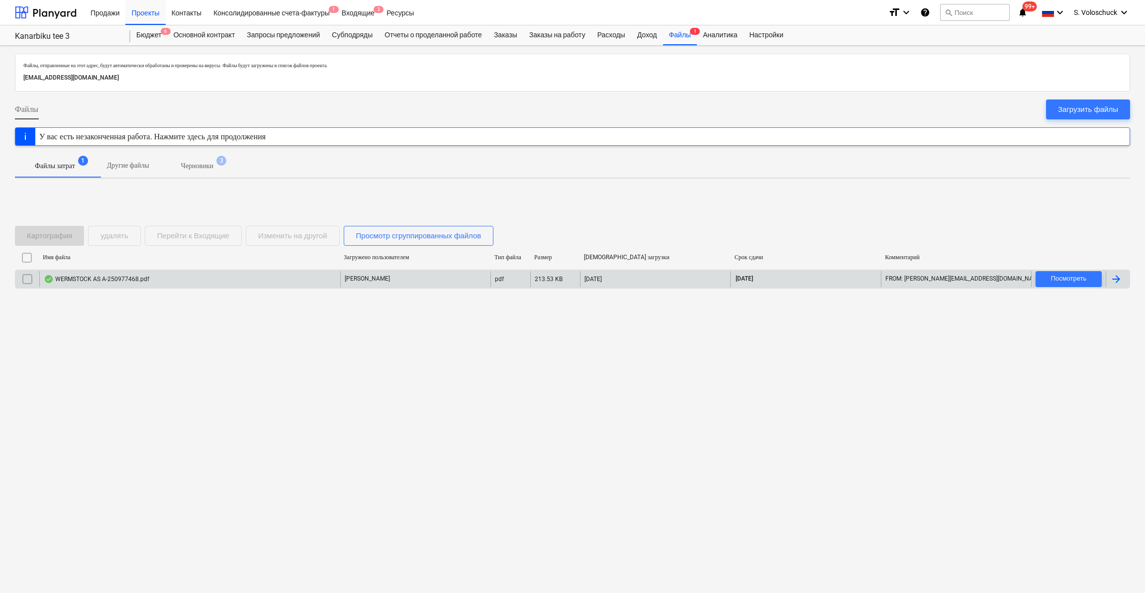
click at [337, 279] on div "WERMSTOCK AS A-250977468.pdf" at bounding box center [189, 279] width 301 height 16
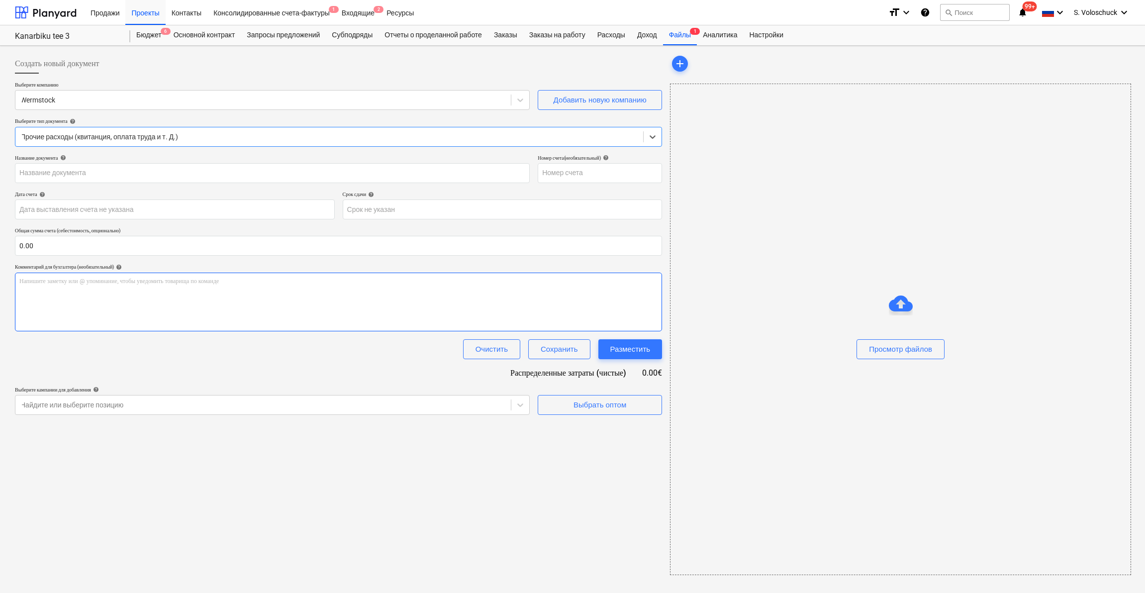
type input "A-250977468"
type input "[DATE]"
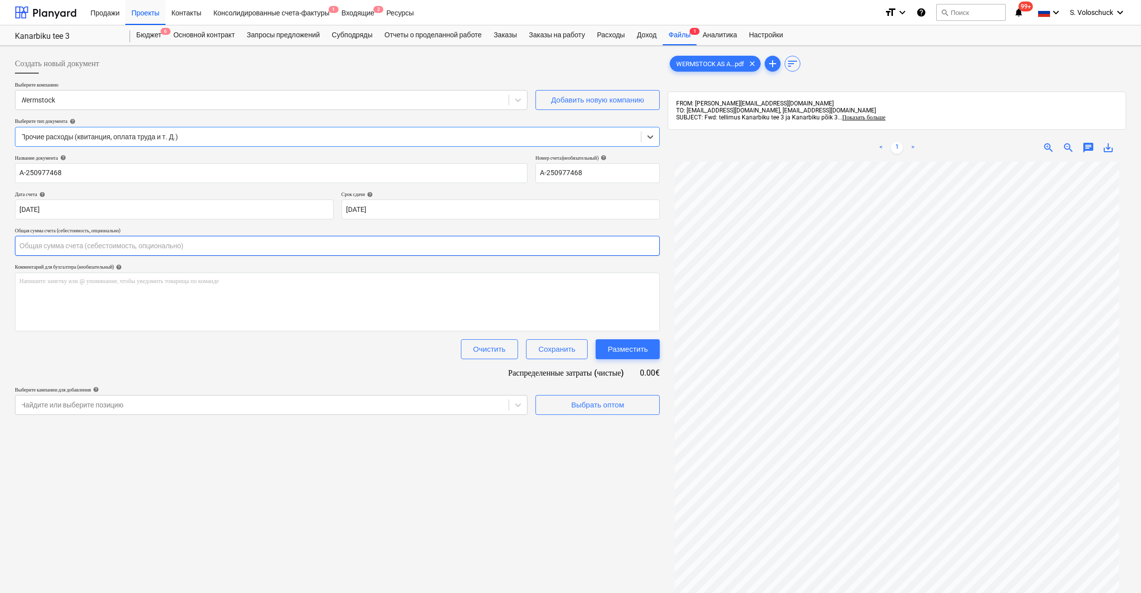
click at [169, 247] on input "text" at bounding box center [337, 246] width 645 height 20
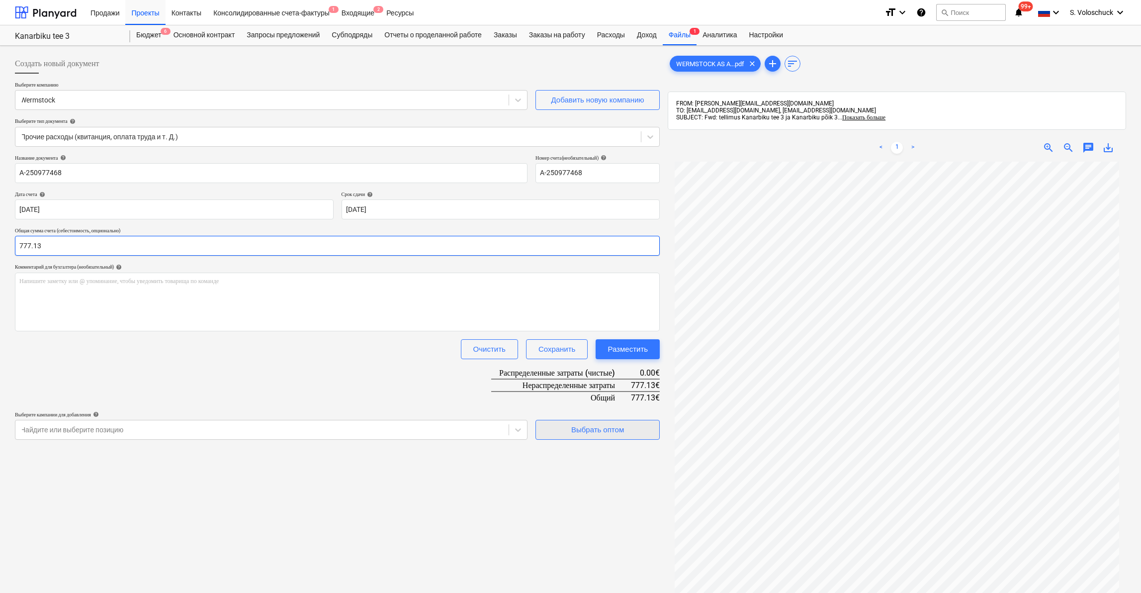
type input "777.13"
click at [624, 434] on div "Выбрать оптом" at bounding box center [597, 429] width 53 height 13
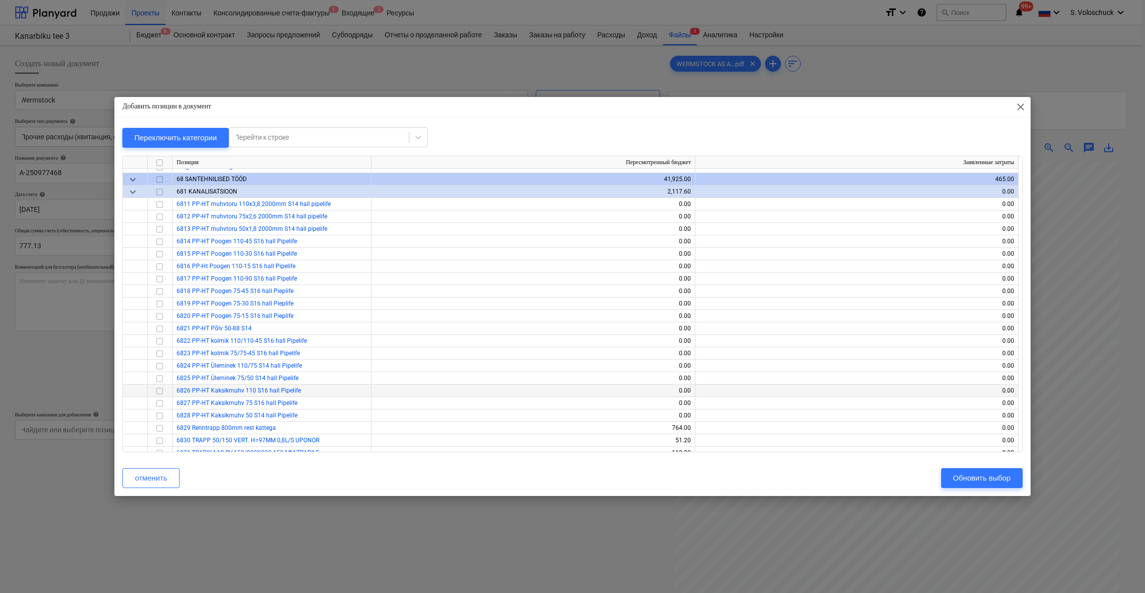
scroll to position [949, 0]
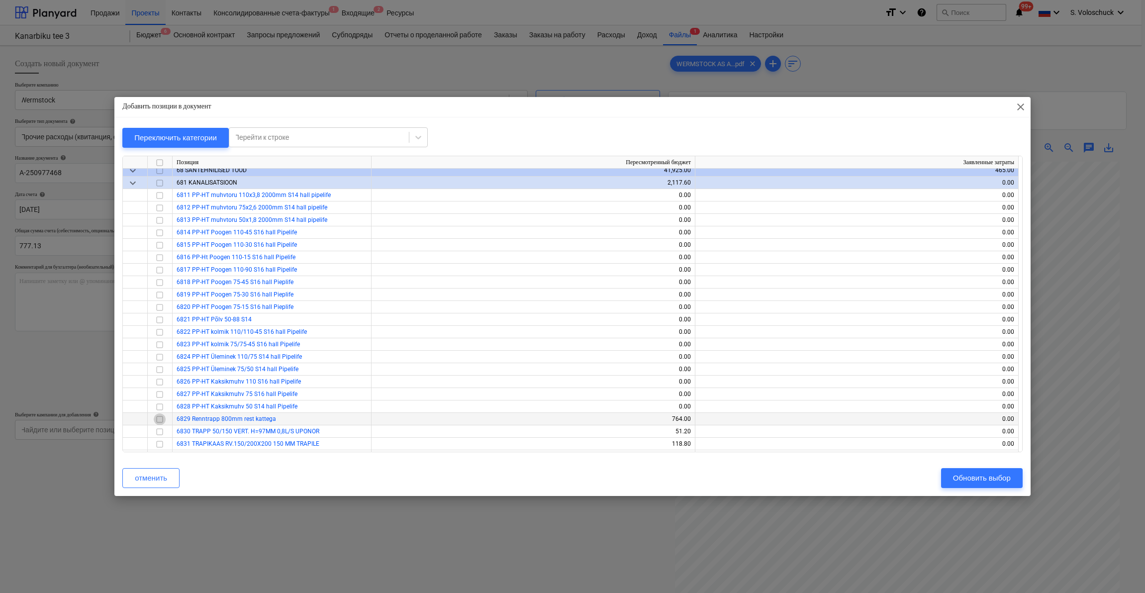
click at [161, 419] on input "checkbox" at bounding box center [160, 419] width 12 height 12
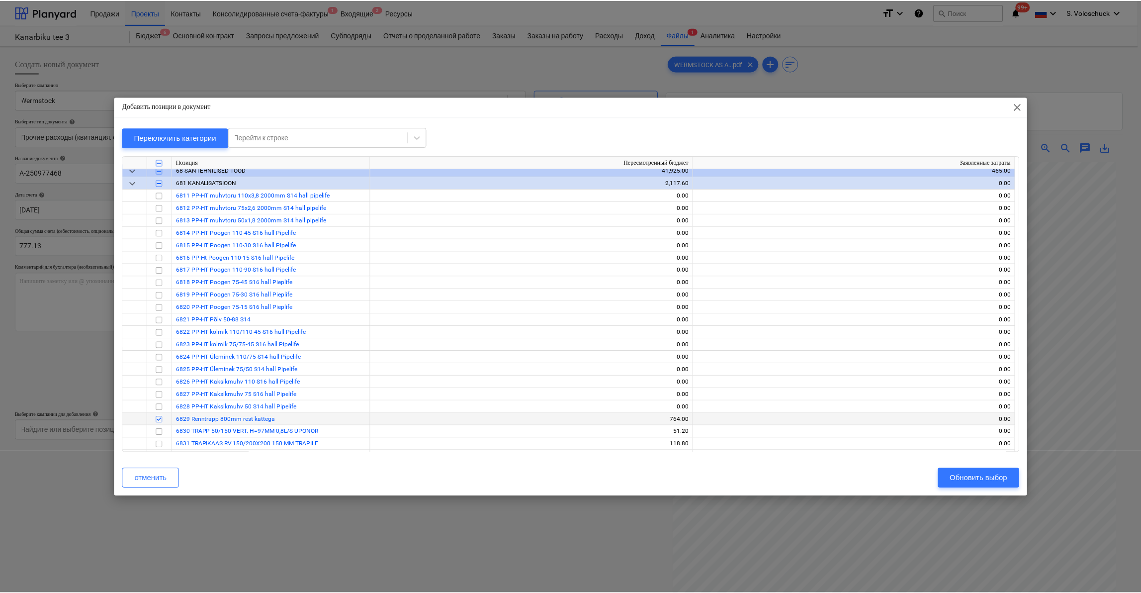
scroll to position [759, 0]
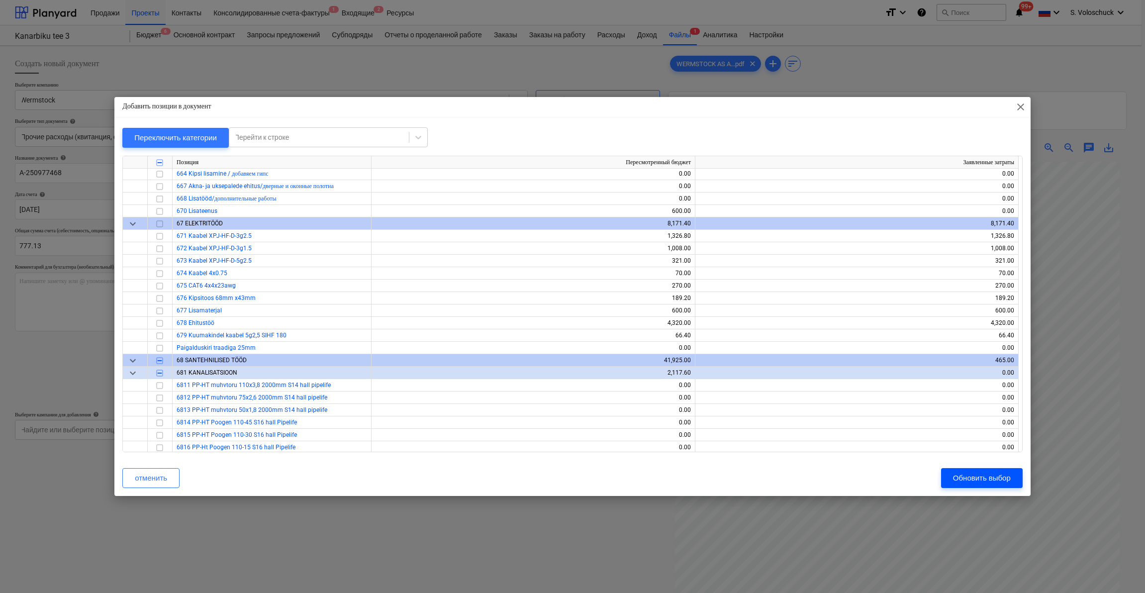
click at [972, 483] on div "Обновить выбор" at bounding box center [982, 477] width 58 height 13
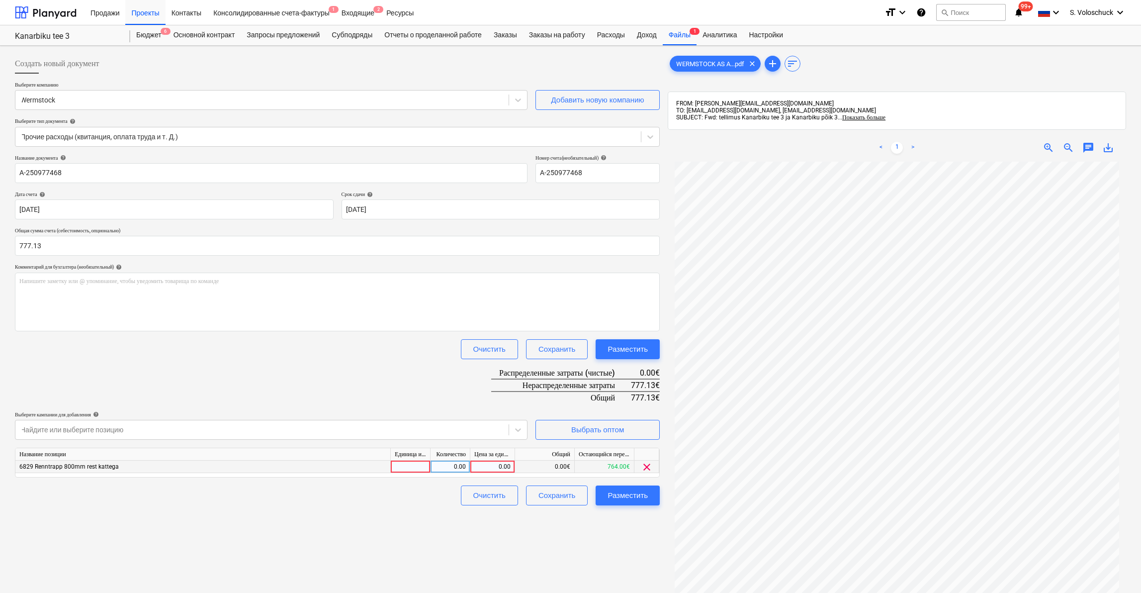
click at [498, 462] on div "0.00" at bounding box center [492, 466] width 36 height 12
type input "777.13"
click at [608, 492] on div "Разместить" at bounding box center [628, 495] width 40 height 13
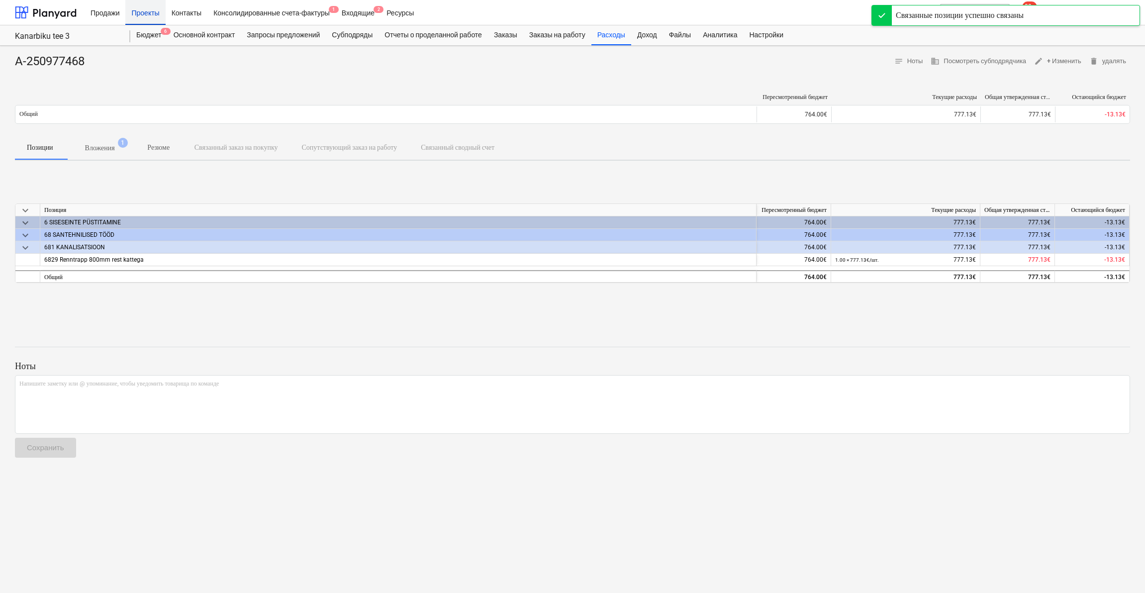
click at [147, 9] on div "Проекты" at bounding box center [145, 12] width 40 height 25
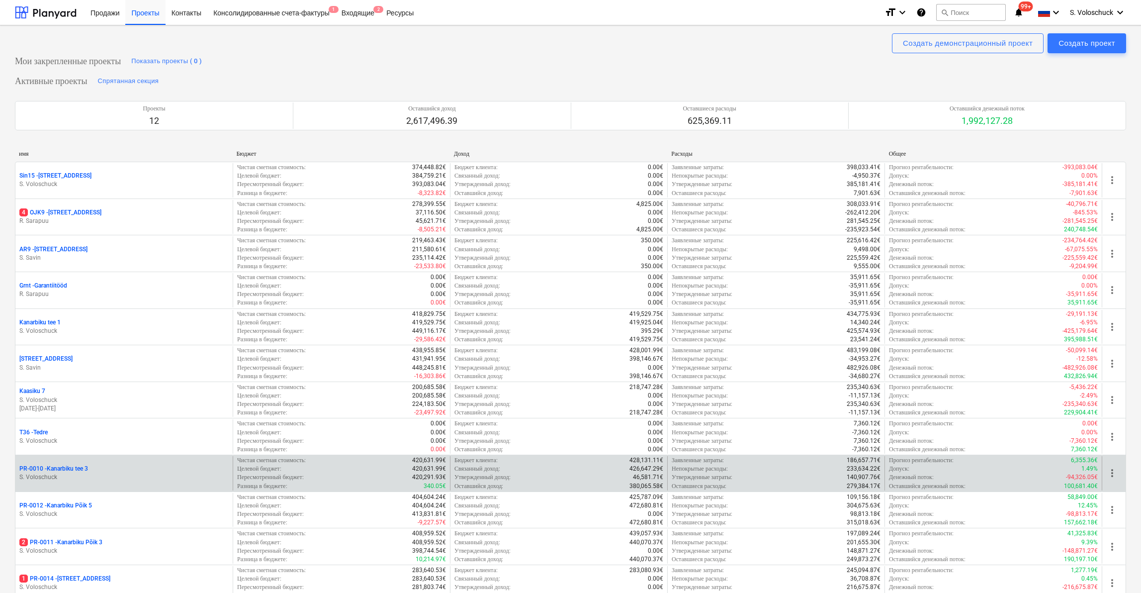
scroll to position [360, 0]
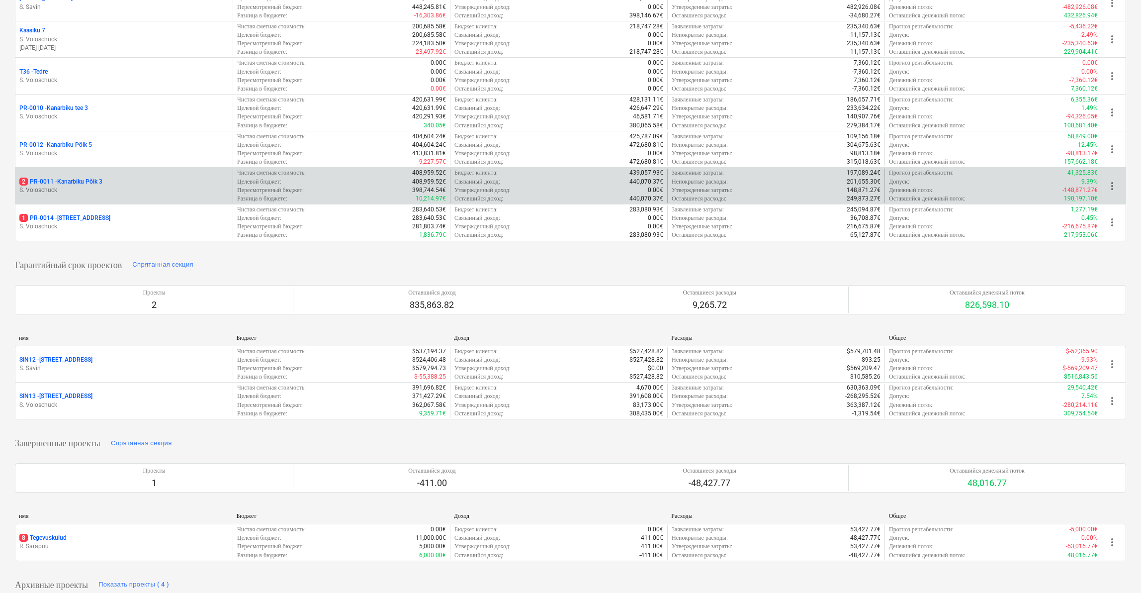
click at [146, 193] on div "2 PR-0011 - Kanarbiku Põik 3 S. Voloschuck" at bounding box center [123, 186] width 217 height 34
click at [148, 177] on div "2 PR-0011 - Kanarbiku Põik 3" at bounding box center [123, 181] width 209 height 8
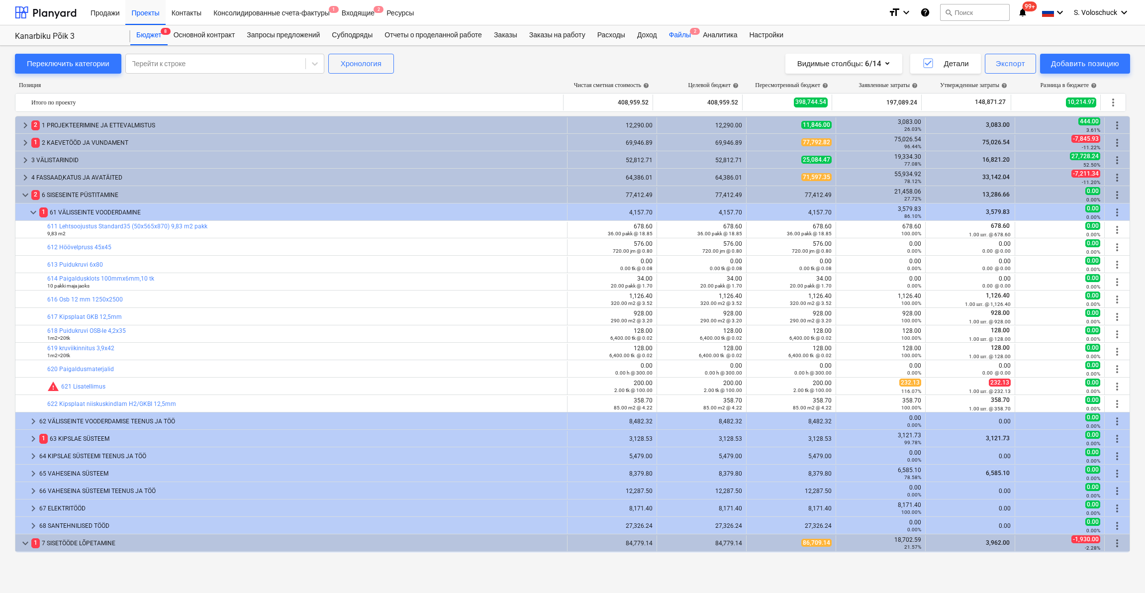
click at [697, 32] on div "Файлы 2" at bounding box center [680, 35] width 34 height 20
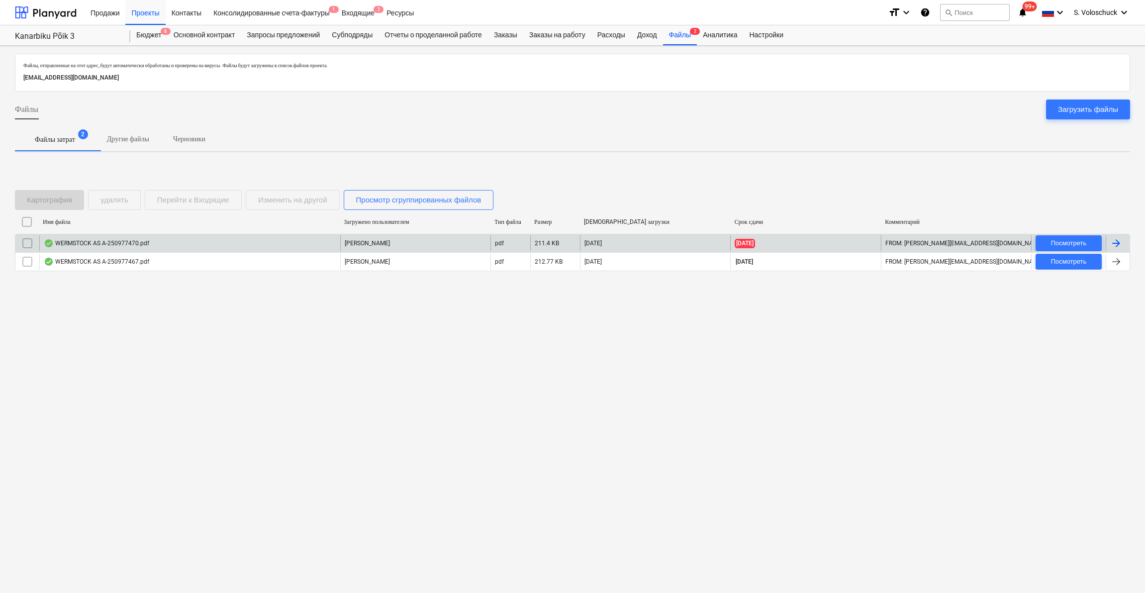
click at [233, 241] on div "WERMSTOCK AS A-250977470.pdf" at bounding box center [189, 243] width 301 height 16
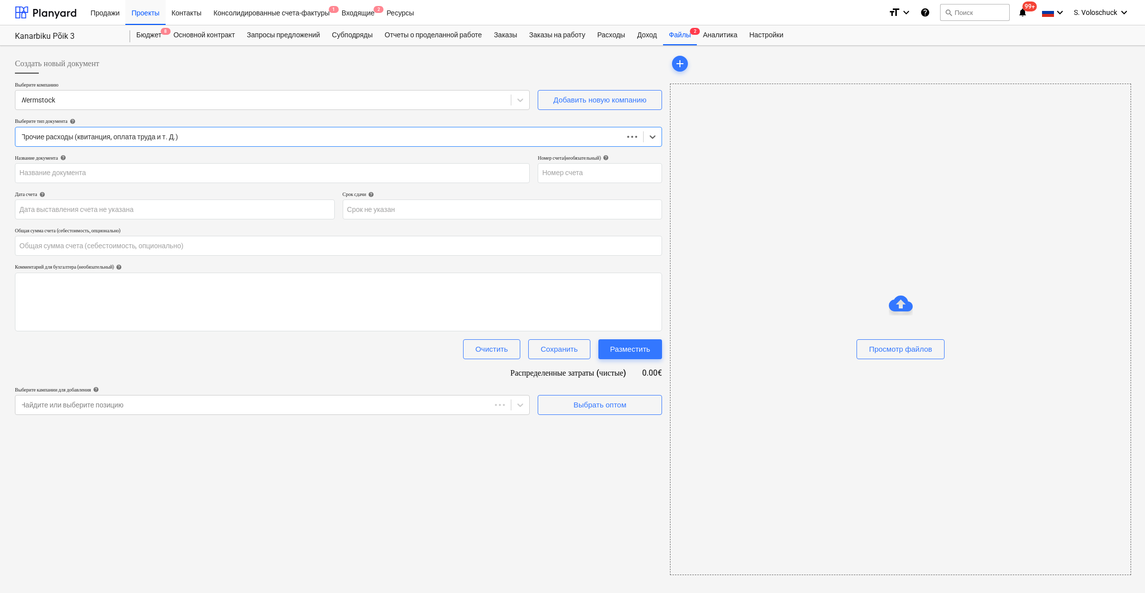
type input "0.00"
type input "A-250977470"
type input "[DATE]"
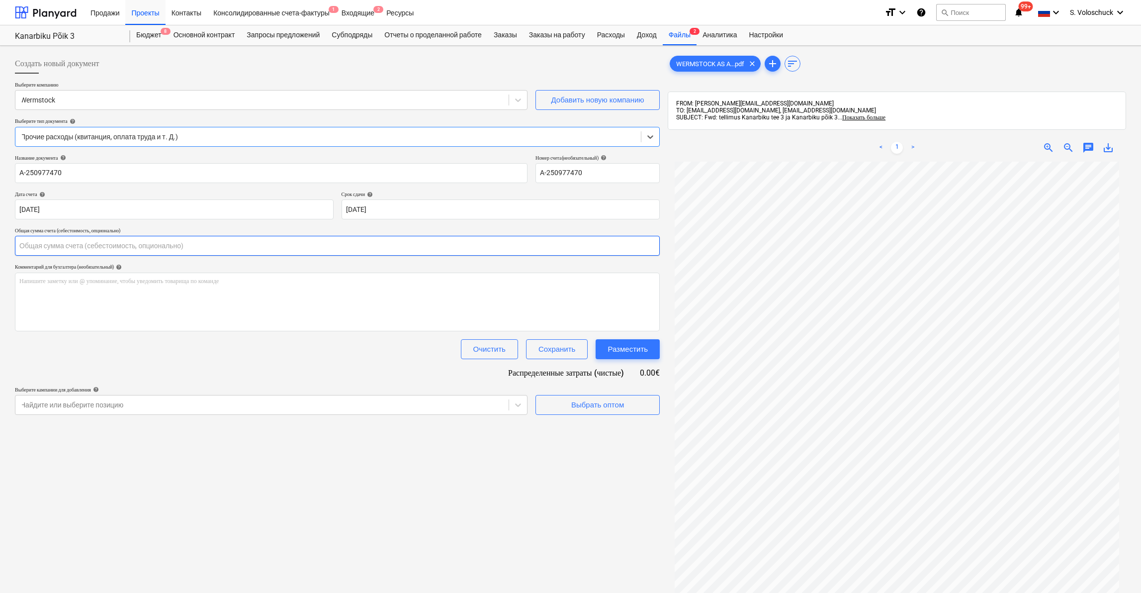
drag, startPoint x: 209, startPoint y: 247, endPoint x: 229, endPoint y: 243, distance: 19.8
click at [209, 247] on input "text" at bounding box center [337, 246] width 645 height 20
type input "40.32"
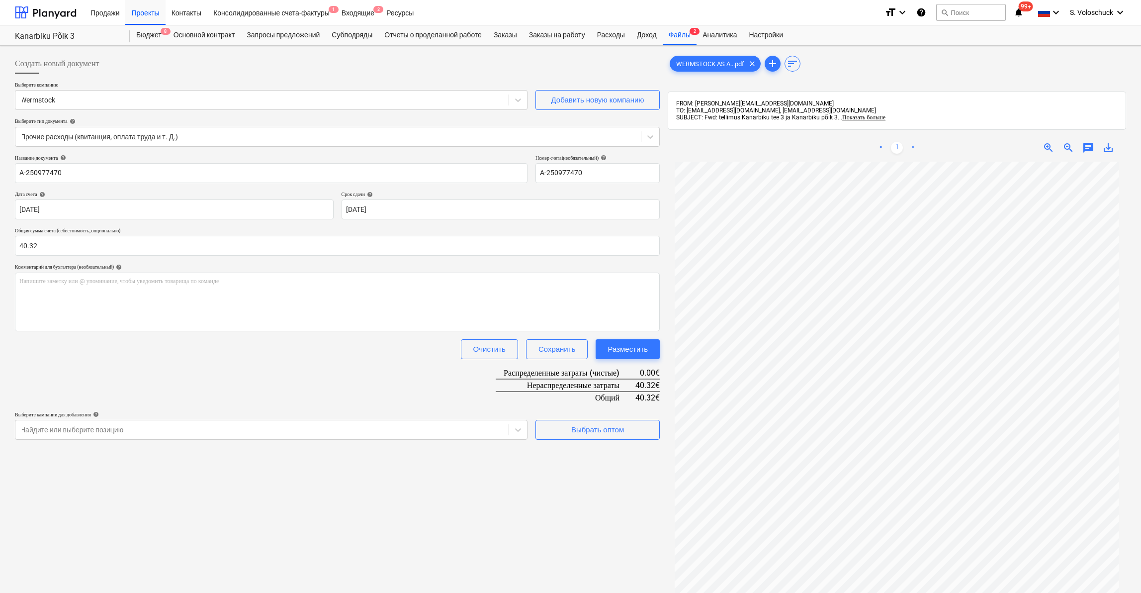
click at [606, 489] on div "Создать новый документ Выберите компанию Wermstock Добавить новую компанию Выбе…" at bounding box center [337, 390] width 653 height 681
click at [605, 437] on button "Выбрать оптом" at bounding box center [597, 430] width 124 height 20
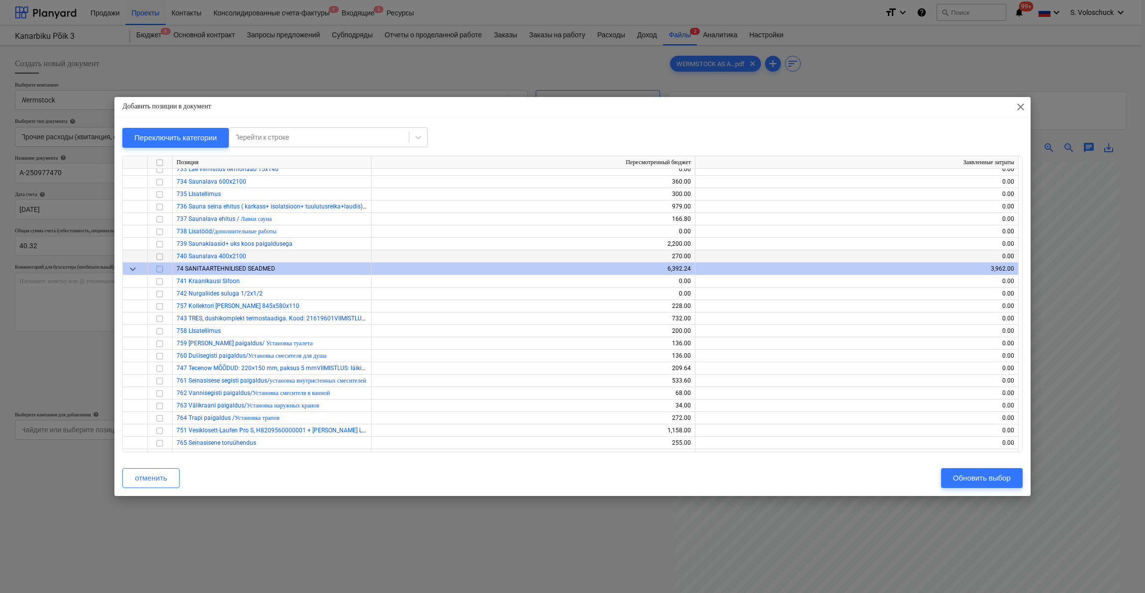
scroll to position [5834, 0]
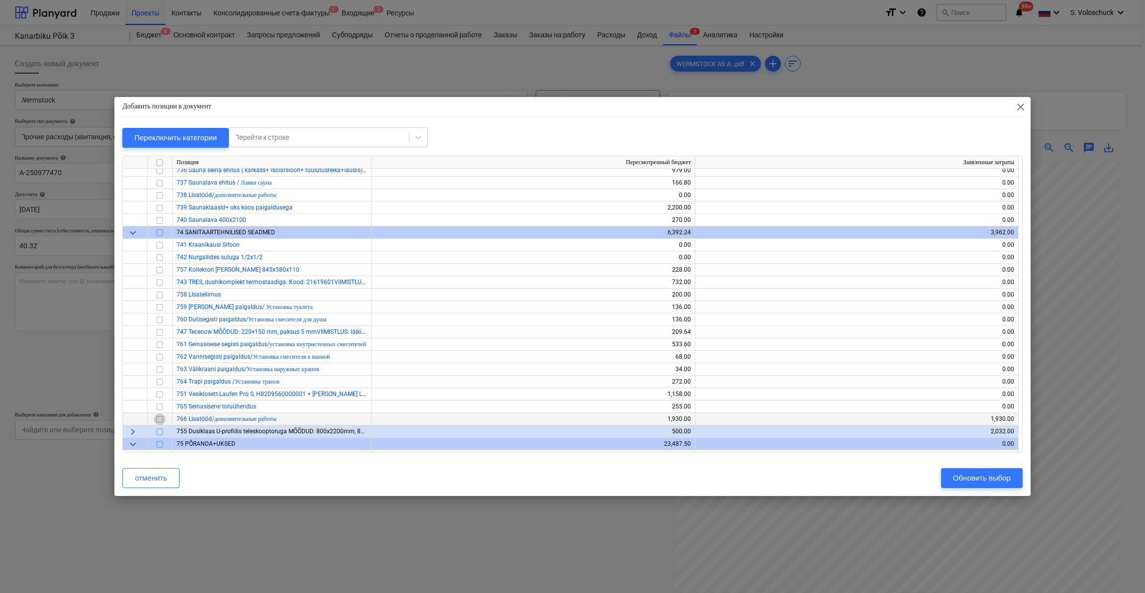
click at [155, 419] on input "checkbox" at bounding box center [160, 419] width 12 height 12
click at [1014, 480] on button "Обновить выбор" at bounding box center [982, 478] width 82 height 20
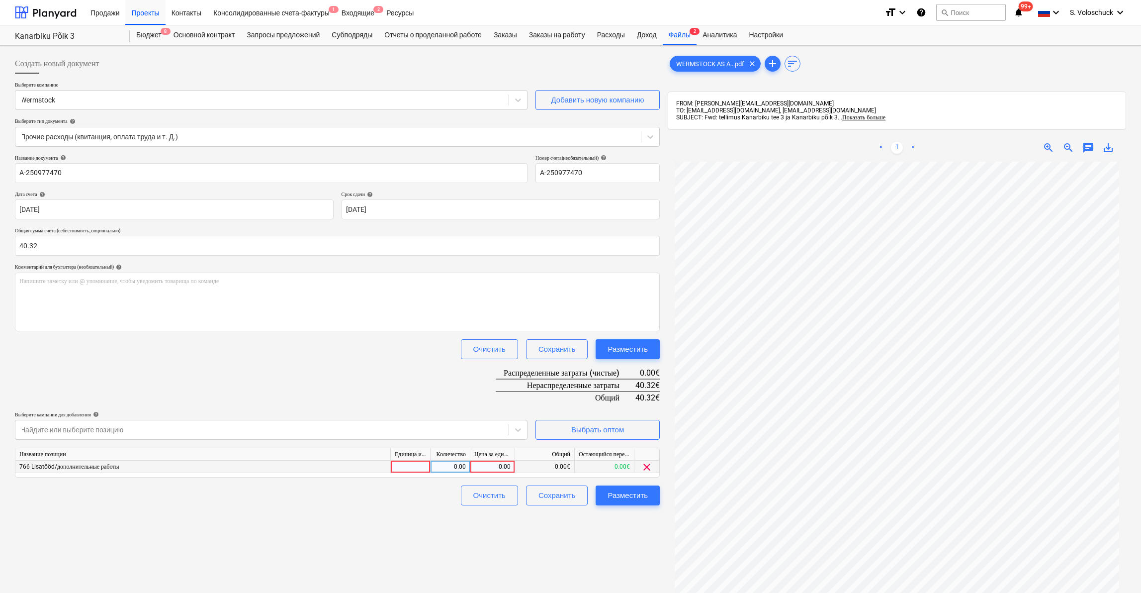
click at [497, 461] on div "0.00" at bounding box center [492, 466] width 36 height 12
type input "40.32"
drag, startPoint x: 584, startPoint y: 533, endPoint x: 616, endPoint y: 516, distance: 36.7
click at [584, 533] on div "Создать новый документ Выберите компанию Wermstock Добавить новую компанию Выбе…" at bounding box center [337, 390] width 653 height 681
click at [631, 497] on div "Разместить" at bounding box center [628, 495] width 40 height 13
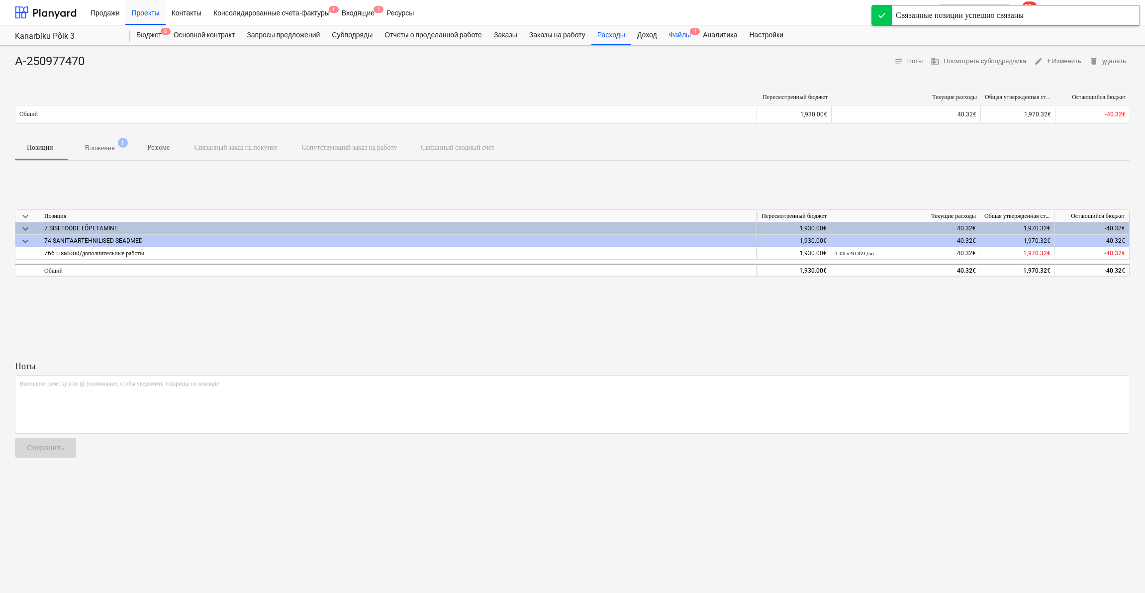
click at [697, 34] on div "Файлы 1" at bounding box center [680, 35] width 34 height 20
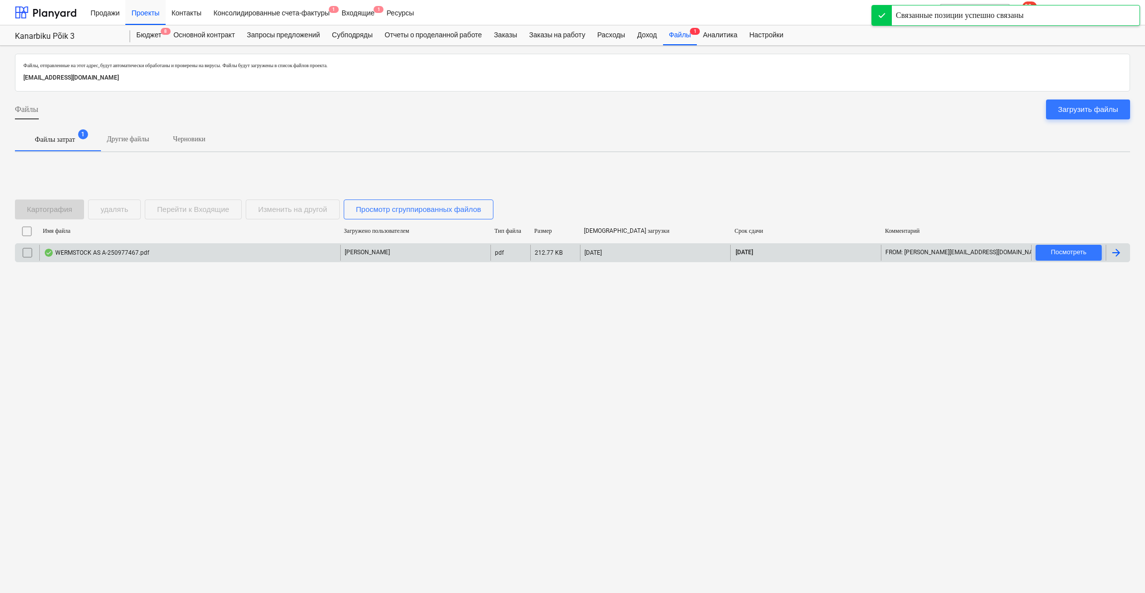
click at [255, 256] on div "WERMSTOCK AS A-250977467.pdf" at bounding box center [189, 253] width 301 height 16
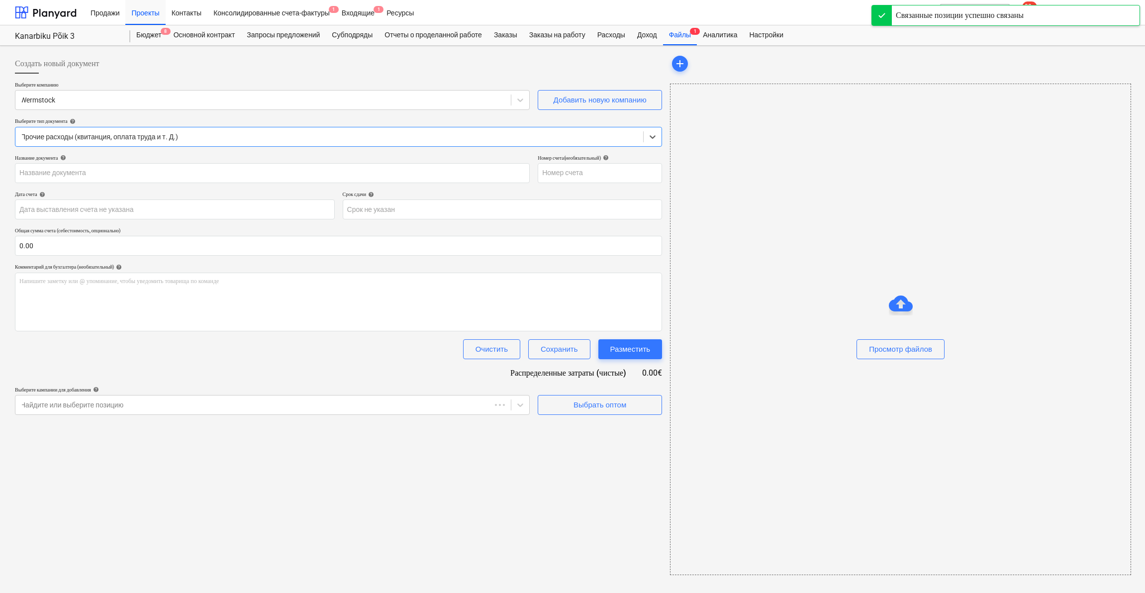
type input "A-250977467"
type input "[DATE]"
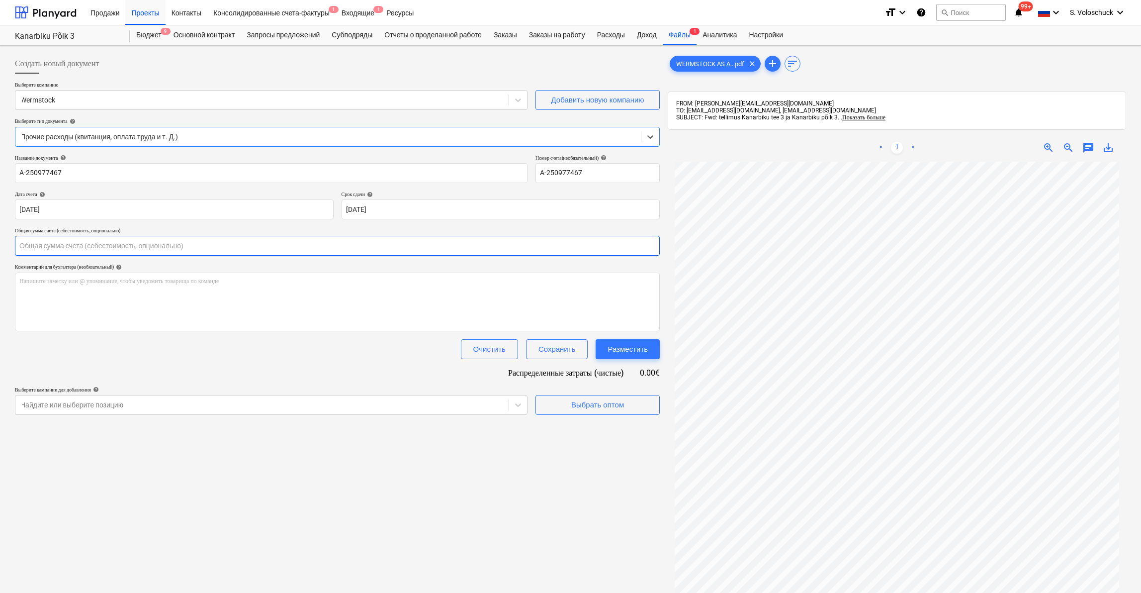
click at [86, 247] on input "text" at bounding box center [337, 246] width 645 height 20
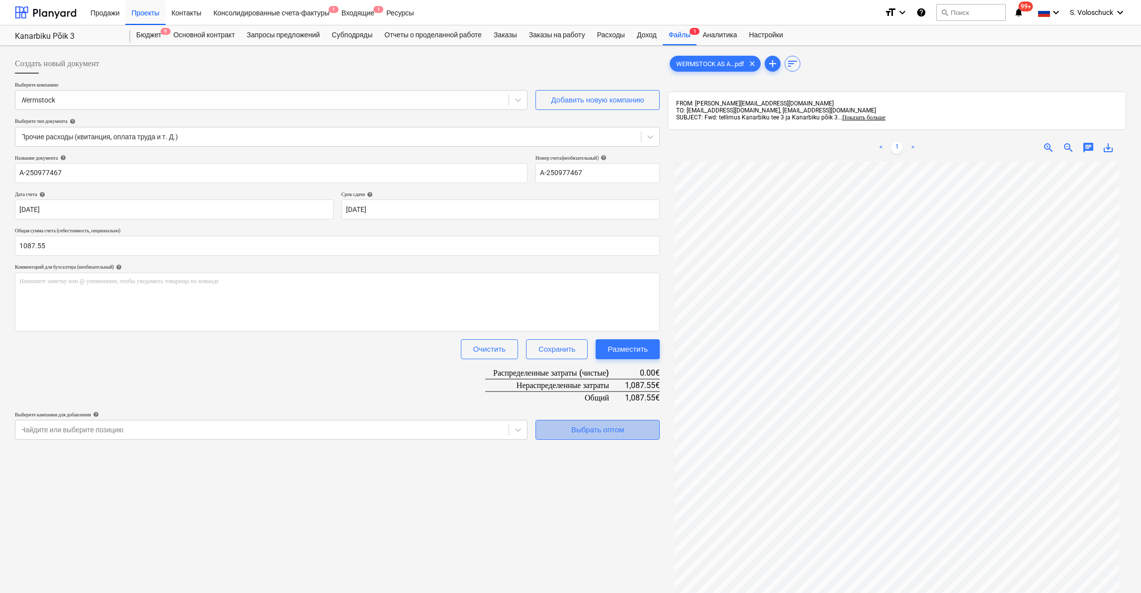
type input "1,087.55"
click at [611, 430] on div "Выбрать оптом" at bounding box center [597, 429] width 53 height 13
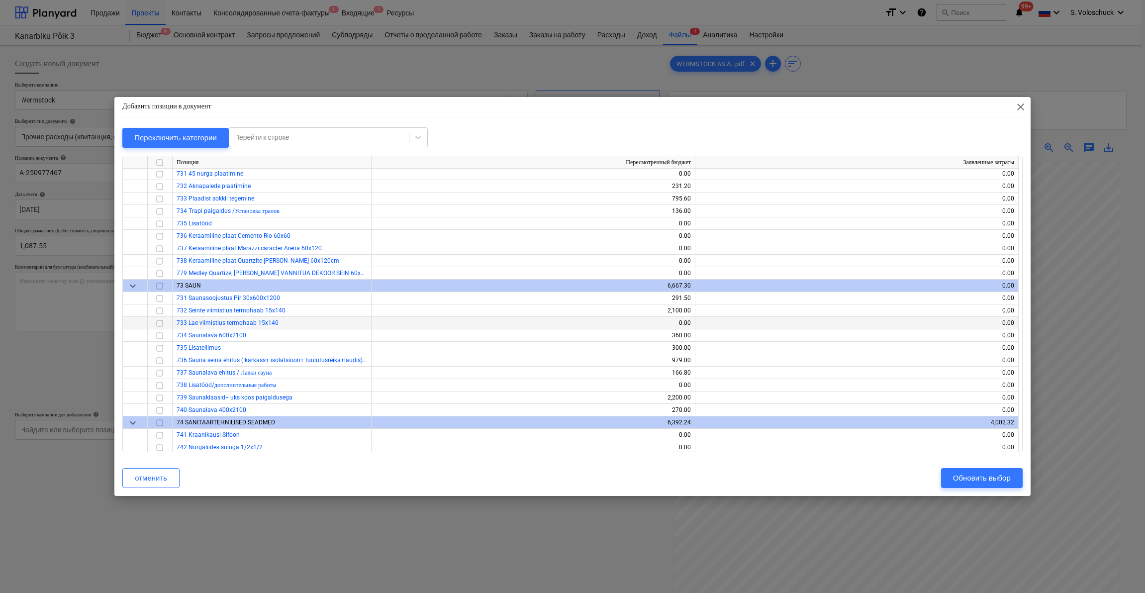
scroll to position [5452, 0]
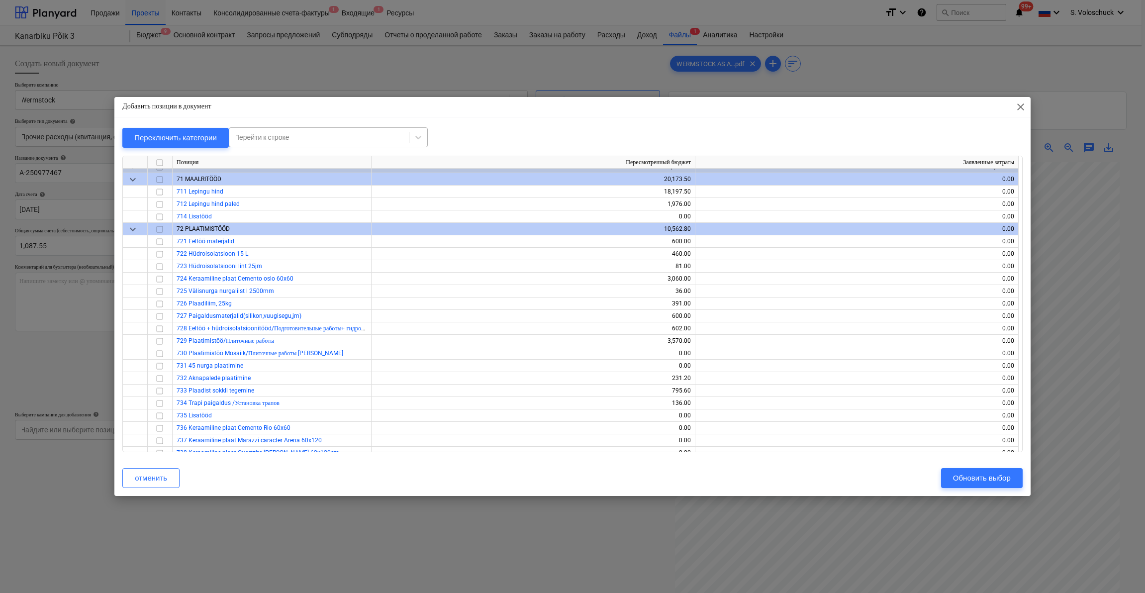
click at [321, 138] on div at bounding box center [319, 137] width 170 height 10
type input "wc po"
click at [276, 159] on div "-- -- 759 [PERSON_NAME] paigaldus/ Установка туалета" at bounding box center [331, 162] width 199 height 16
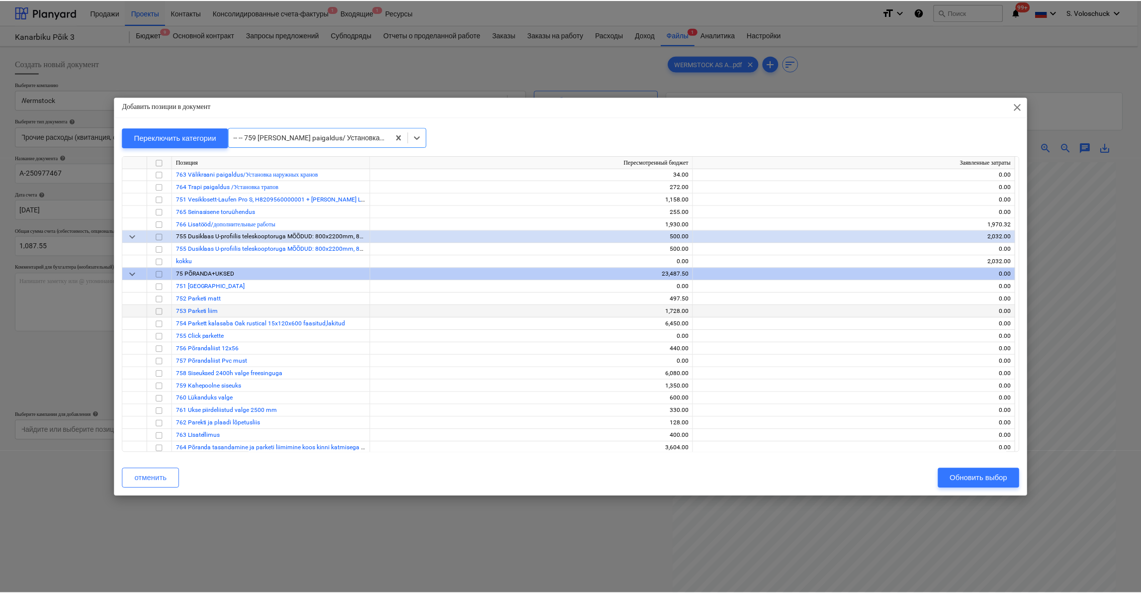
scroll to position [7116, 0]
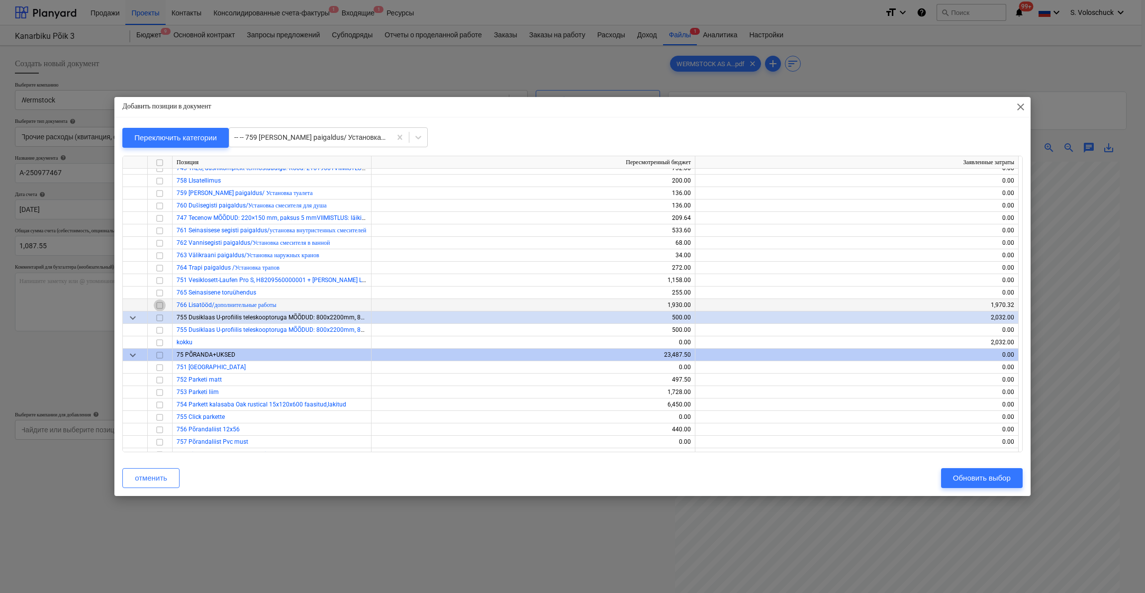
click at [157, 304] on input "checkbox" at bounding box center [160, 305] width 12 height 12
click at [971, 475] on div "Обновить выбор" at bounding box center [982, 477] width 58 height 13
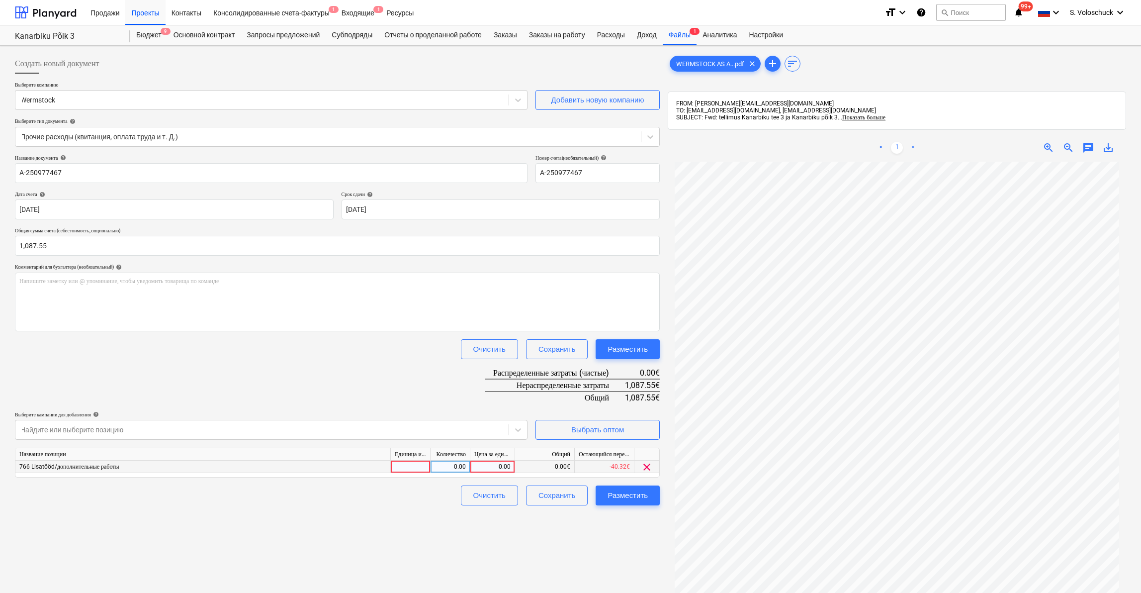
click at [480, 466] on div "0.00" at bounding box center [492, 466] width 36 height 12
type input "1087.55"
click at [594, 529] on div "Создать новый документ Выберите компанию Wermstock Добавить новую компанию Выбе…" at bounding box center [337, 390] width 653 height 681
click at [624, 498] on div "Разместить" at bounding box center [628, 495] width 40 height 13
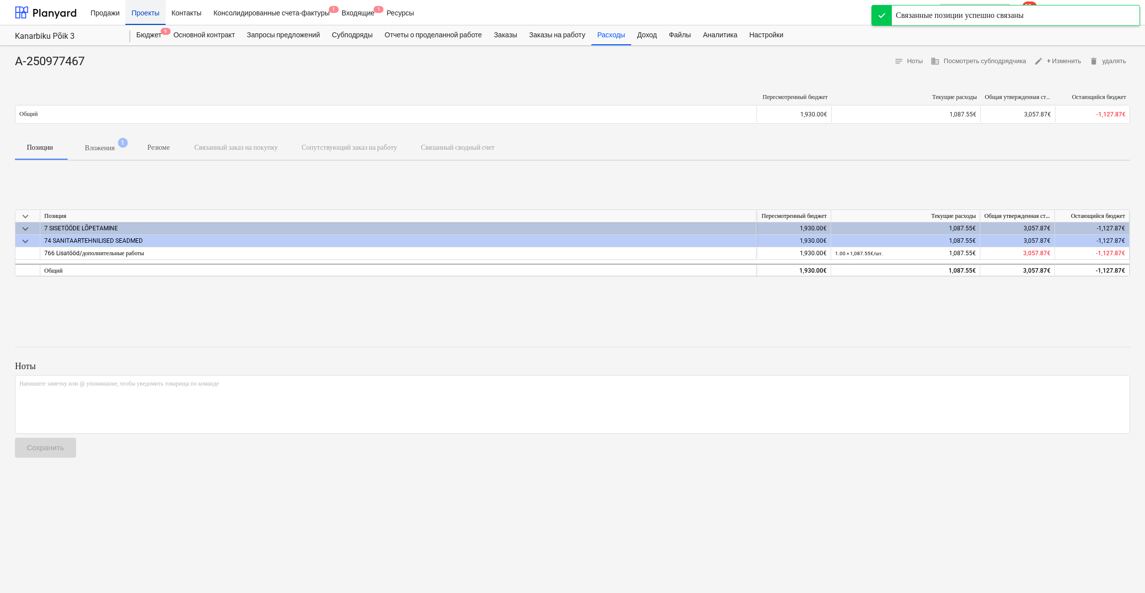
click at [146, 8] on div "Проекты" at bounding box center [145, 12] width 40 height 25
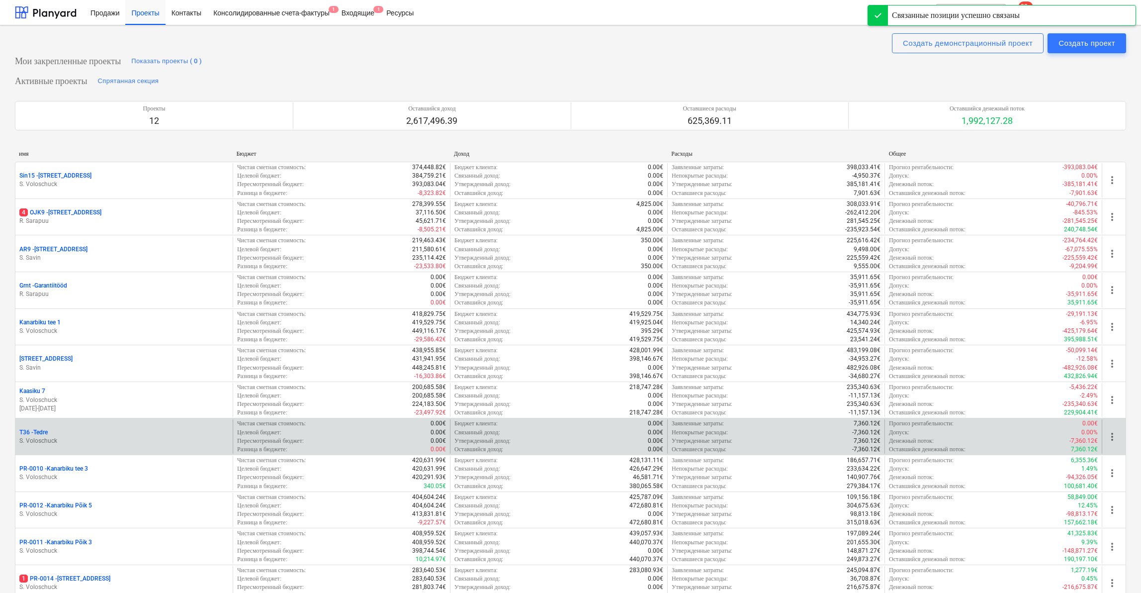
scroll to position [208, 0]
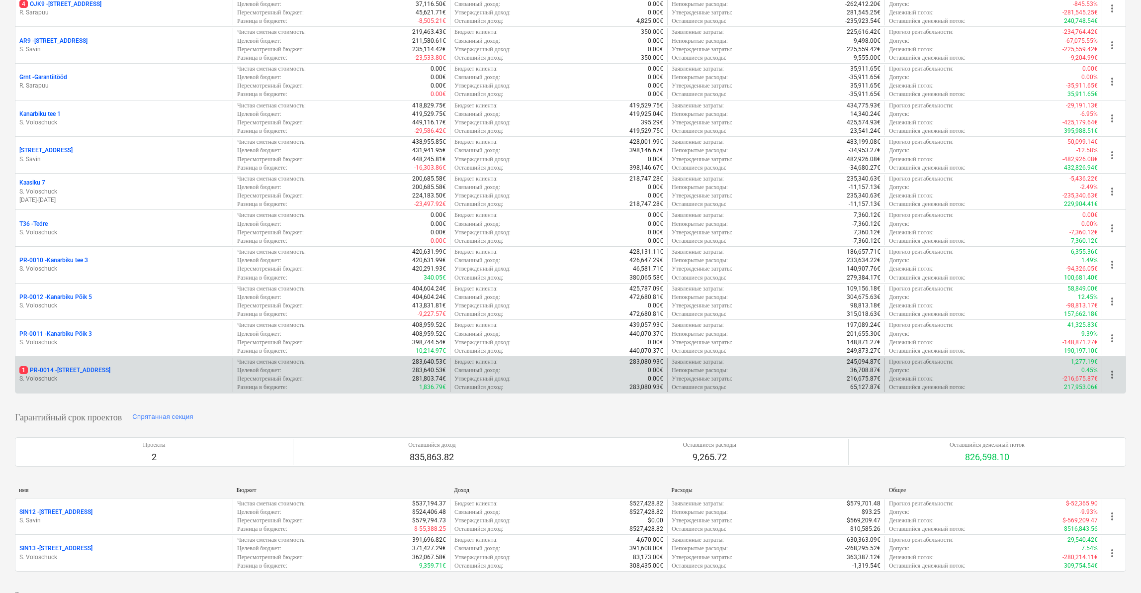
click at [99, 374] on p "S. Voloschuck" at bounding box center [123, 378] width 209 height 8
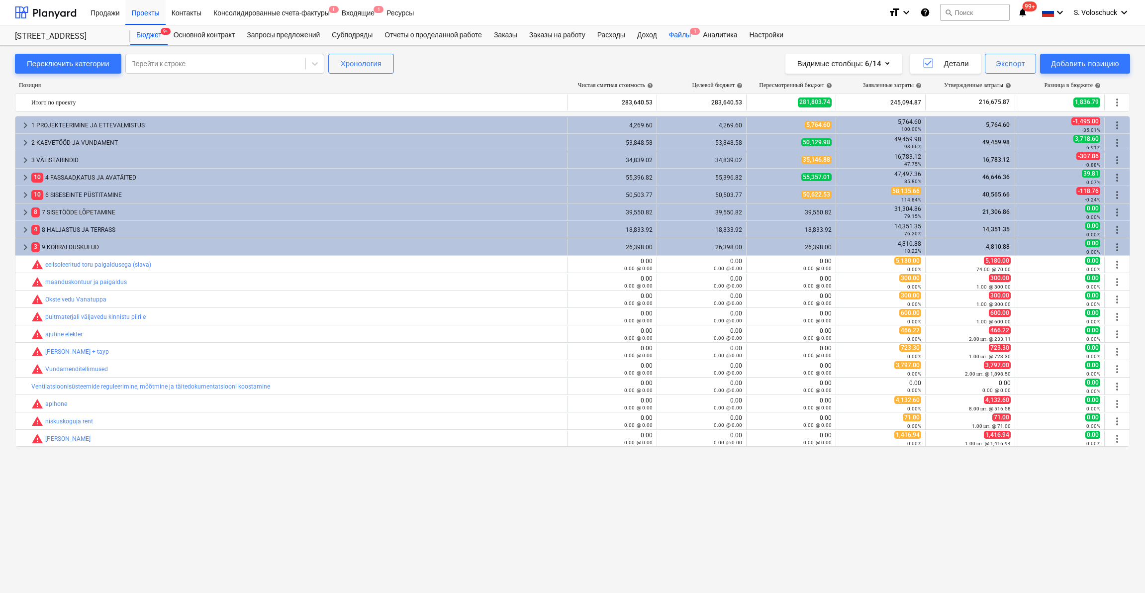
click at [692, 29] on div "Файлы 1" at bounding box center [680, 35] width 34 height 20
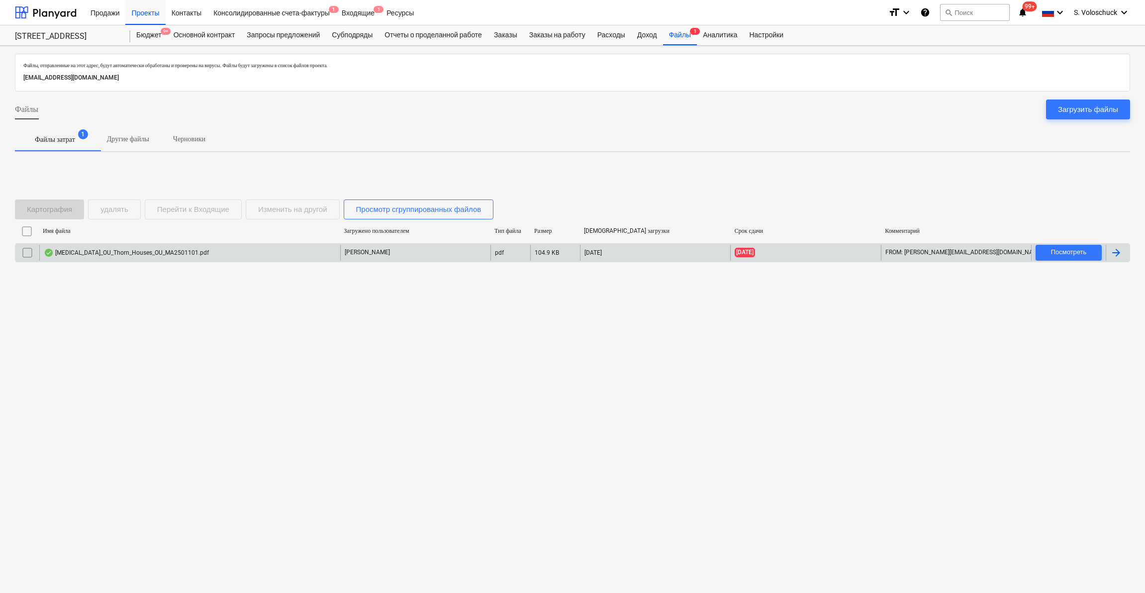
click at [29, 251] on input "checkbox" at bounding box center [27, 253] width 16 height 16
click at [28, 254] on input "checkbox" at bounding box center [27, 253] width 16 height 16
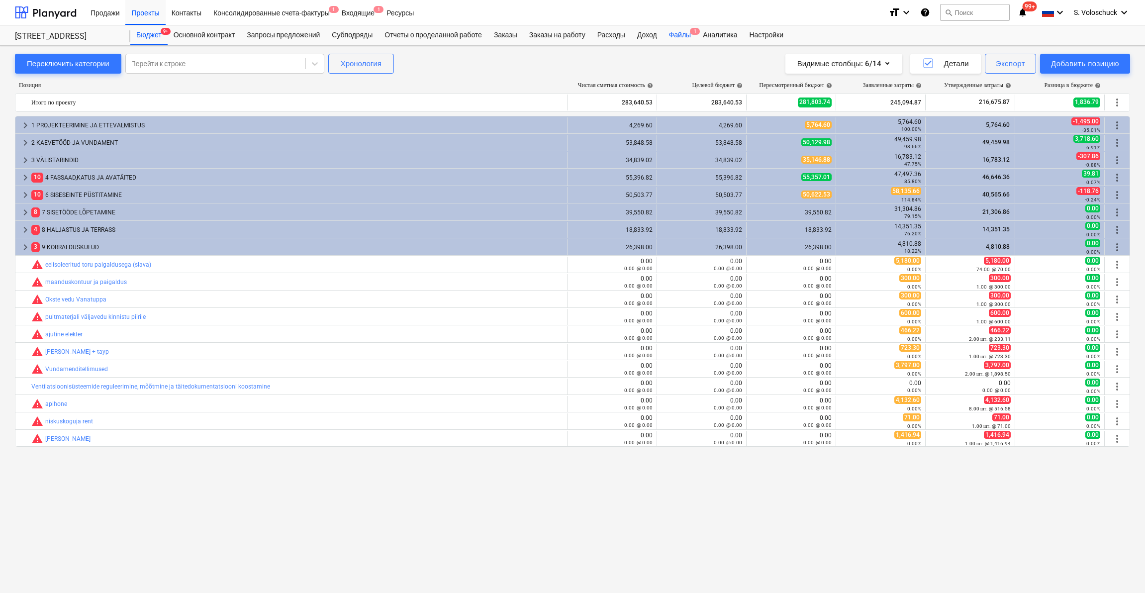
click at [697, 36] on div "Файлы 1" at bounding box center [680, 35] width 34 height 20
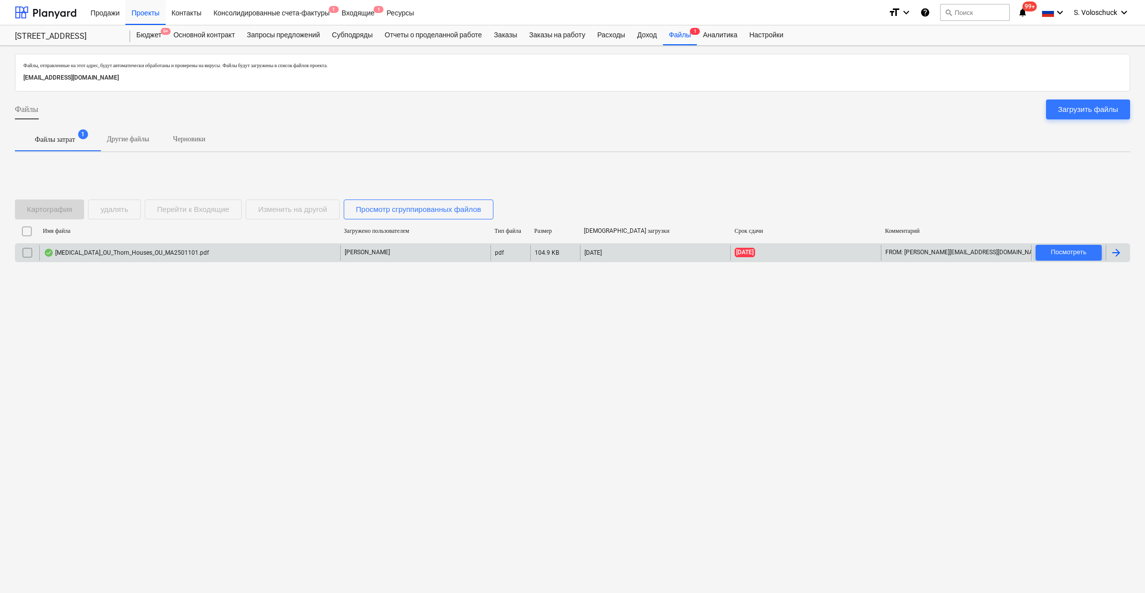
click at [30, 252] on input "checkbox" at bounding box center [27, 253] width 16 height 16
click at [194, 209] on div "Перейти к Входящие" at bounding box center [193, 209] width 72 height 13
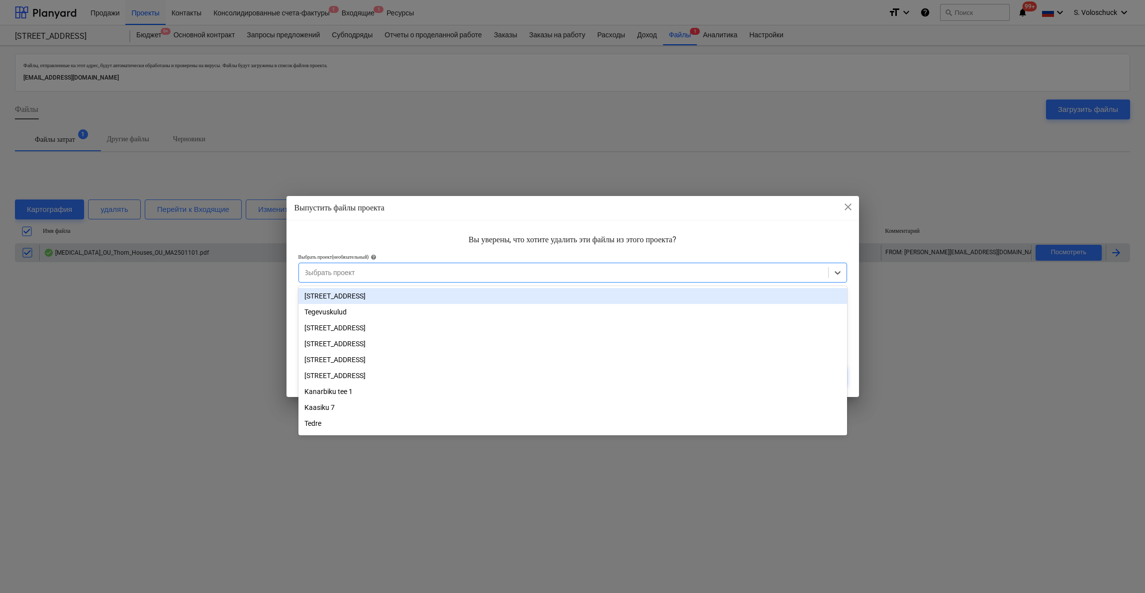
click at [397, 273] on div at bounding box center [563, 272] width 519 height 10
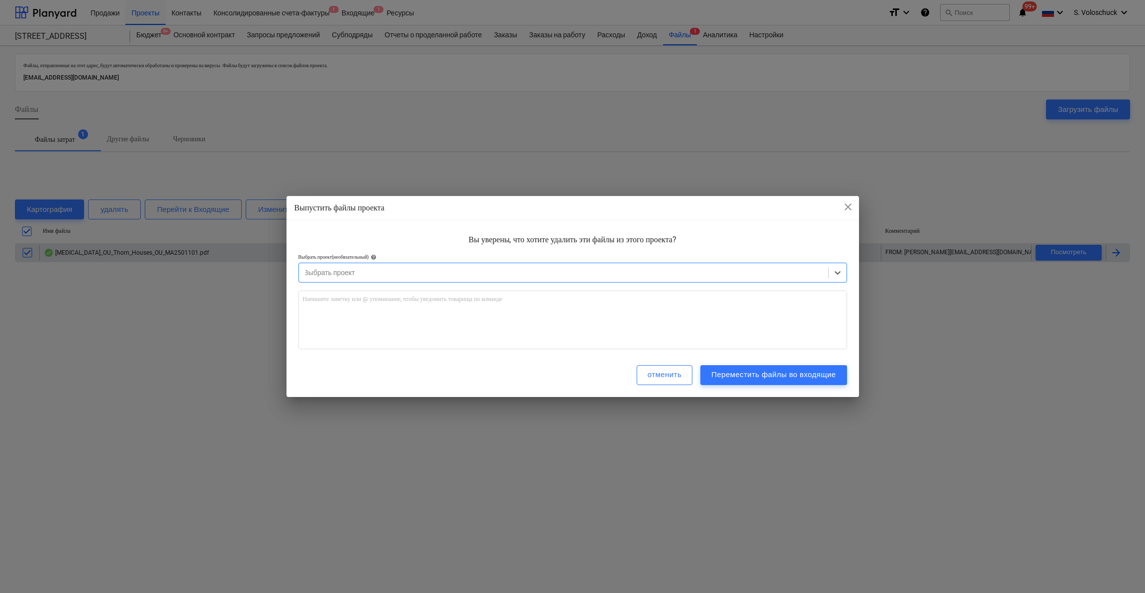
click at [397, 273] on div at bounding box center [563, 272] width 519 height 10
click at [779, 269] on div at bounding box center [563, 272] width 519 height 10
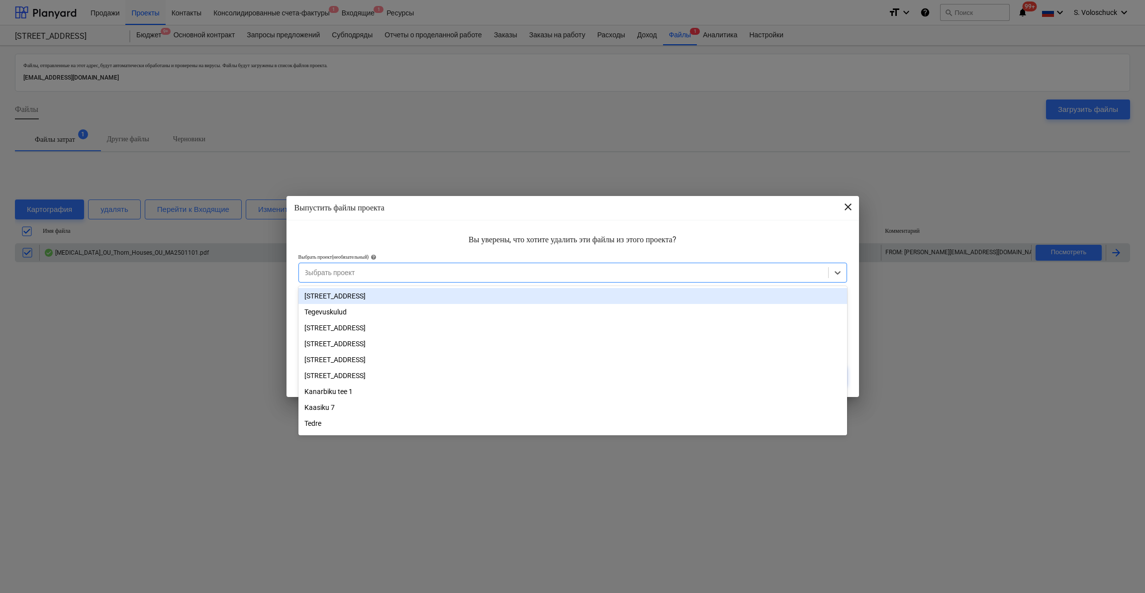
click at [846, 206] on span "close" at bounding box center [848, 207] width 12 height 12
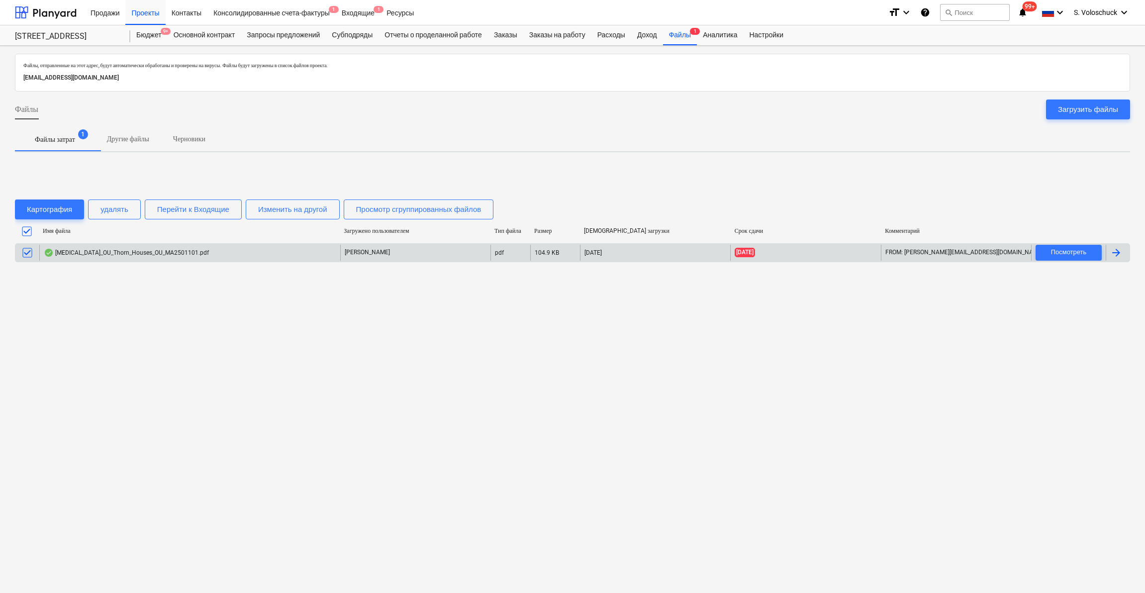
click at [226, 251] on div "[MEDICAL_DATA]_OU_Thorn_Houses_OU_MA2501101.pdf" at bounding box center [189, 253] width 301 height 16
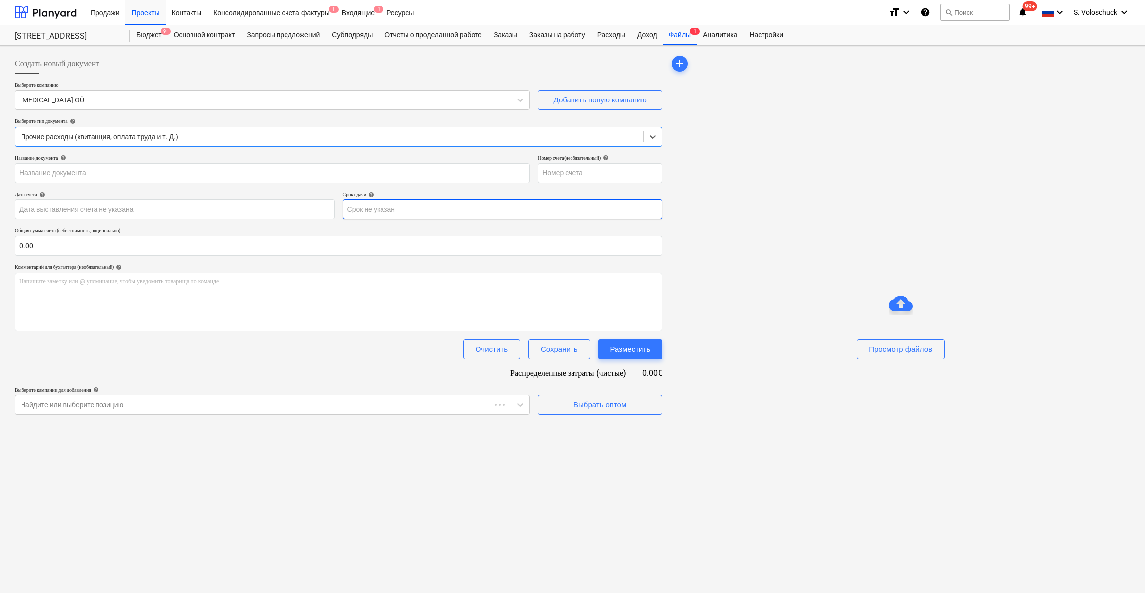
type input "MA2501101"
type input "[DATE]"
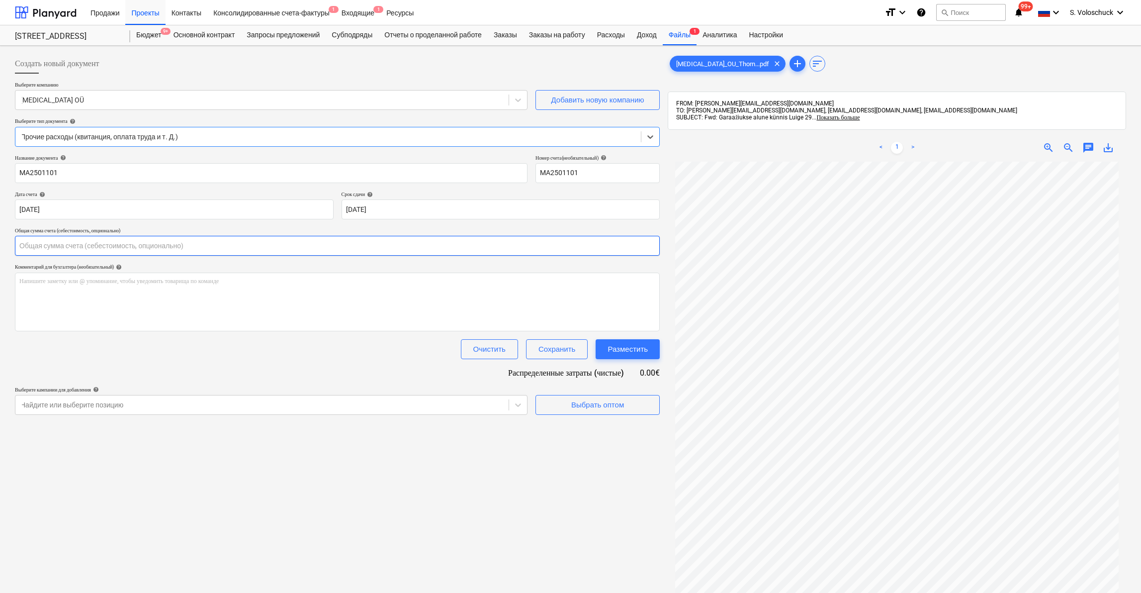
click at [119, 252] on input "text" at bounding box center [337, 246] width 645 height 20
click at [58, 244] on input "text" at bounding box center [337, 246] width 645 height 20
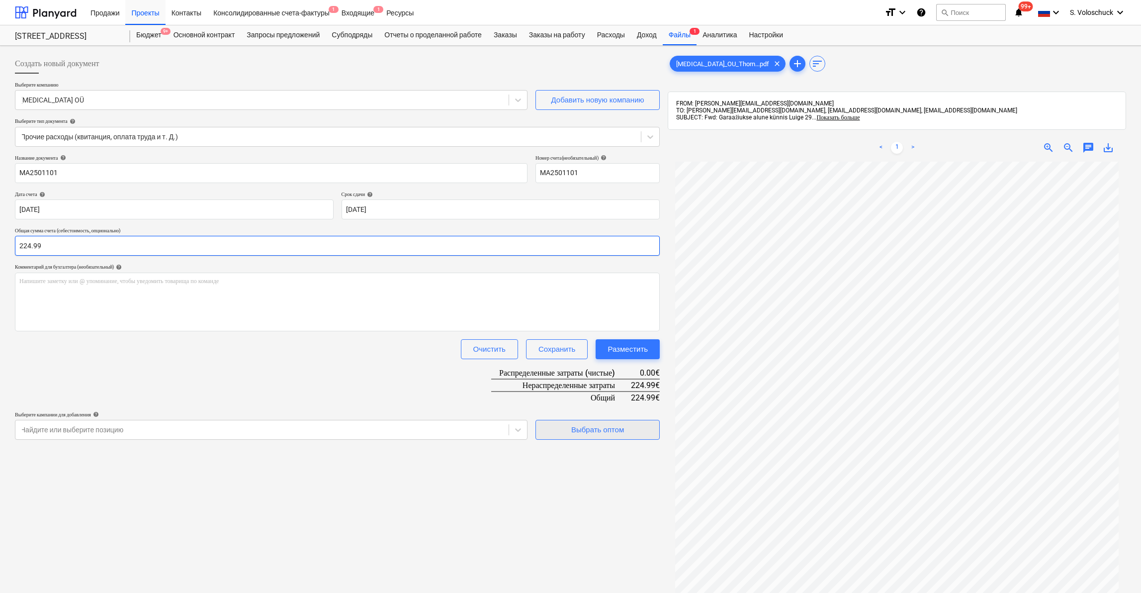
type input "224.99"
click at [620, 432] on div "Выбрать оптом" at bounding box center [597, 429] width 53 height 13
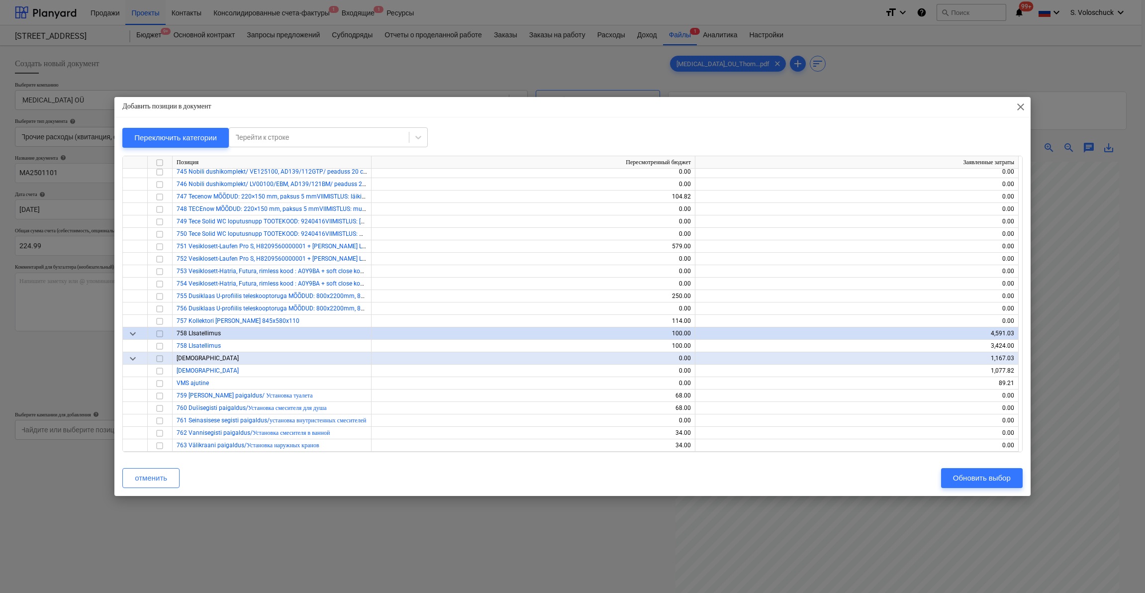
scroll to position [1383, 0]
